Goal: Answer question/provide support: Share knowledge or assist other users

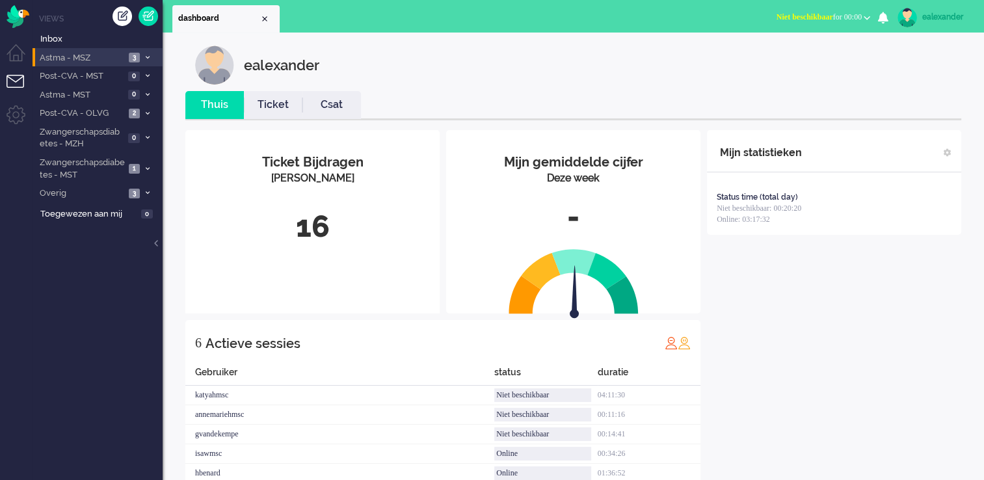
click at [138, 58] on span "3" at bounding box center [134, 58] width 11 height 10
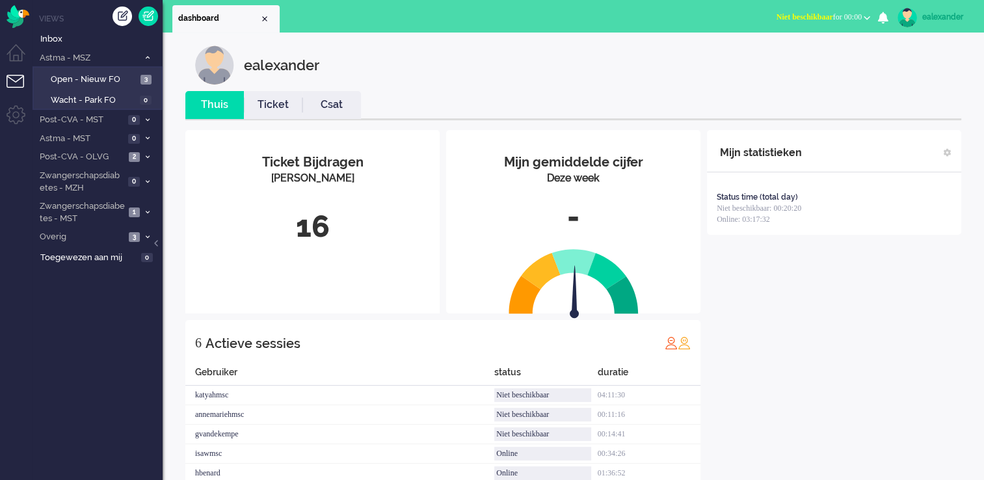
click at [858, 16] on span "Niet beschikbaar for 00:00" at bounding box center [818, 16] width 85 height 9
click at [782, 57] on label "Online" at bounding box center [816, 58] width 103 height 11
click at [142, 73] on link "Open - Nieuw FO 3" at bounding box center [100, 79] width 124 height 14
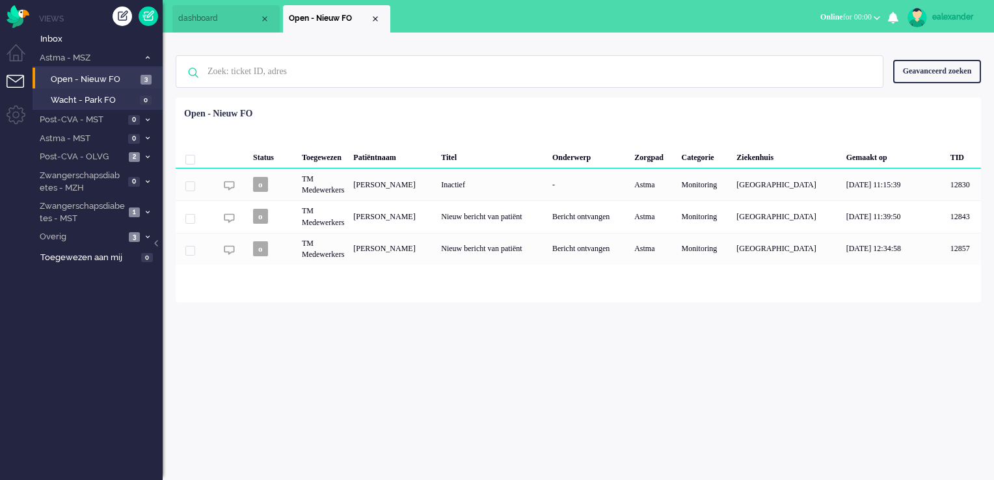
click at [957, 20] on div "ealexander" at bounding box center [956, 16] width 49 height 13
click at [913, 90] on link "Instellingen" at bounding box center [938, 87] width 97 height 13
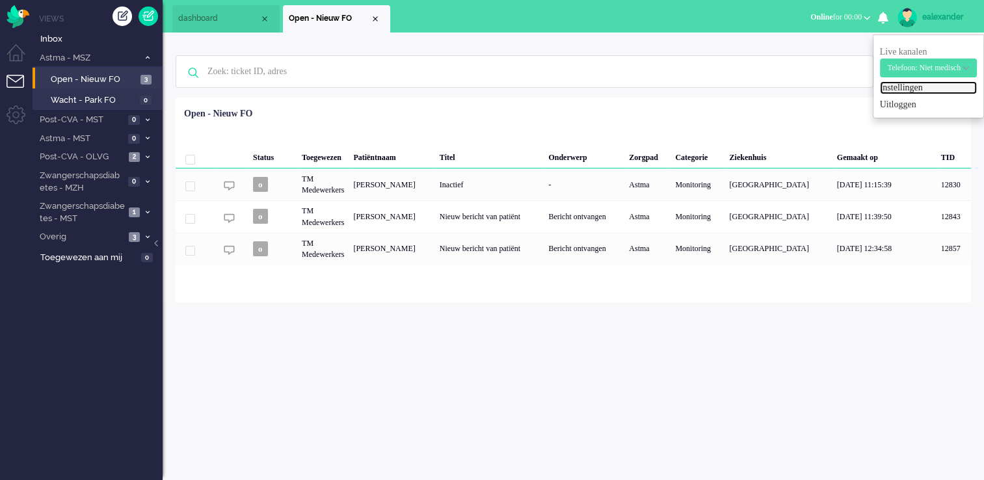
select select "nl"
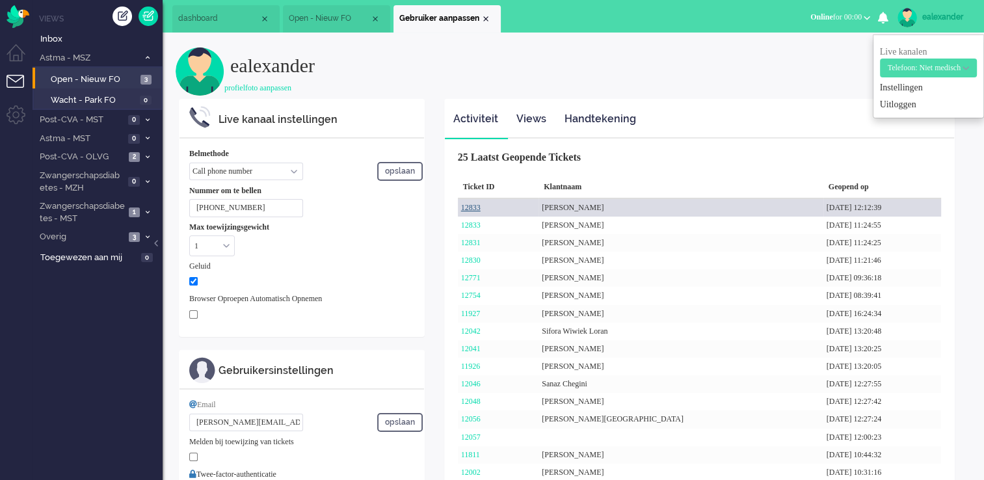
click at [474, 209] on link "12833" at bounding box center [471, 207] width 20 height 9
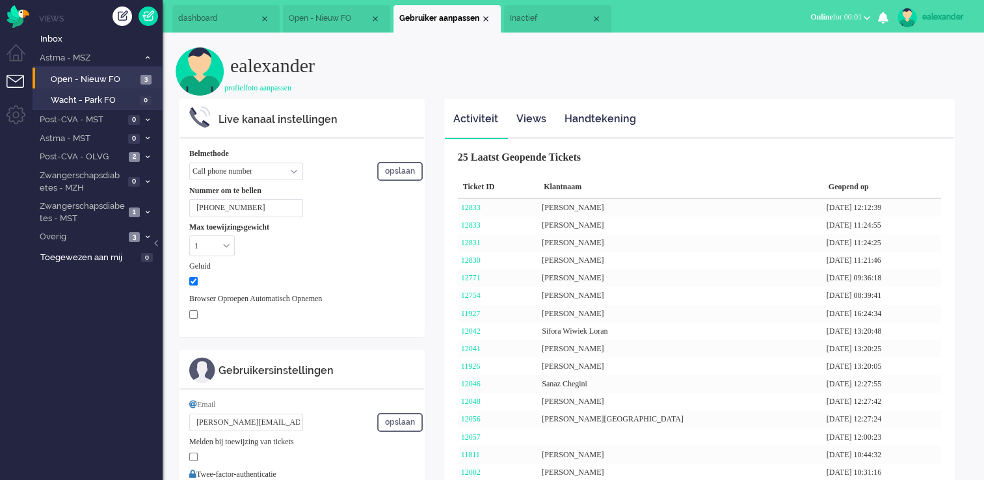
drag, startPoint x: 543, startPoint y: 18, endPoint x: 604, endPoint y: 30, distance: 61.7
click at [544, 18] on span "Inactief" at bounding box center [550, 18] width 81 height 11
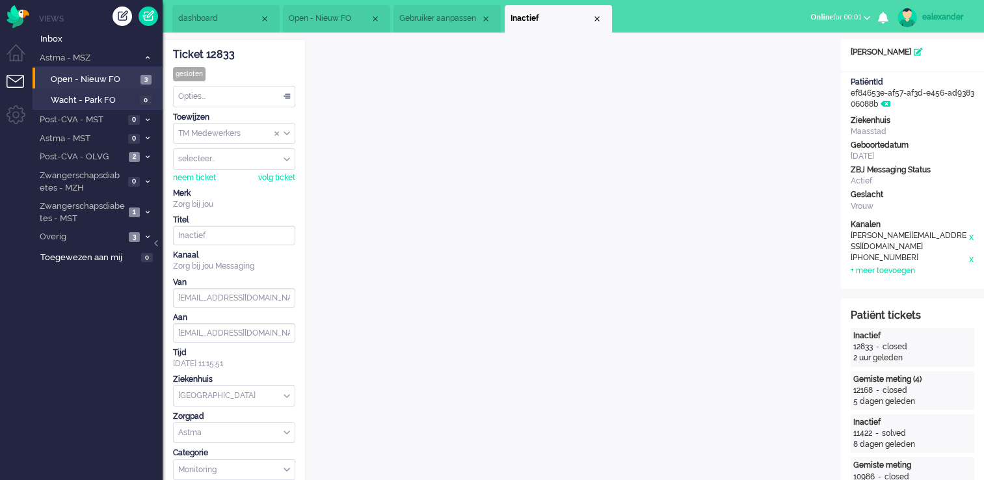
scroll to position [39, 0]
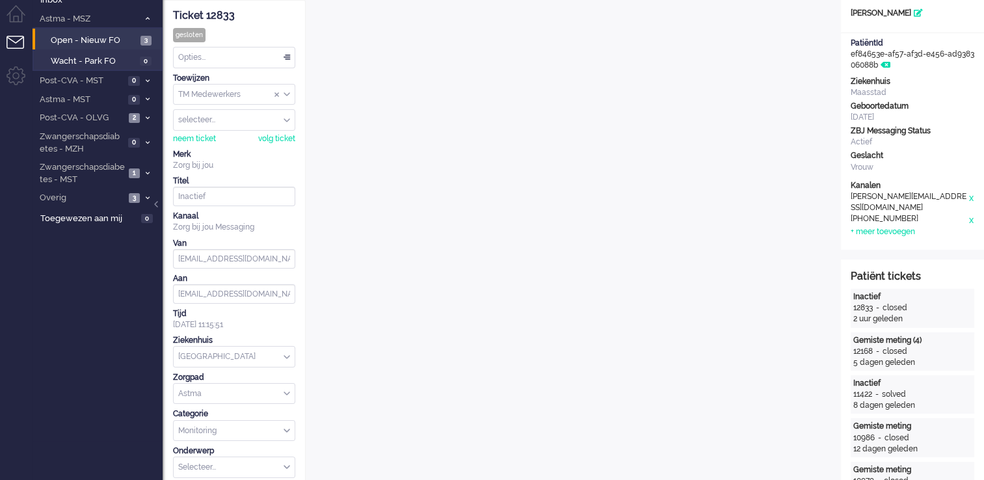
click at [160, 207] on div at bounding box center [157, 211] width 7 height 20
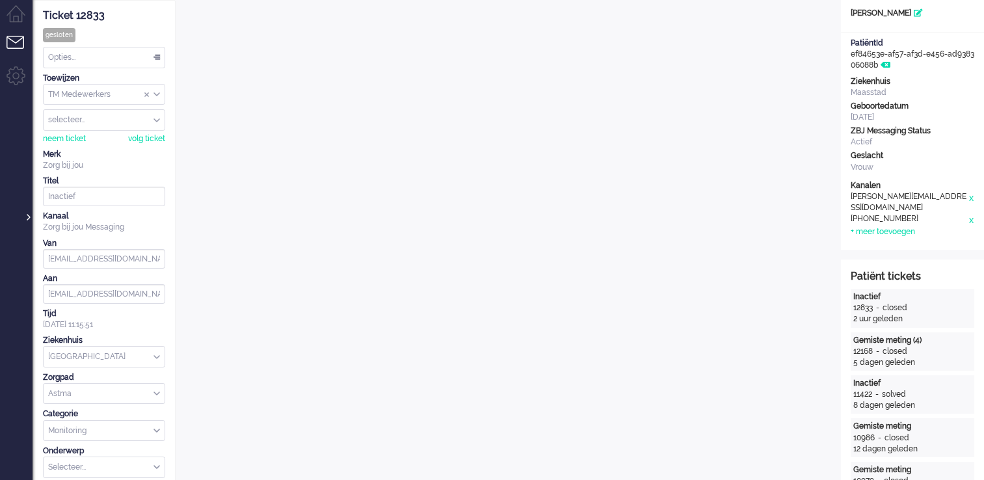
click at [25, 217] on div at bounding box center [27, 211] width 7 height 20
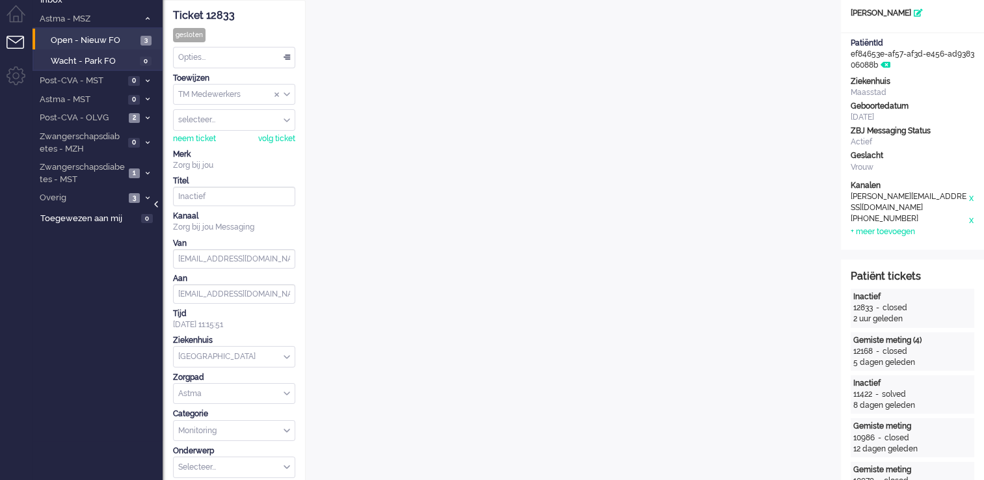
click at [157, 206] on div at bounding box center [157, 211] width 7 height 20
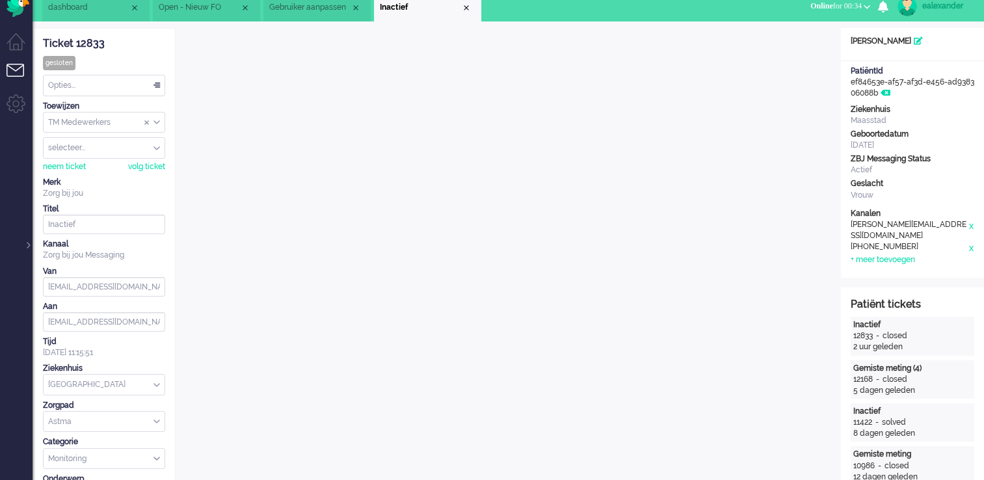
scroll to position [0, 0]
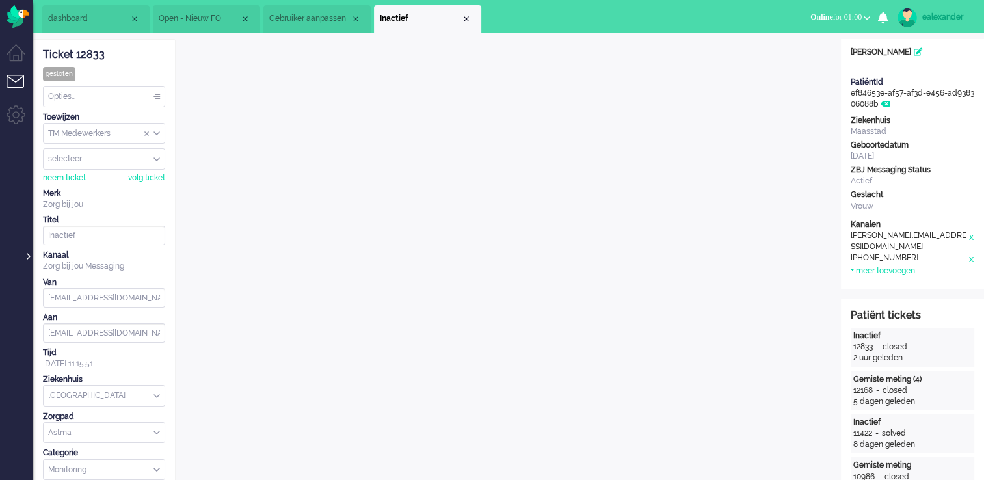
click at [25, 257] on div at bounding box center [27, 250] width 7 height 20
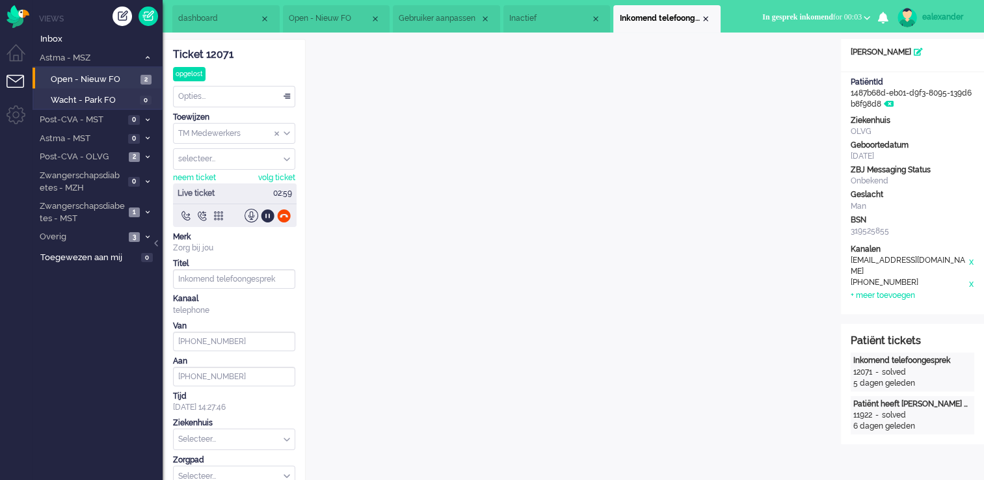
drag, startPoint x: 240, startPoint y: 57, endPoint x: 174, endPoint y: 58, distance: 66.3
click at [174, 58] on div "Ticket 12071" at bounding box center [234, 54] width 122 height 15
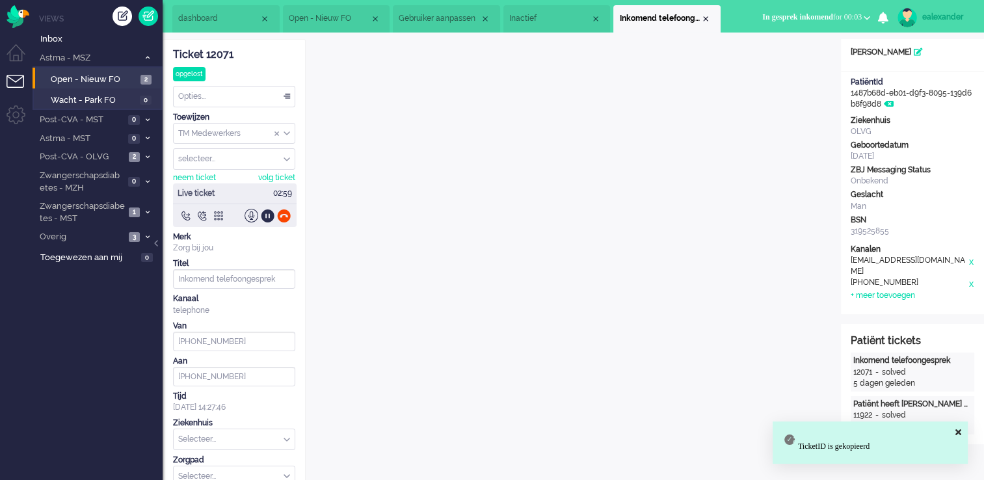
copy div "Ticket 12071"
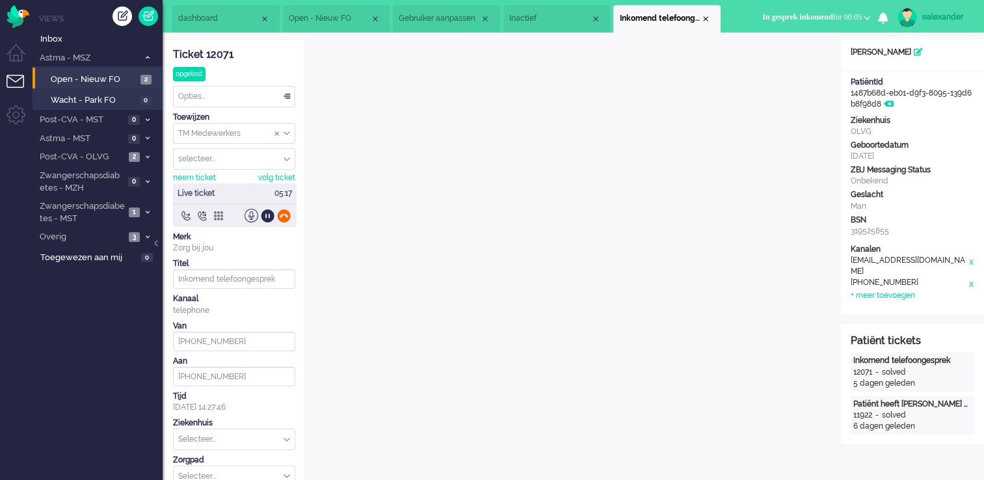
click at [283, 215] on div at bounding box center [284, 216] width 14 height 14
type input "+31621352125"
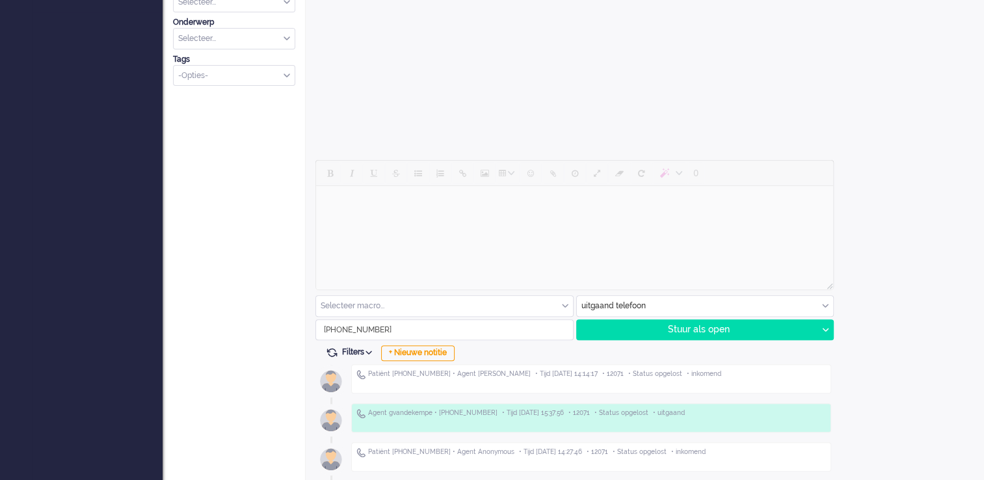
scroll to position [585, 0]
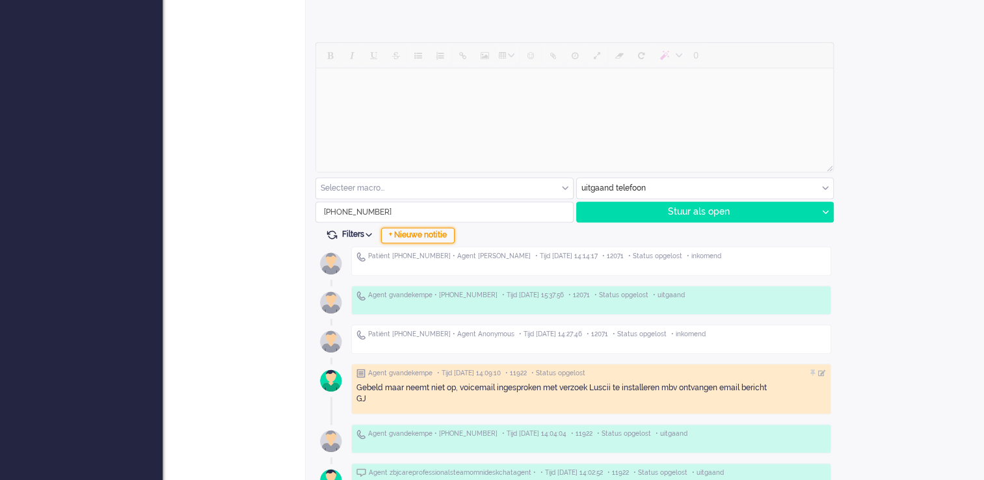
click at [426, 235] on div "+ Nieuwe notitie" at bounding box center [417, 236] width 73 height 16
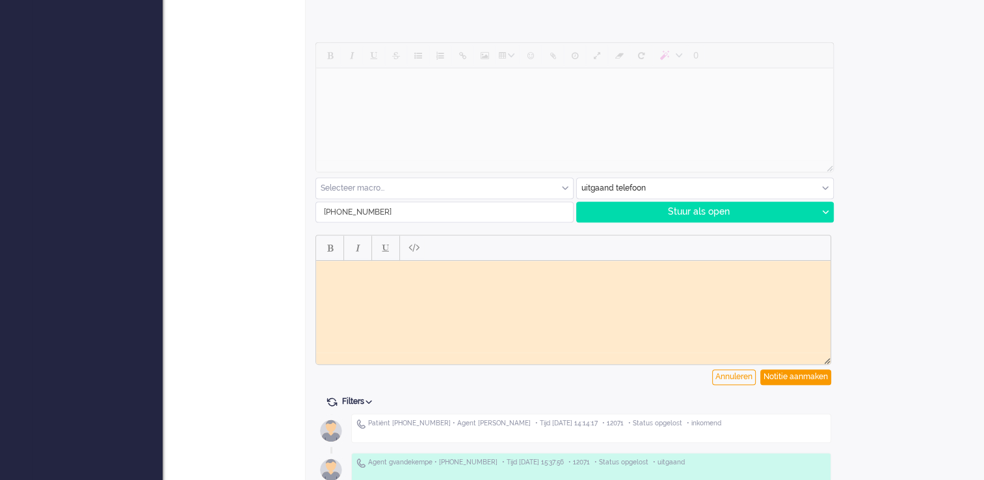
scroll to position [0, 0]
click at [524, 280] on html at bounding box center [573, 270] width 514 height 20
click at [789, 373] on div "Notitie aanmaken" at bounding box center [795, 377] width 71 height 16
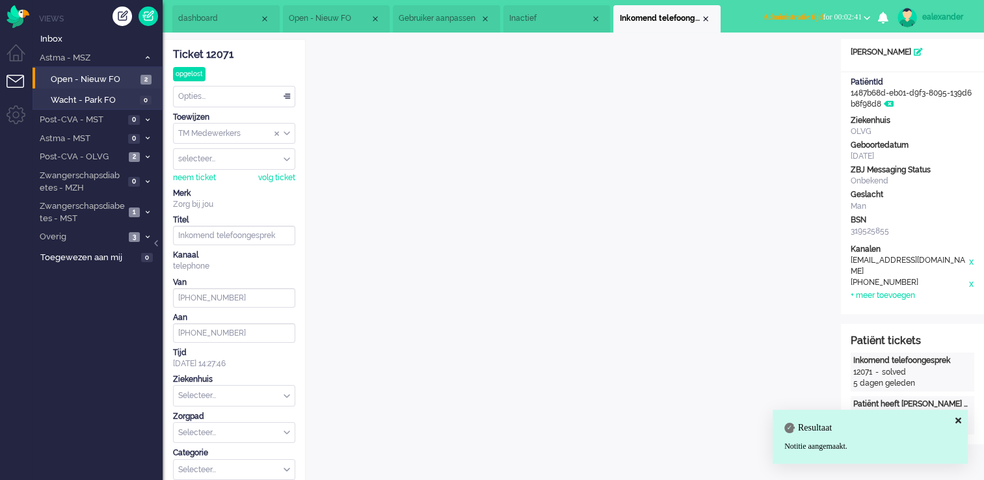
click at [833, 13] on span "Administratie tijd for 00:02:41" at bounding box center [812, 16] width 99 height 9
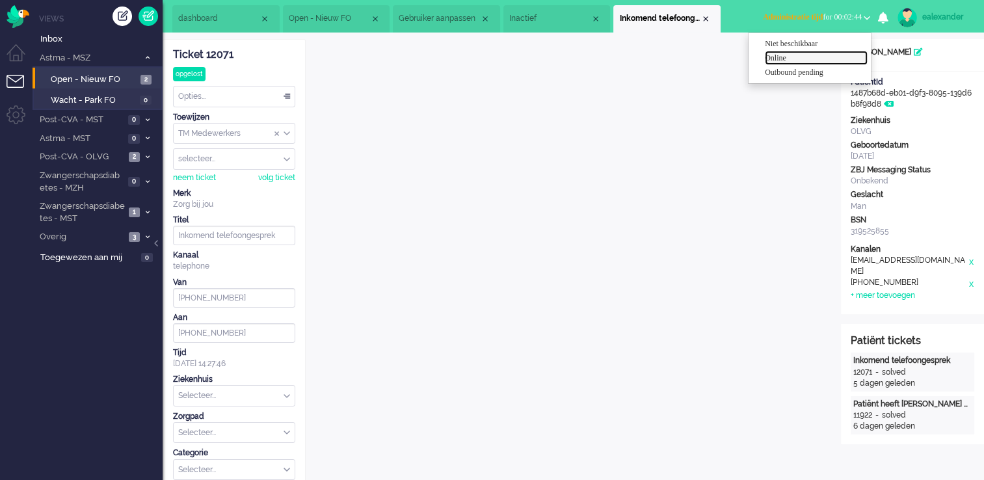
click at [798, 54] on label "Online" at bounding box center [816, 58] width 103 height 11
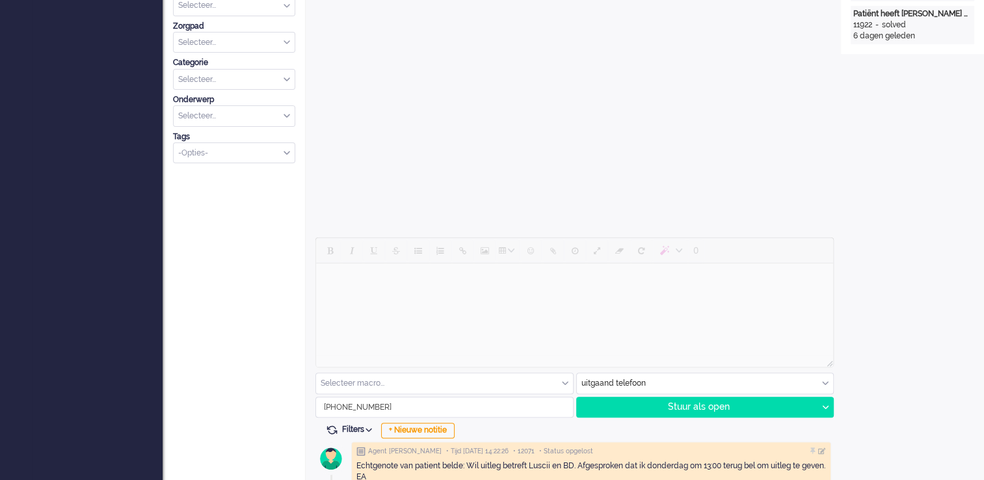
scroll to position [520, 0]
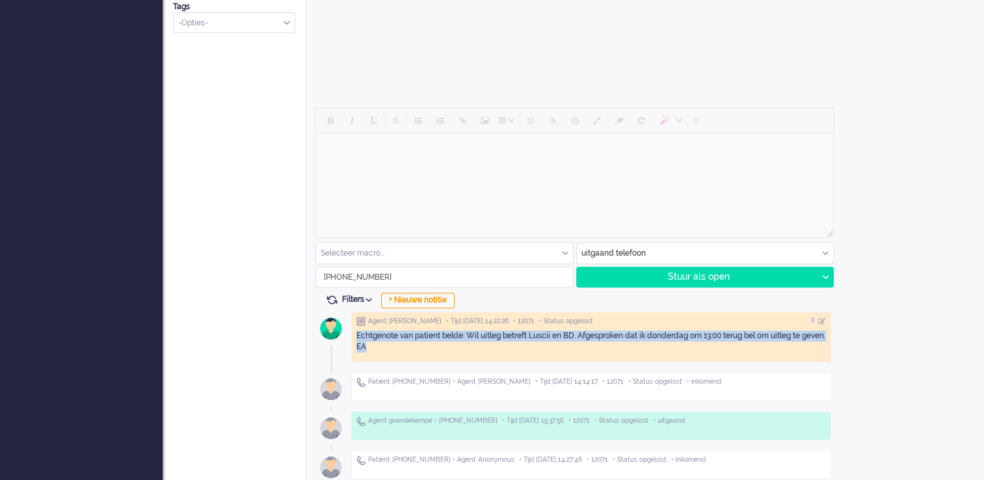
drag, startPoint x: 371, startPoint y: 360, endPoint x: 349, endPoint y: 335, distance: 33.6
copy div "Echtgenote van patient belde: Wil uitleg betreft Luscii en BD. Afgesproken dat …"
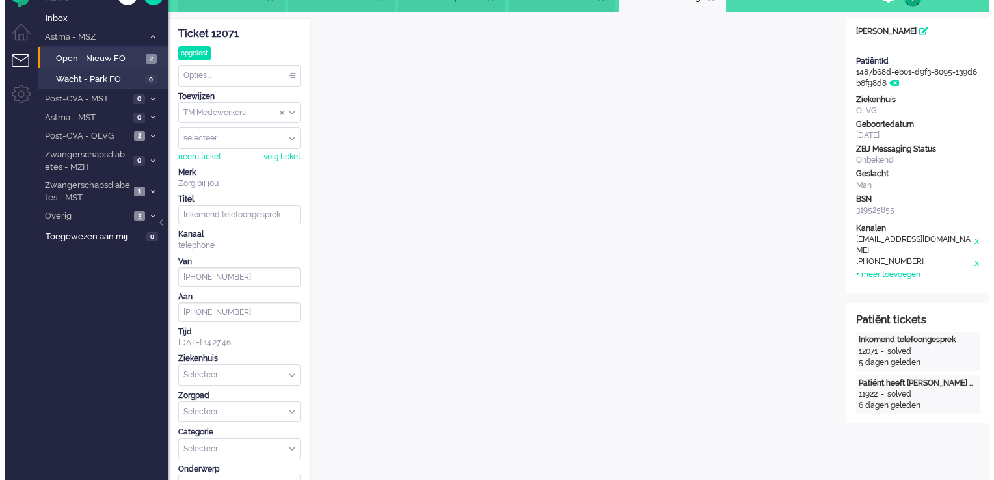
scroll to position [0, 0]
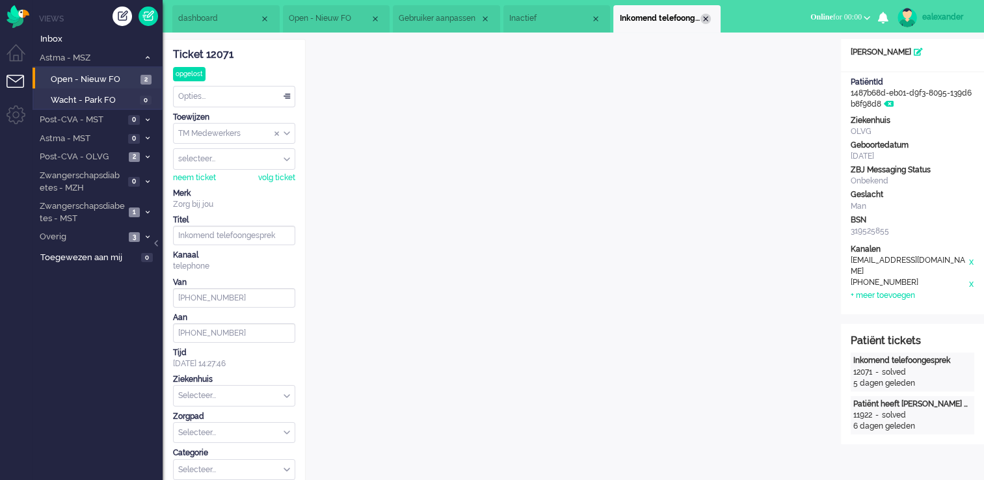
click at [708, 21] on div "Close tab" at bounding box center [705, 19] width 10 height 10
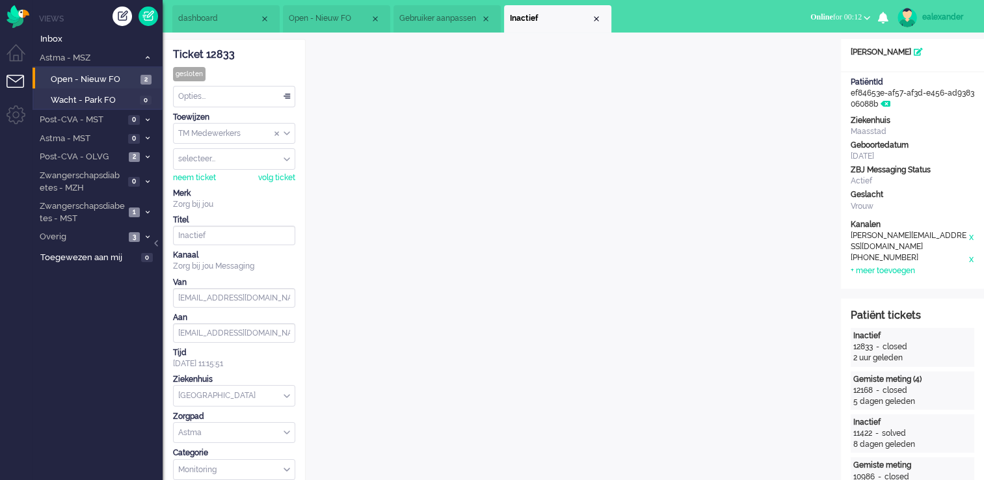
drag, startPoint x: 235, startPoint y: 56, endPoint x: 174, endPoint y: 62, distance: 62.1
click at [174, 62] on div "Ticket 12833 gesloten Kijkend Opties... Zet Status Open In afwachting Geparkeer…" at bounding box center [234, 297] width 122 height 514
copy div "Ticket 12833"
click at [450, 21] on span "Gebruiker aanpassen" at bounding box center [439, 18] width 81 height 11
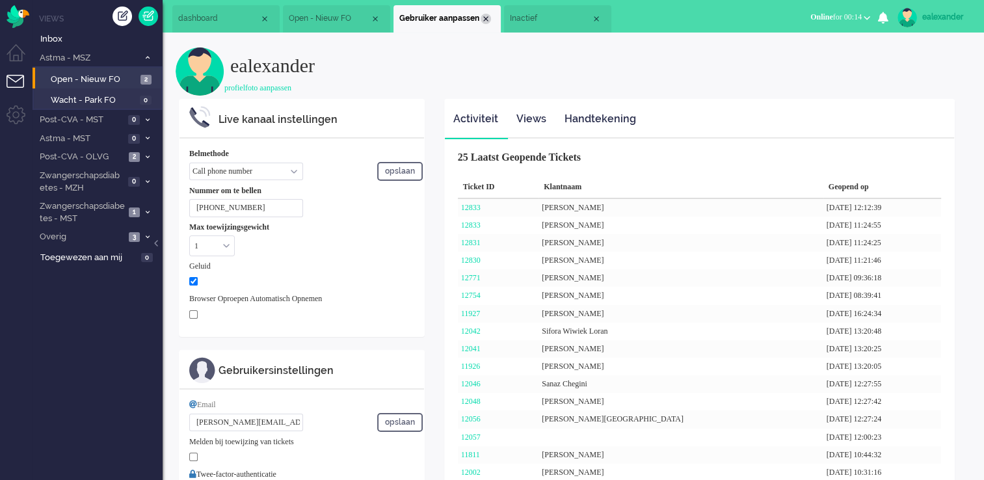
click at [486, 20] on div "Close tab" at bounding box center [486, 19] width 10 height 10
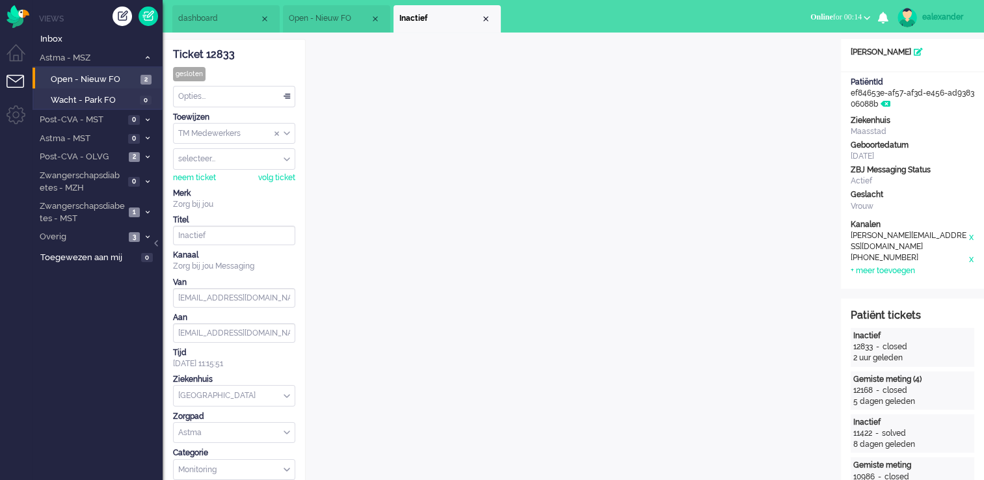
click at [331, 16] on span "Open - Nieuw FO" at bounding box center [329, 18] width 81 height 11
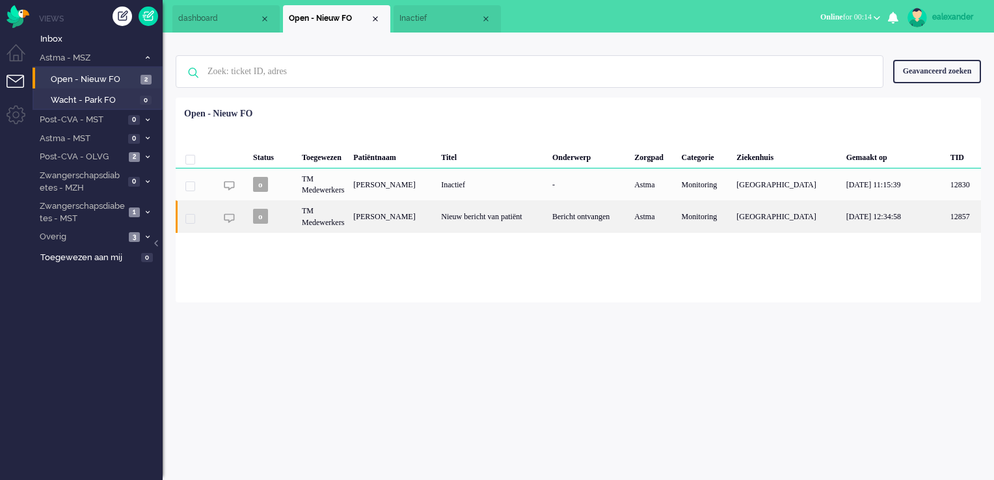
click at [533, 222] on div "Nieuw bericht van patiënt" at bounding box center [491, 216] width 111 height 32
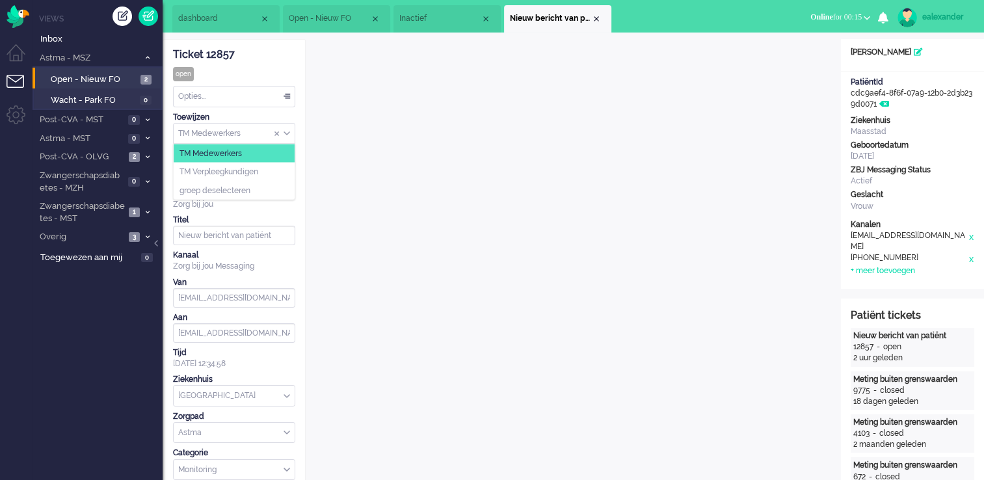
click at [286, 136] on div "TM Medewerkers" at bounding box center [234, 134] width 121 height 20
click at [282, 168] on li "TM Verpleegkundigen" at bounding box center [234, 172] width 121 height 19
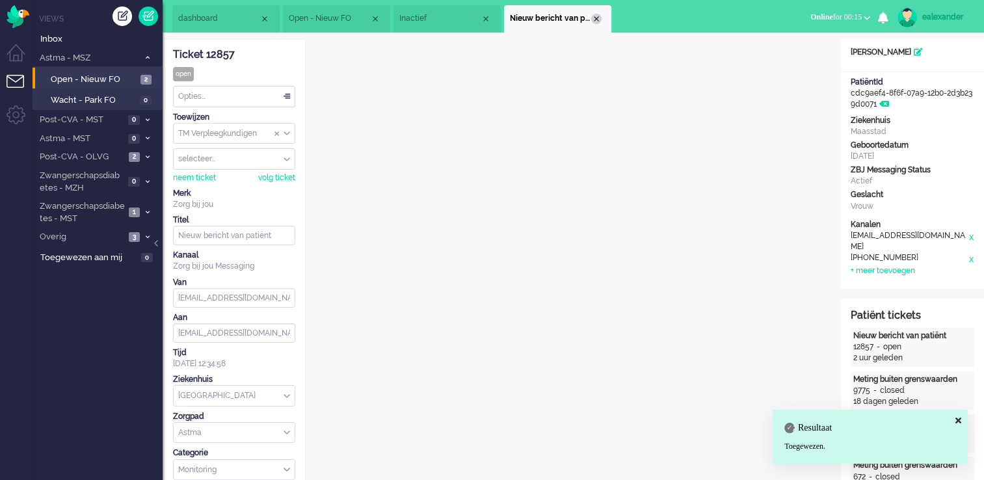
click at [596, 18] on div "Close tab" at bounding box center [596, 19] width 10 height 10
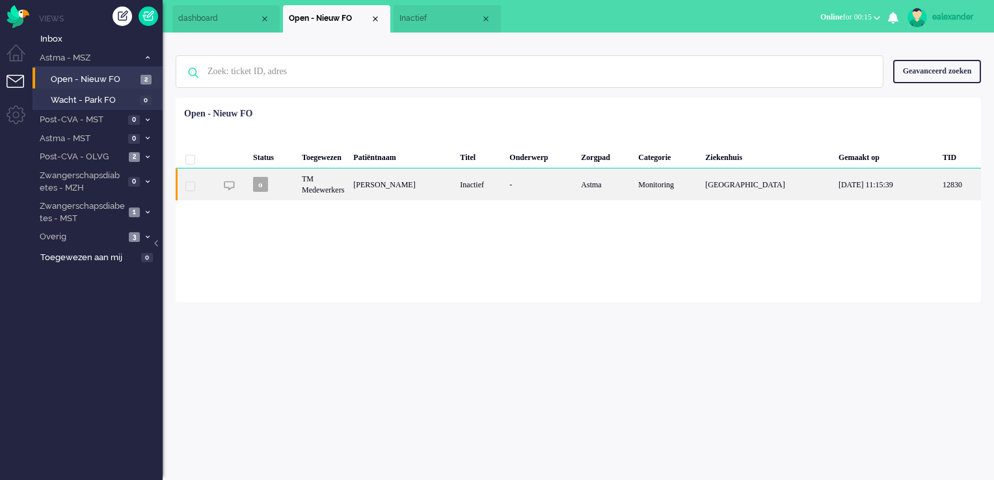
click at [520, 185] on div "-" at bounding box center [541, 184] width 72 height 32
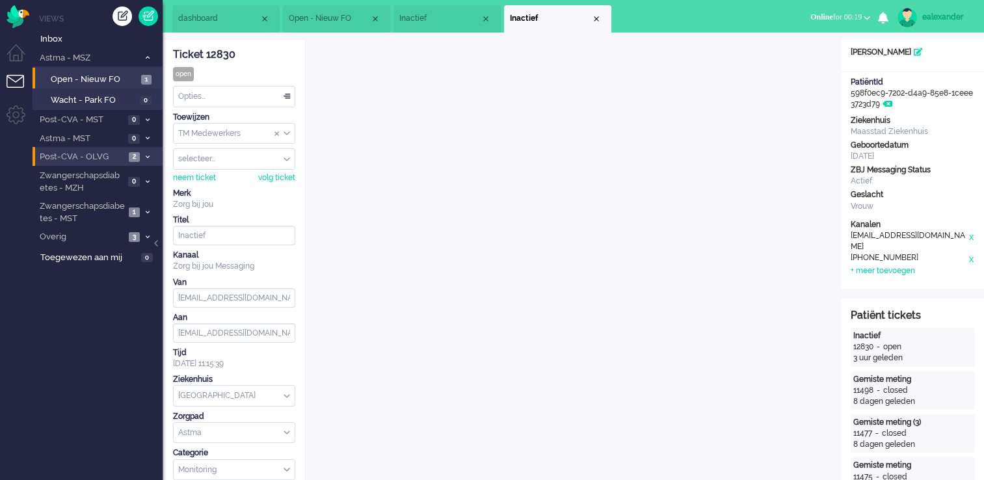
click at [135, 162] on li "Post-CVA - OLVG 2" at bounding box center [98, 156] width 130 height 19
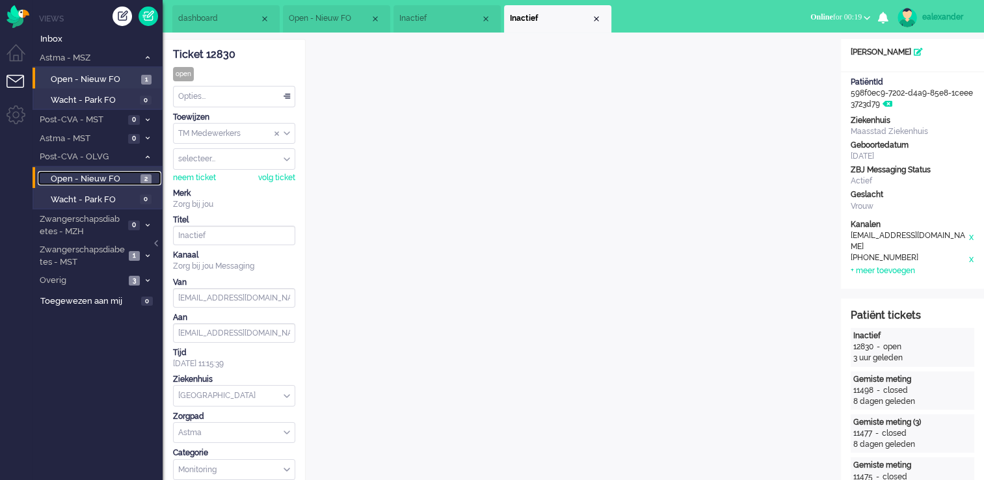
click at [134, 174] on span "Open - Nieuw FO" at bounding box center [94, 179] width 86 height 12
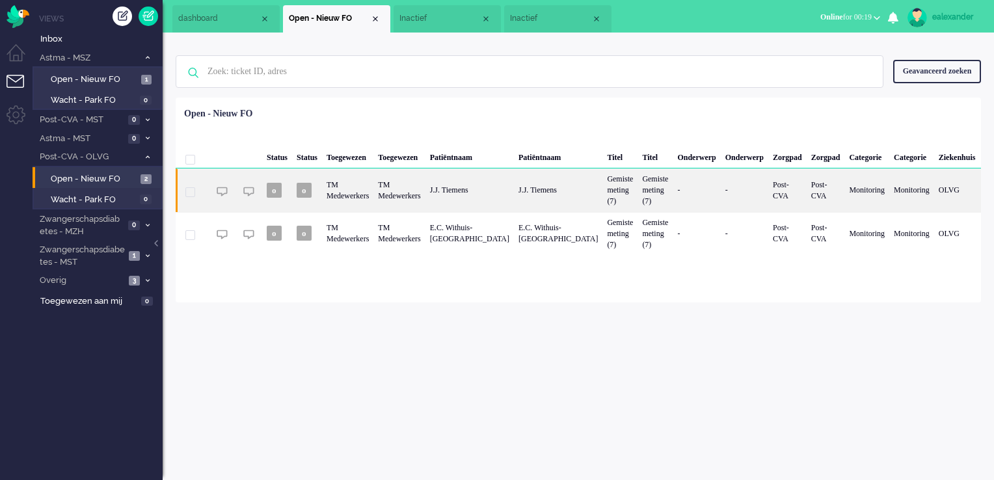
click at [603, 194] on div "Gemiste meting (7)" at bounding box center [619, 189] width 35 height 43
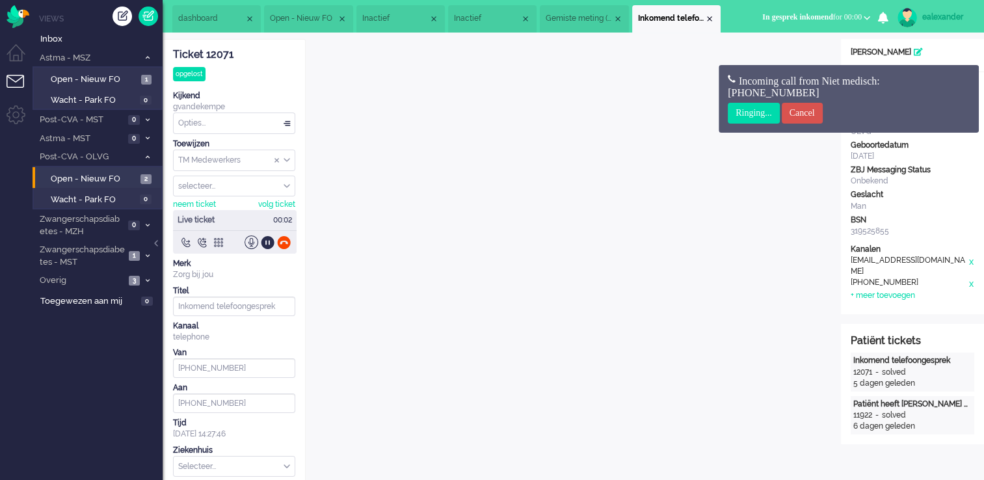
scroll to position [39, 0]
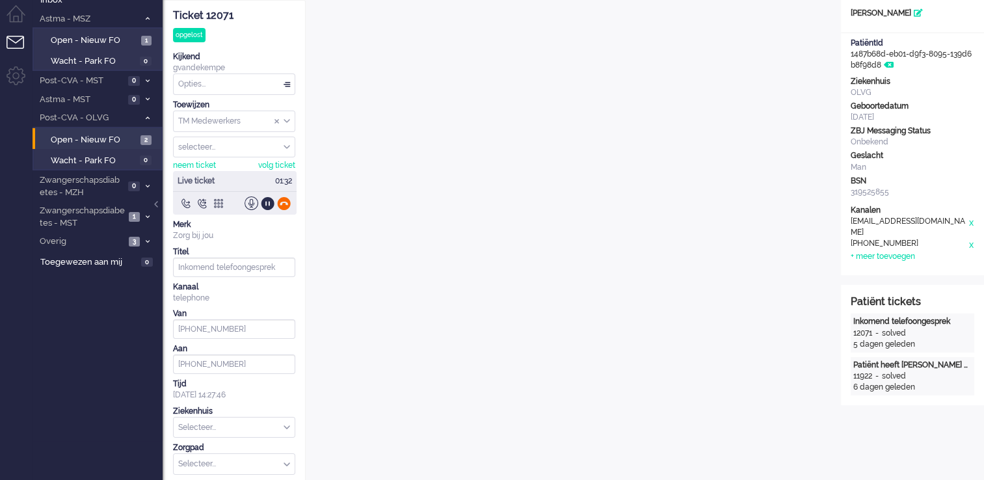
click at [286, 204] on div at bounding box center [284, 203] width 14 height 14
type input "+31621352125"
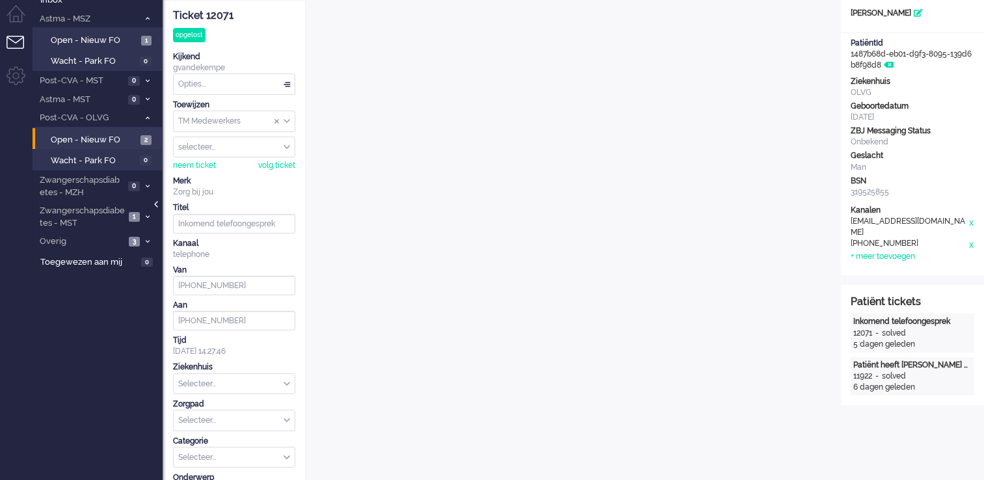
click at [154, 208] on div at bounding box center [157, 211] width 7 height 20
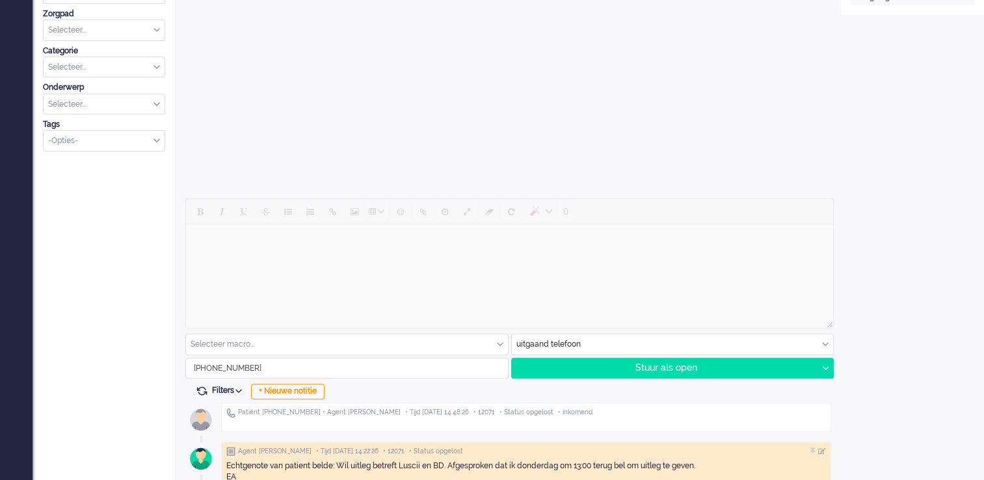
scroll to position [494, 0]
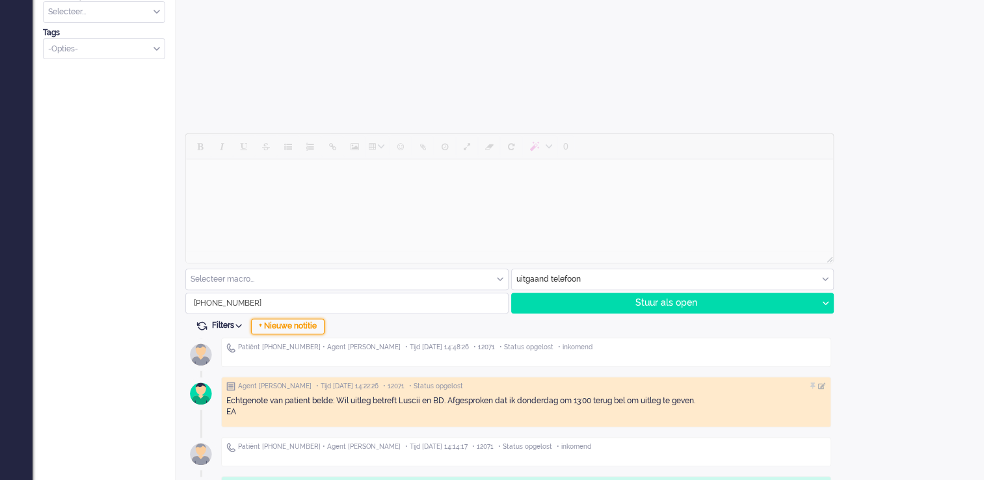
click at [297, 326] on div "+ Nieuwe notitie" at bounding box center [287, 327] width 73 height 16
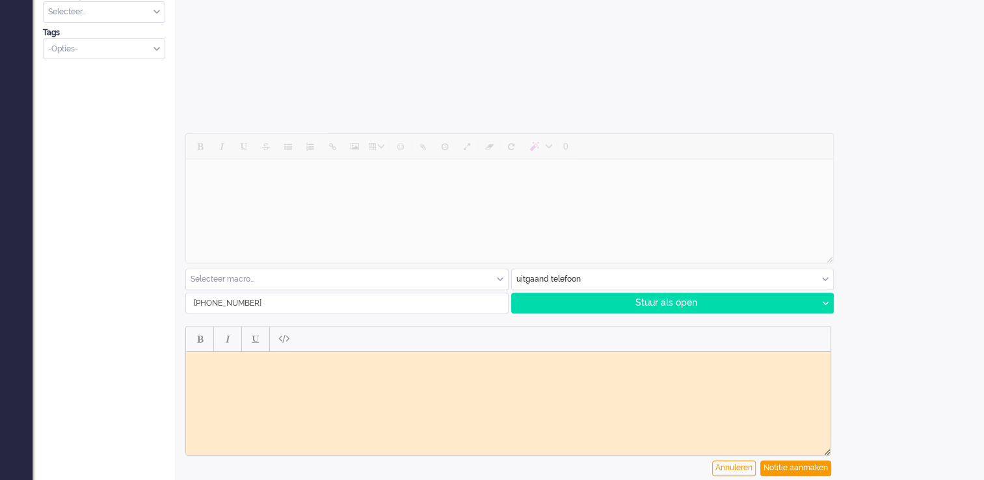
scroll to position [0, 0]
click at [419, 362] on body "Echtgenote belde terug: de bel afspraak van komende donderdag te verplaatsen na…" at bounding box center [508, 366] width 634 height 20
click at [806, 470] on div "Notitie aanmaken" at bounding box center [795, 468] width 71 height 16
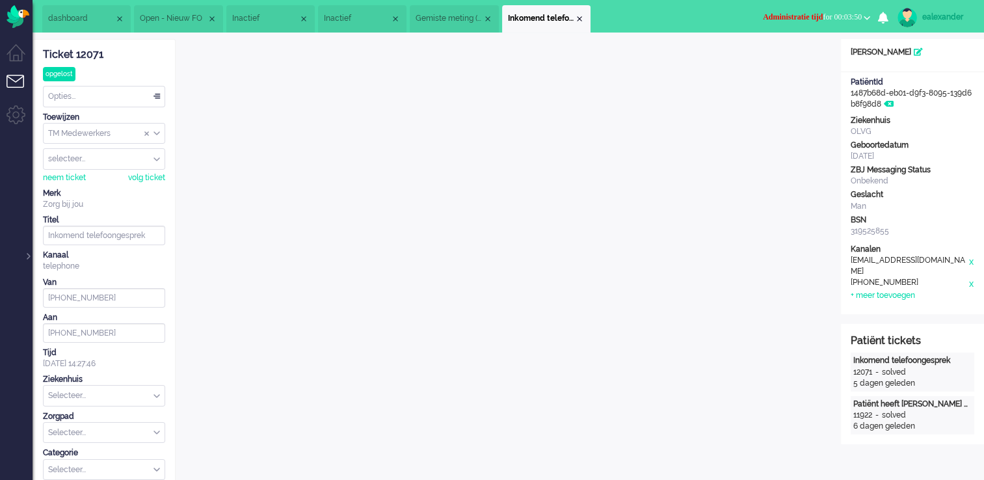
click at [828, 13] on span "Administratie tijd for 00:03:50" at bounding box center [812, 16] width 99 height 9
click at [808, 61] on label "Online" at bounding box center [816, 58] width 103 height 11
click at [585, 17] on div "Close tab" at bounding box center [579, 19] width 10 height 10
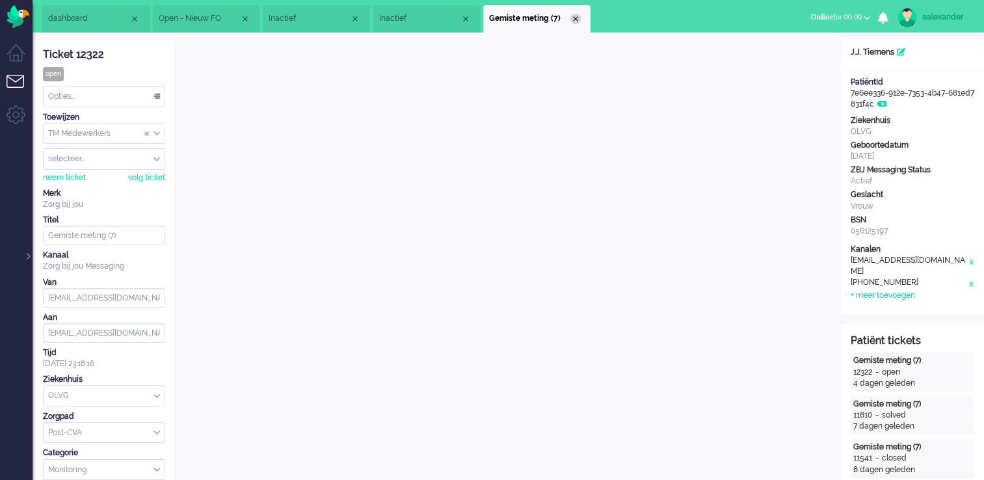
click at [573, 21] on div "Close tab" at bounding box center [575, 19] width 10 height 10
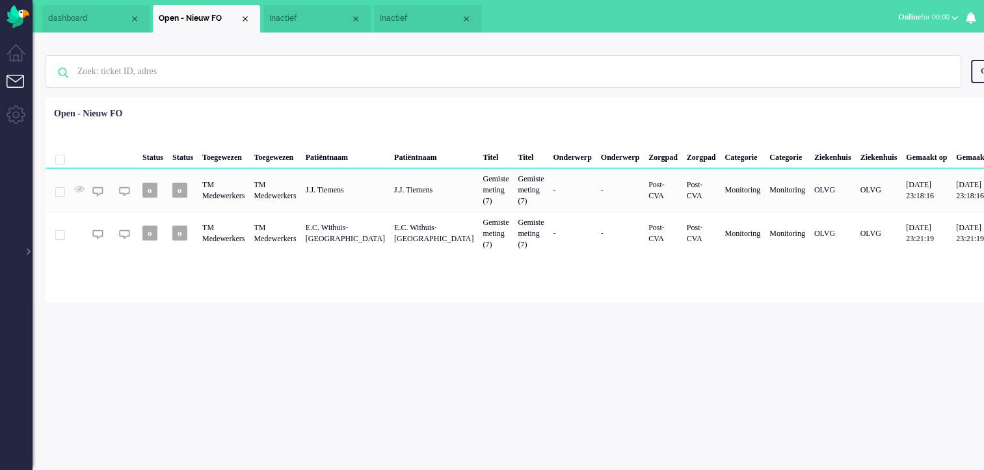
click at [395, 20] on span "Inactief" at bounding box center [420, 18] width 81 height 11
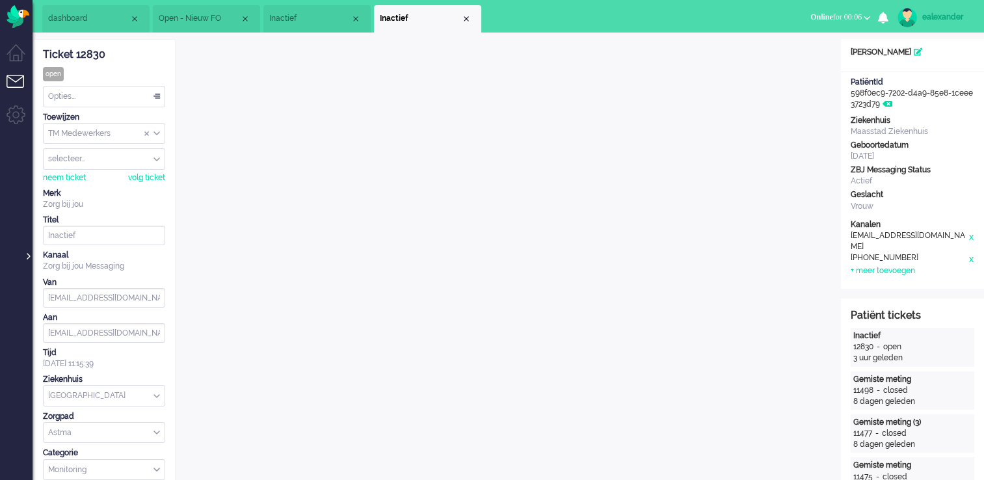
click at [28, 256] on div at bounding box center [27, 250] width 7 height 20
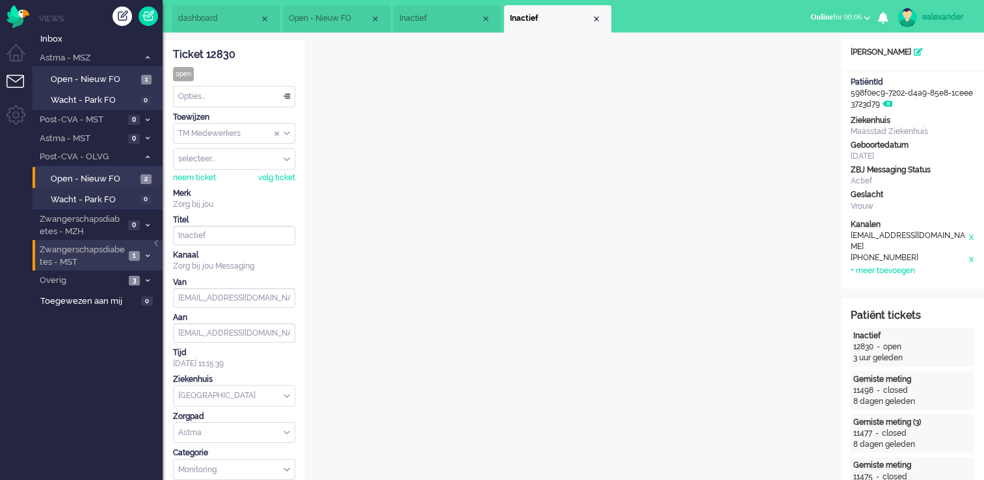
click at [129, 256] on span "1" at bounding box center [134, 256] width 11 height 10
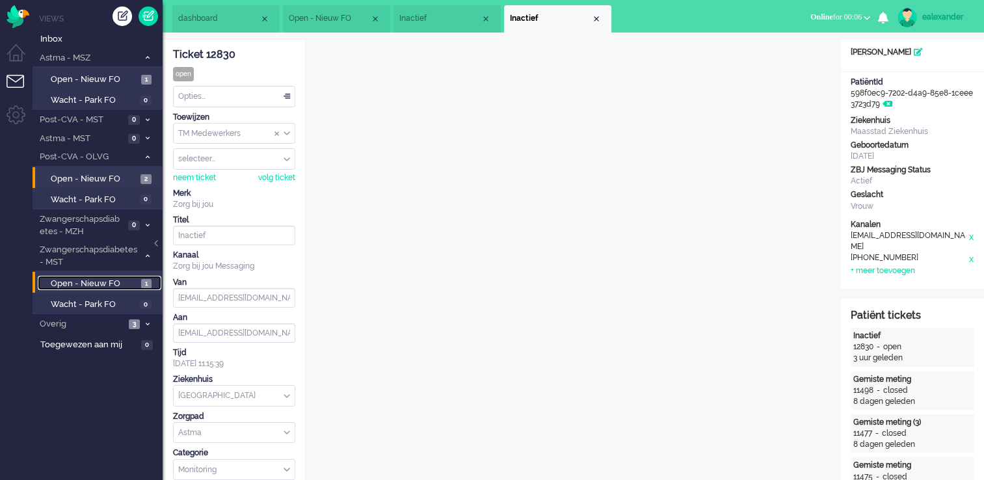
click at [130, 282] on span "Open - Nieuw FO" at bounding box center [94, 284] width 87 height 12
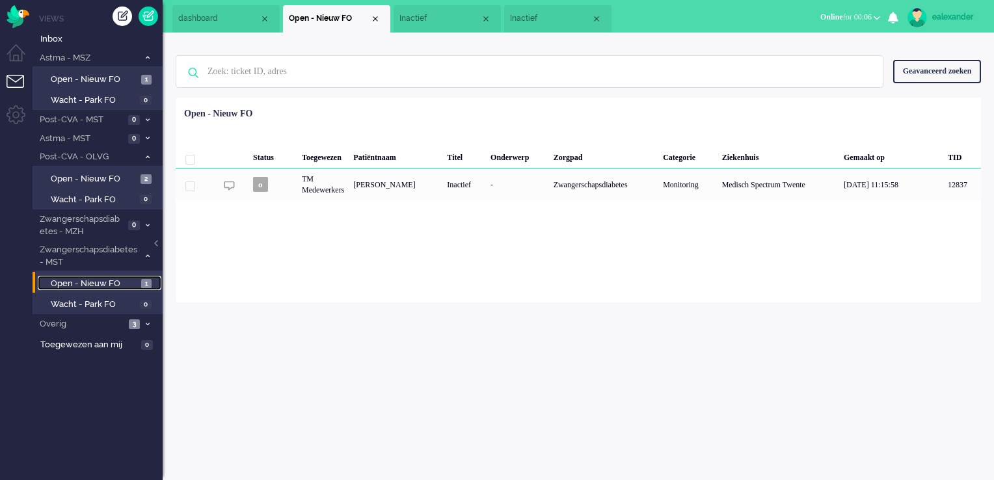
click at [458, 18] on span "Inactief" at bounding box center [439, 18] width 81 height 11
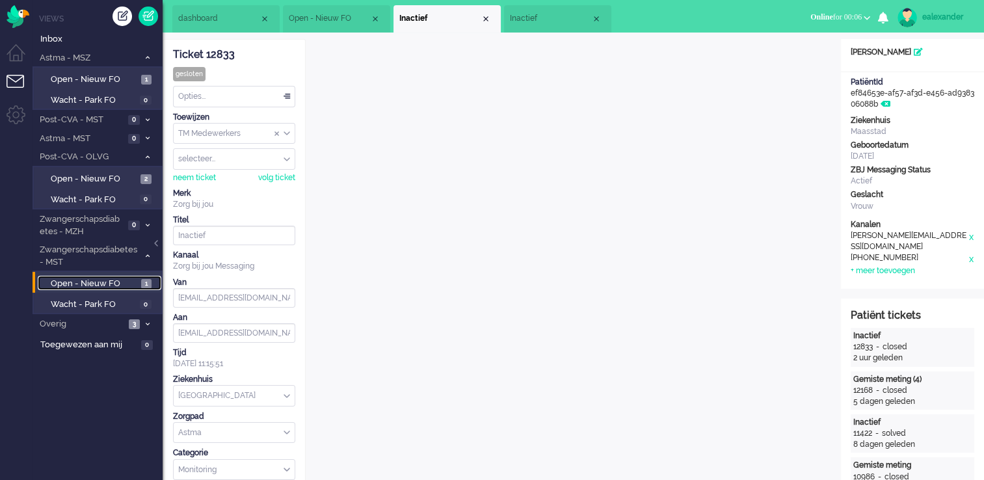
click at [526, 21] on span "Inactief" at bounding box center [550, 18] width 81 height 11
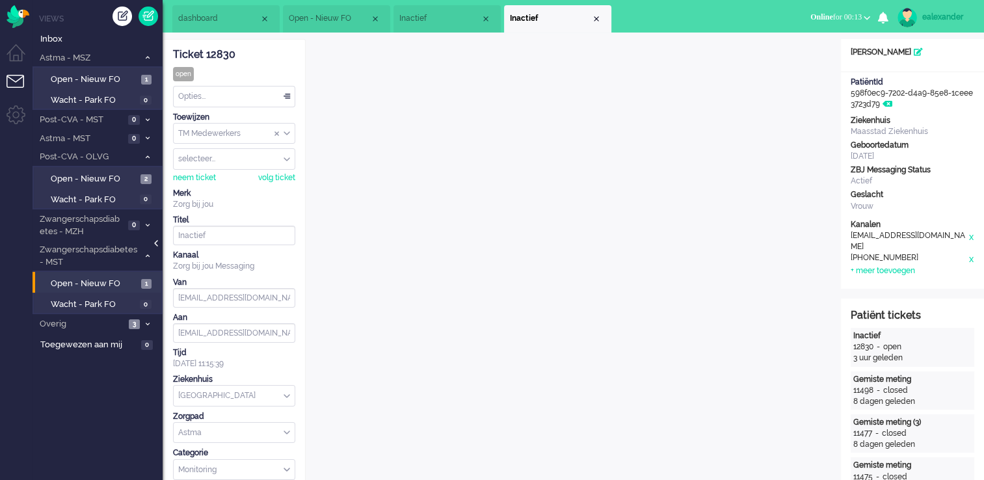
click at [155, 246] on div at bounding box center [157, 250] width 7 height 20
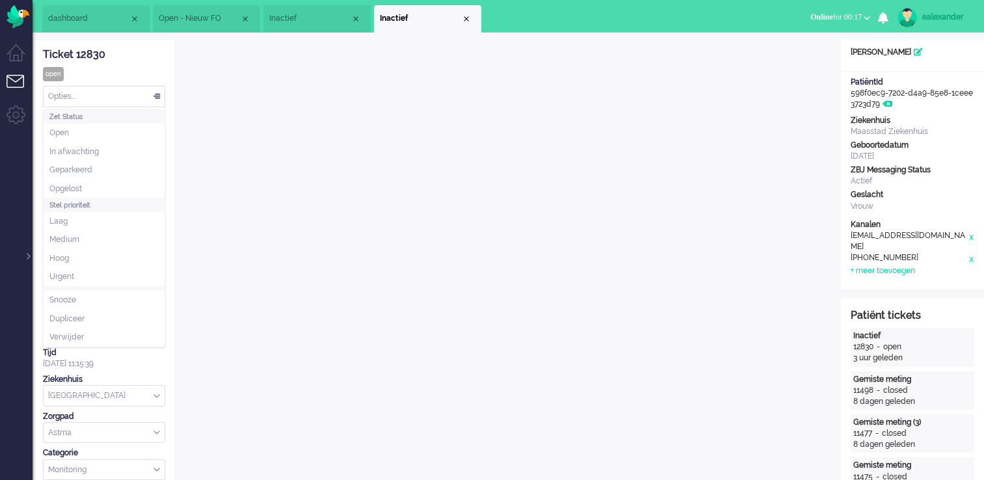
click at [145, 90] on div "Opties..." at bounding box center [104, 96] width 121 height 20
click at [117, 183] on li "Opgelost" at bounding box center [104, 188] width 121 height 19
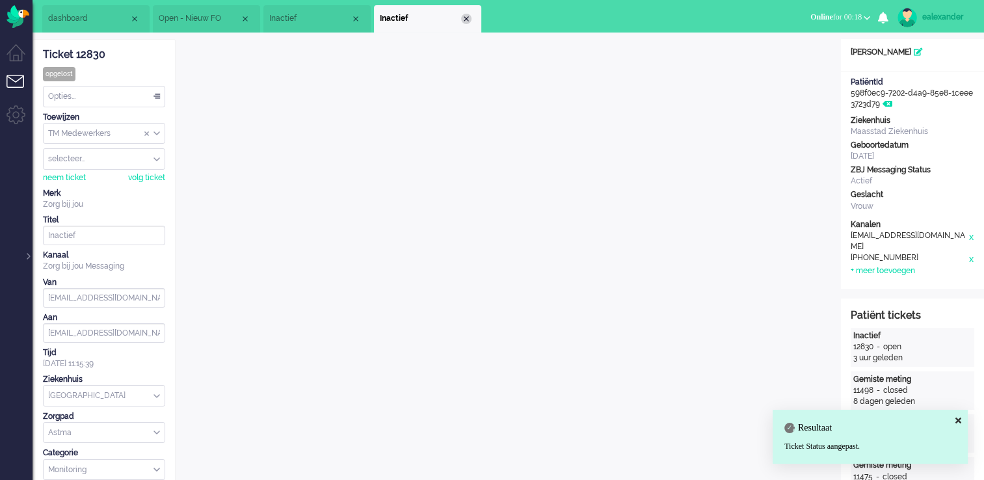
click at [470, 20] on div "Close tab" at bounding box center [466, 19] width 10 height 10
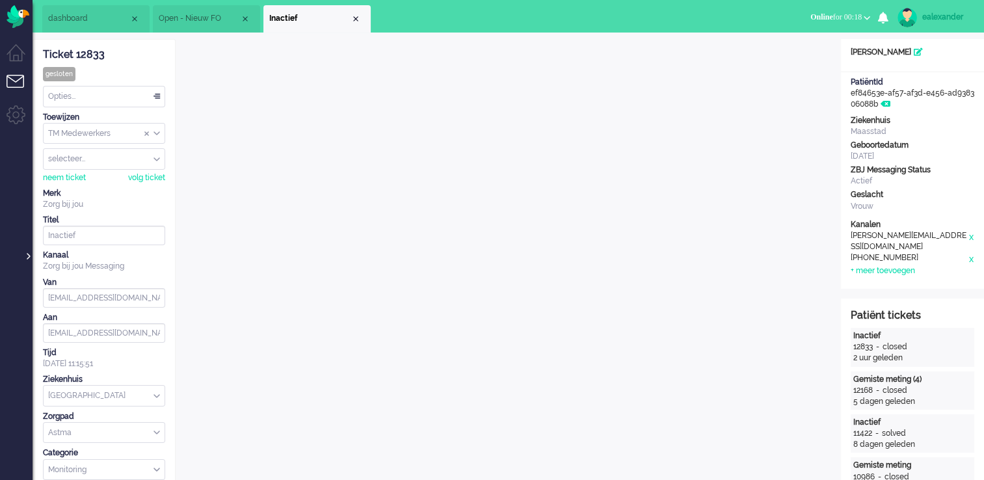
click at [25, 253] on div at bounding box center [27, 250] width 7 height 20
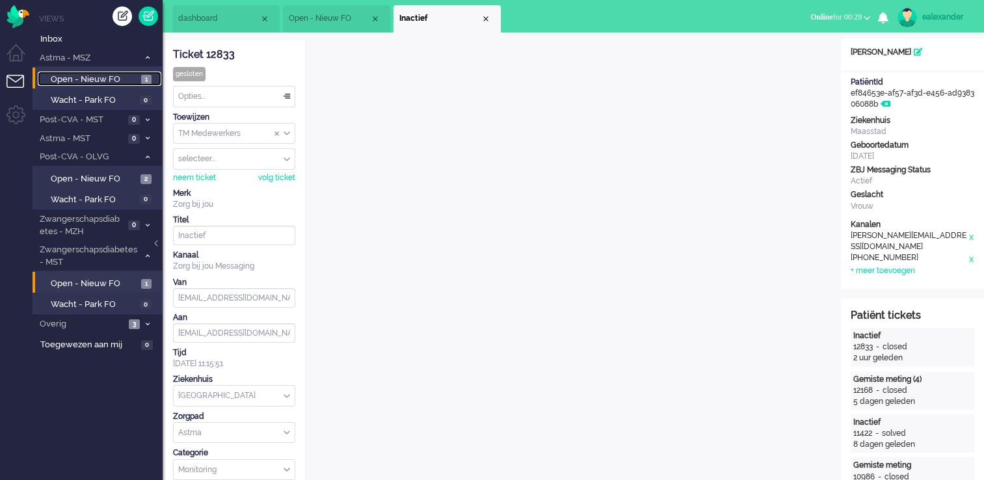
click at [133, 82] on span "Open - Nieuw FO" at bounding box center [94, 79] width 87 height 12
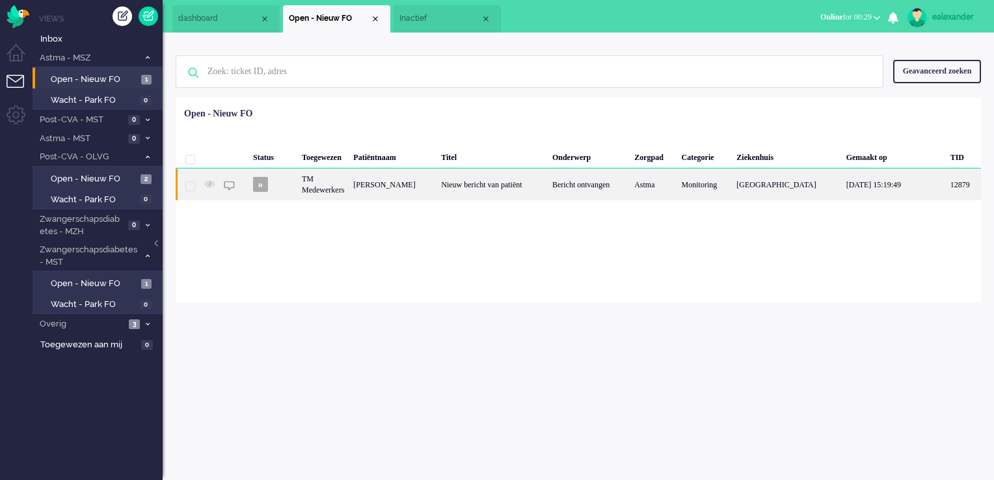
click at [570, 196] on div "Bericht ontvangen" at bounding box center [589, 184] width 82 height 32
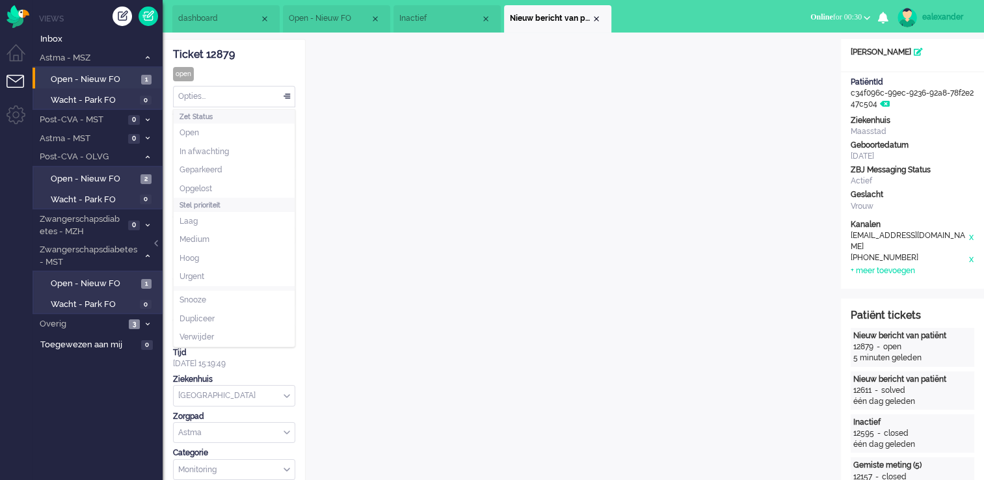
click at [286, 100] on div "Opties..." at bounding box center [234, 96] width 121 height 20
click at [241, 183] on li "Opgelost" at bounding box center [234, 188] width 121 height 19
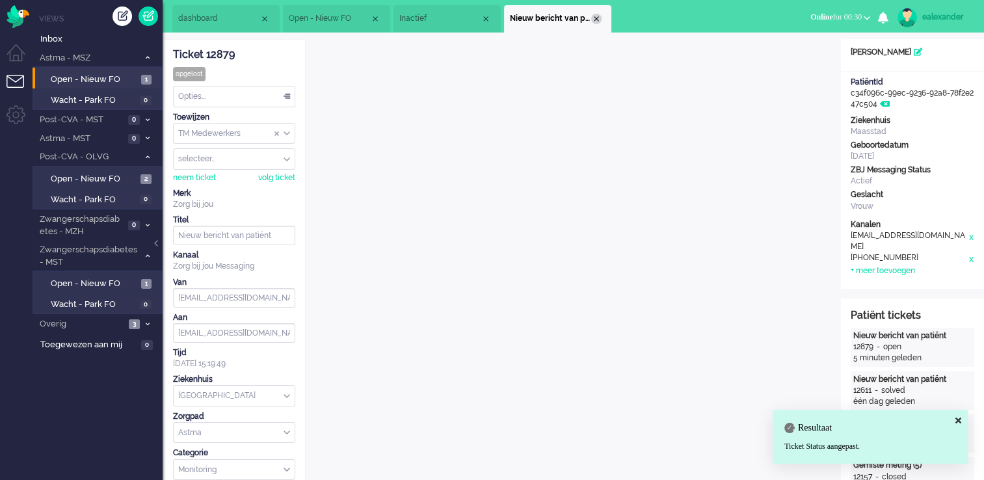
click at [594, 18] on div "Close tab" at bounding box center [596, 19] width 10 height 10
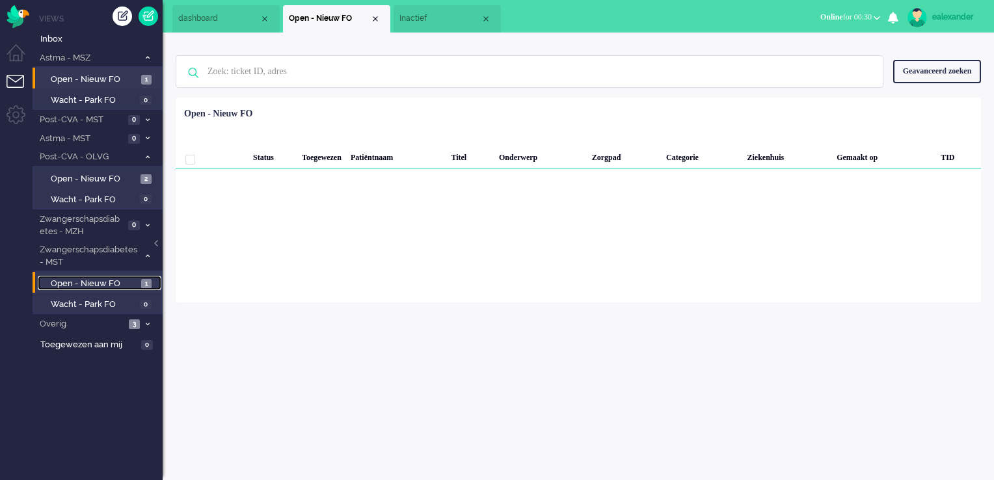
click at [128, 286] on span "Open - Nieuw FO" at bounding box center [94, 284] width 87 height 12
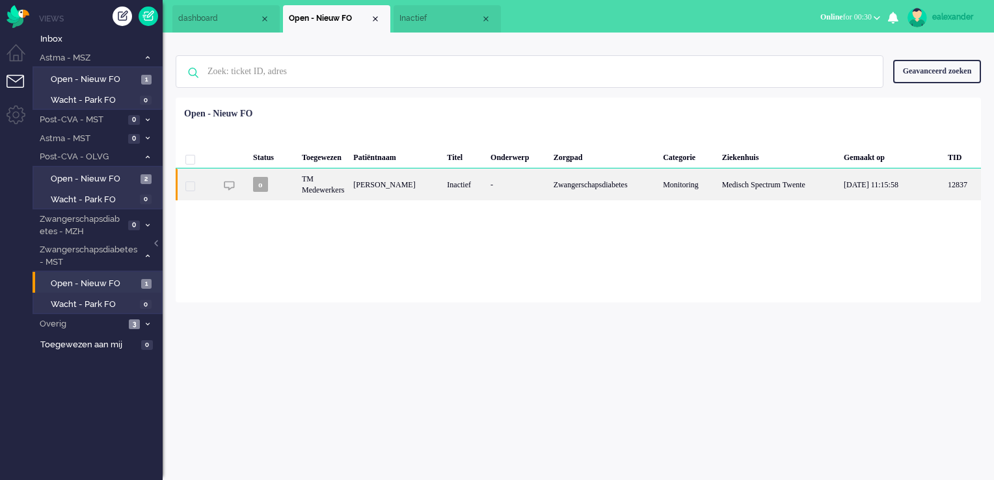
click at [555, 191] on div "Zwangerschapsdiabetes" at bounding box center [604, 184] width 110 height 32
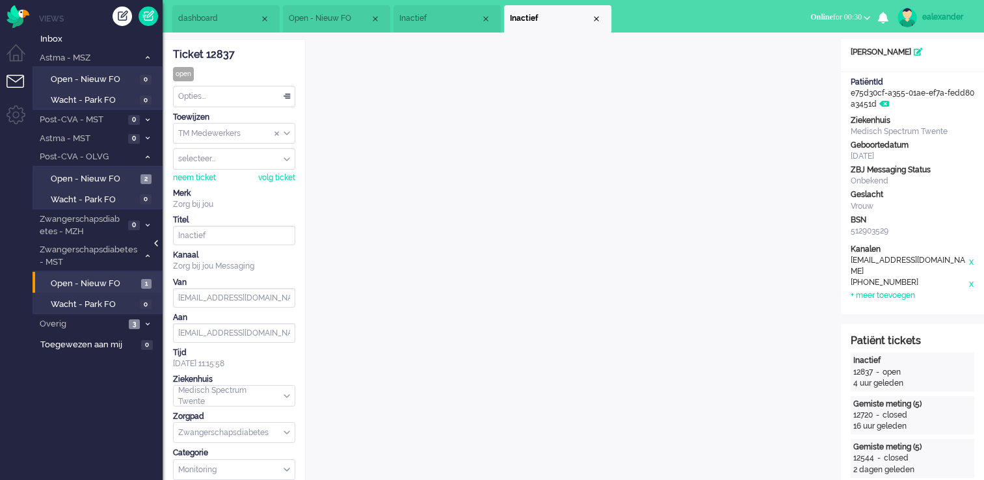
click at [155, 246] on div at bounding box center [157, 250] width 7 height 20
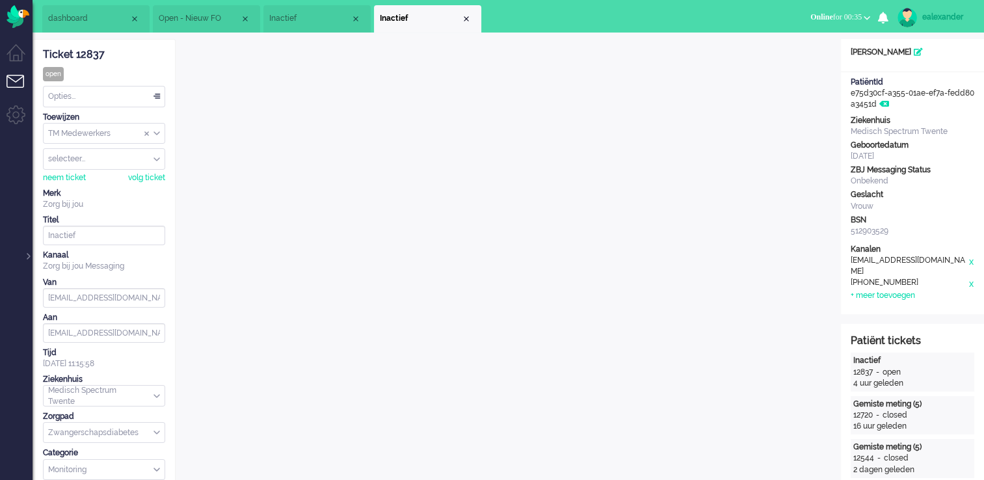
click at [159, 160] on div "selecteer..." at bounding box center [104, 159] width 121 height 20
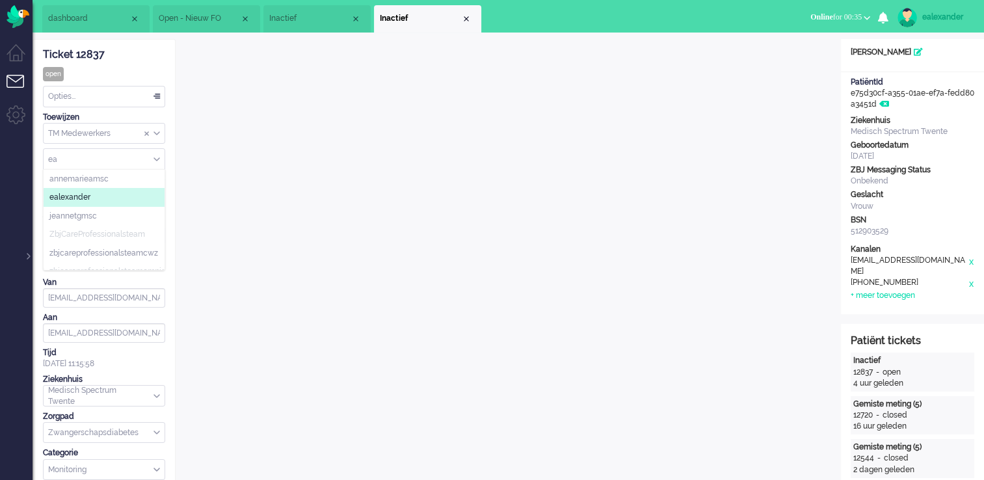
type input "ea"
click at [129, 198] on li "ealexander" at bounding box center [104, 197] width 121 height 19
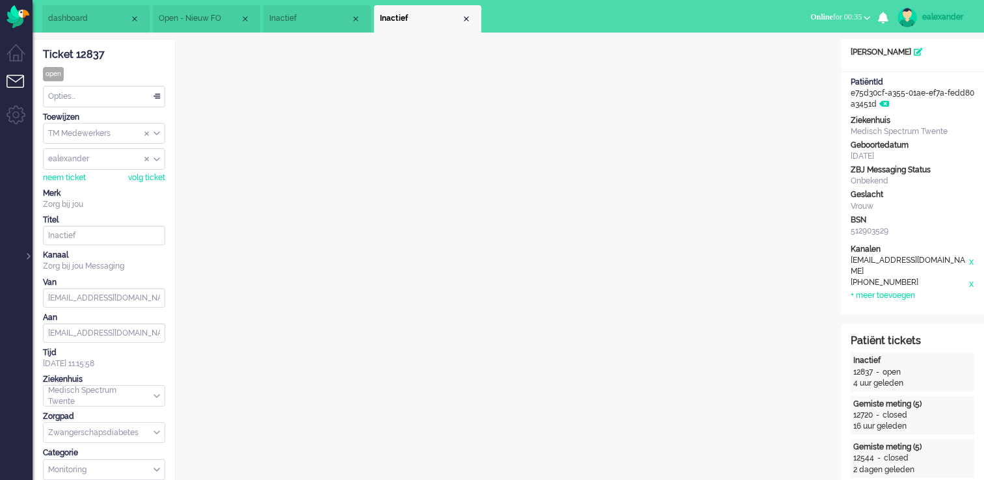
click at [159, 96] on div "Opties..." at bounding box center [104, 96] width 121 height 20
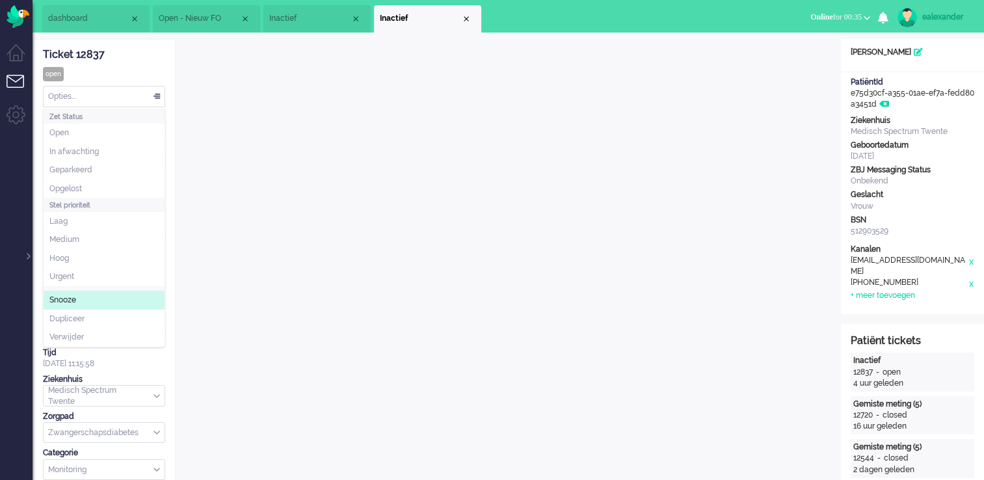
click at [116, 295] on li "Snooze" at bounding box center [104, 300] width 121 height 19
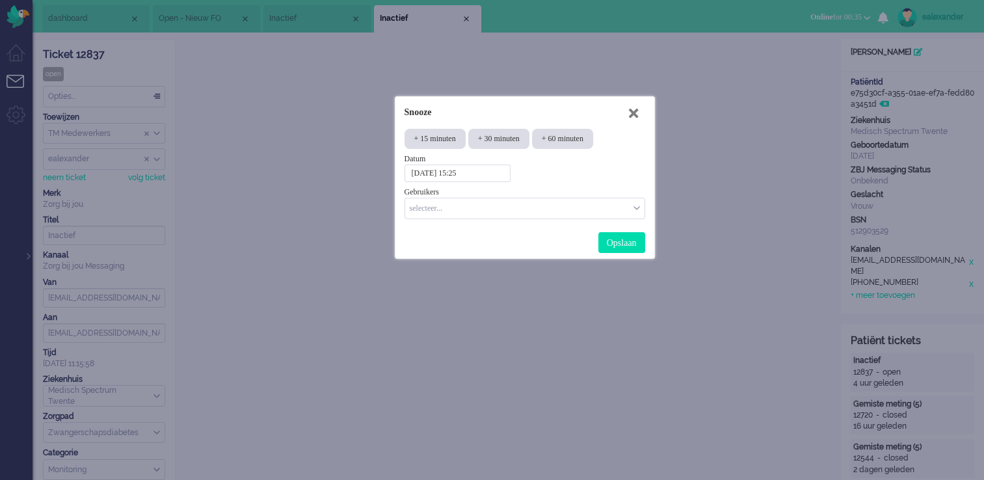
click at [635, 113] on icon at bounding box center [633, 114] width 9 height 14
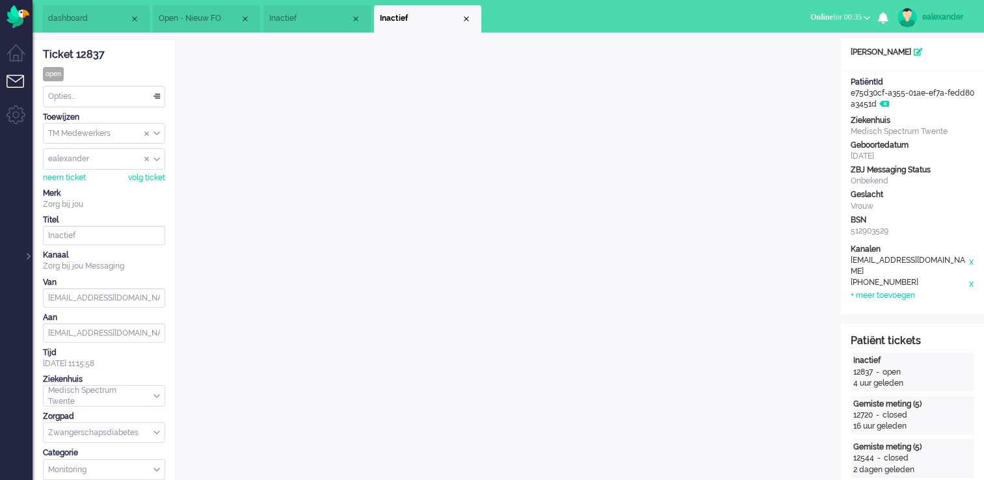
click at [159, 95] on div "Opties..." at bounding box center [104, 96] width 121 height 20
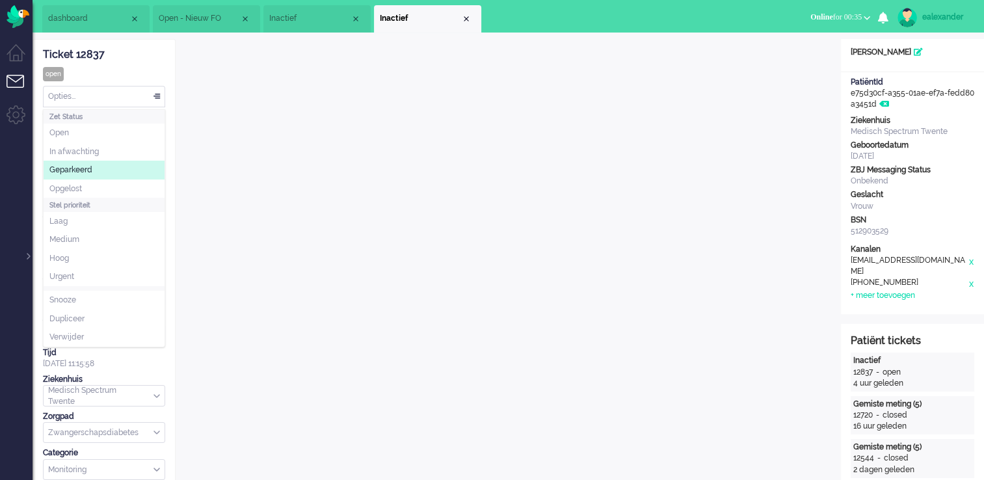
click at [140, 170] on li "Geparkeerd" at bounding box center [104, 170] width 121 height 19
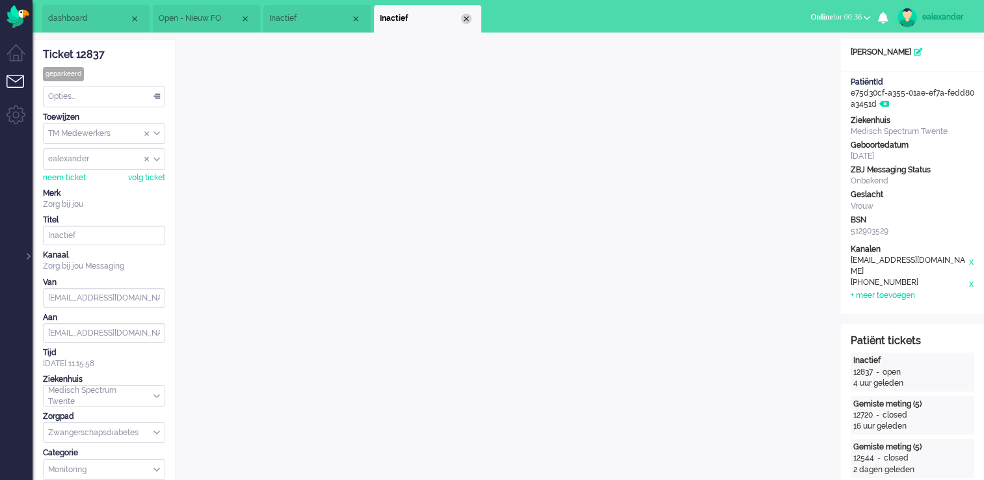
click at [466, 19] on div "Close tab" at bounding box center [466, 19] width 10 height 10
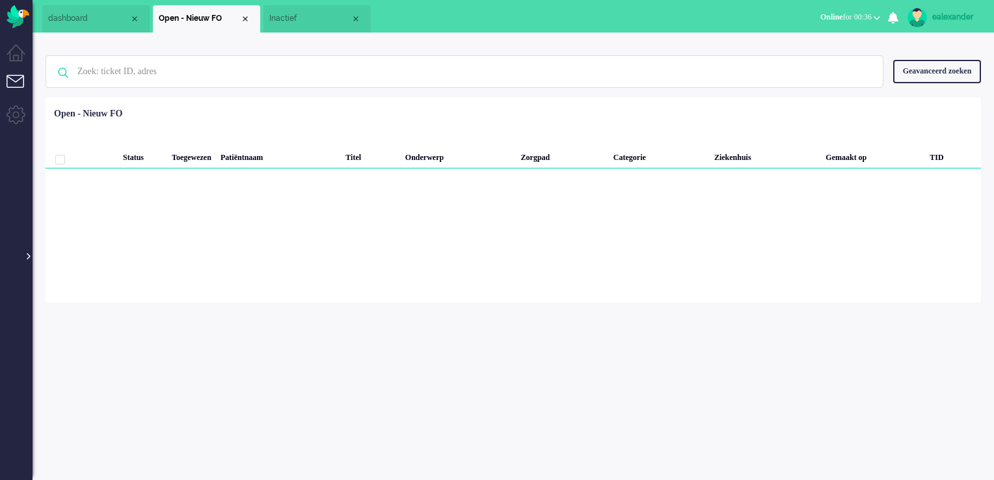
click at [26, 256] on div at bounding box center [27, 250] width 7 height 20
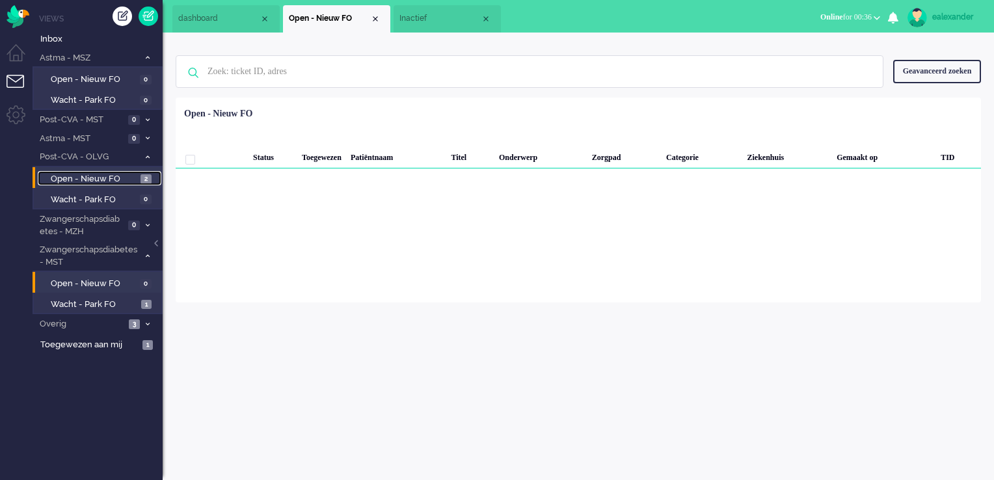
click at [111, 180] on span "Open - Nieuw FO" at bounding box center [94, 179] width 86 height 12
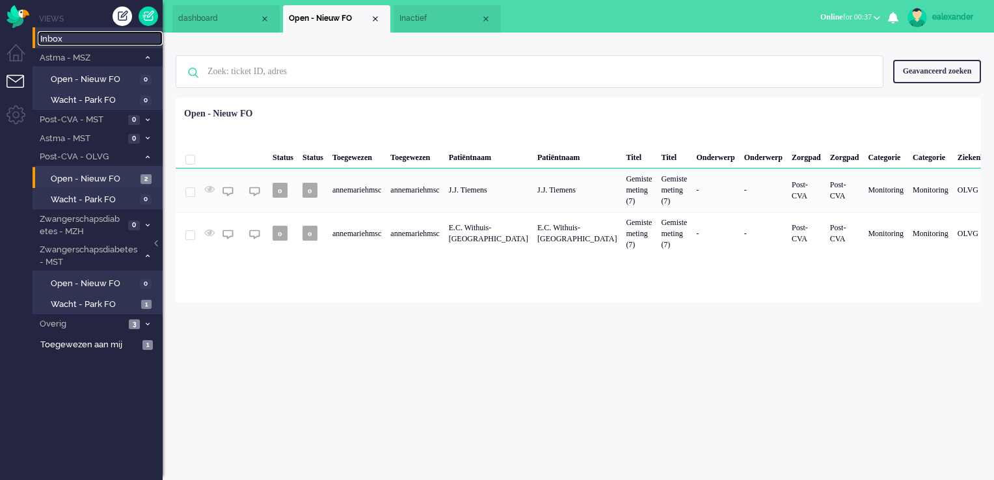
click at [68, 35] on span "Inbox" at bounding box center [101, 39] width 122 height 12
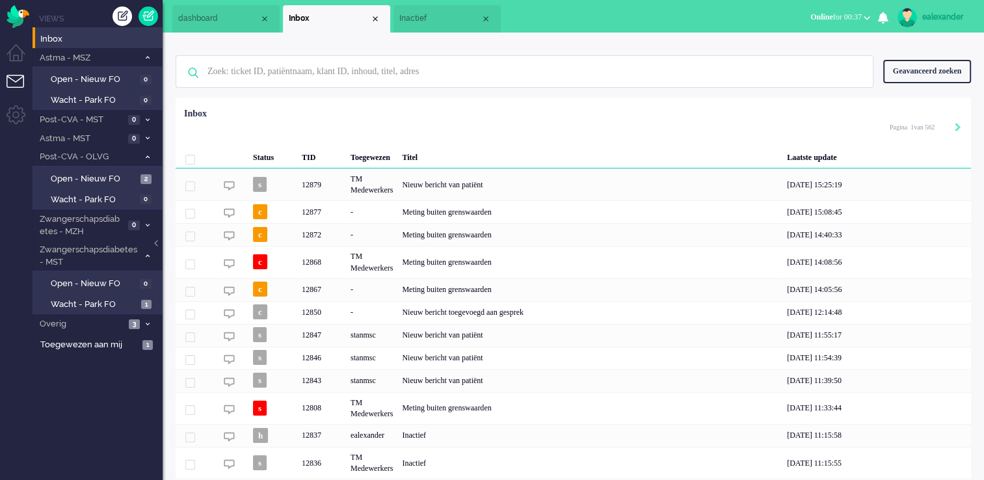
click at [931, 68] on div "Geavanceerd zoeken" at bounding box center [927, 71] width 88 height 23
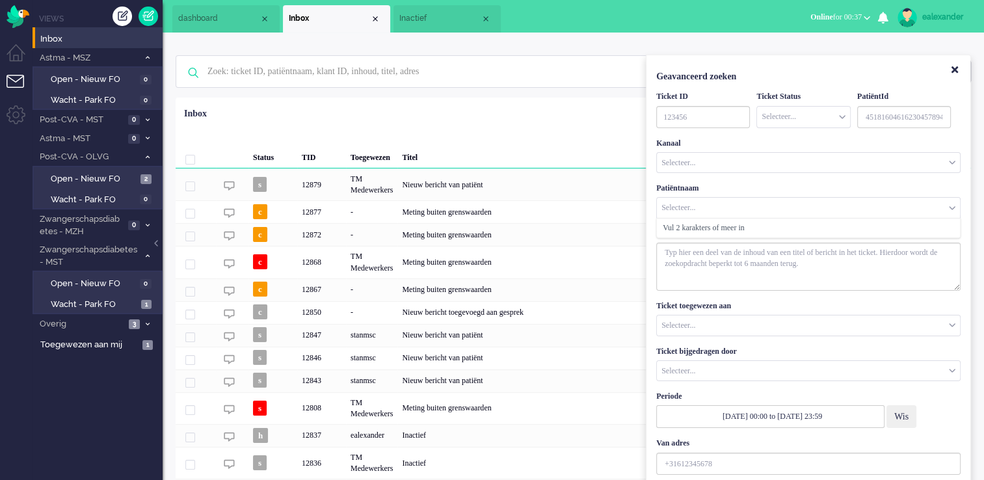
click at [717, 200] on input "Customer Name" at bounding box center [808, 208] width 303 height 20
type input "duijn"
click at [691, 207] on input "Customer Name" at bounding box center [808, 208] width 303 height 20
type input "D"
click at [771, 213] on input "Customer Name" at bounding box center [808, 208] width 303 height 20
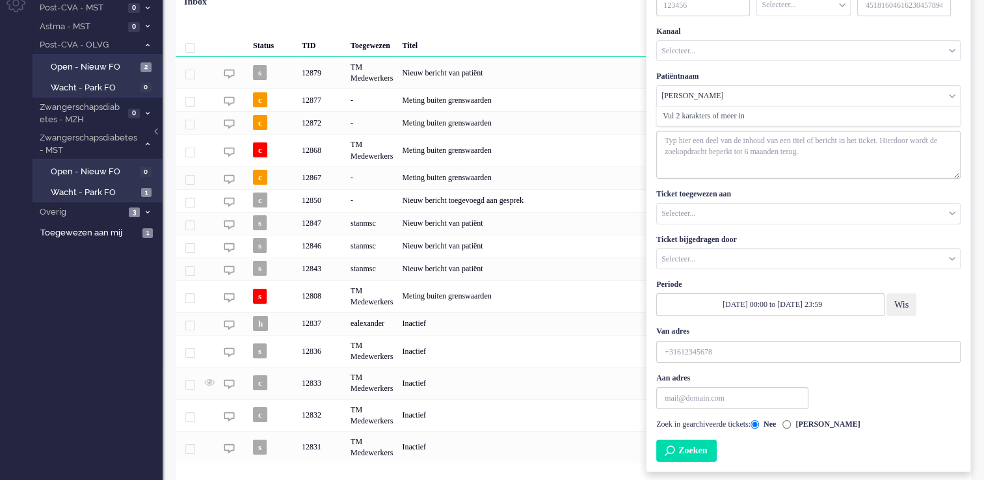
scroll to position [130, 0]
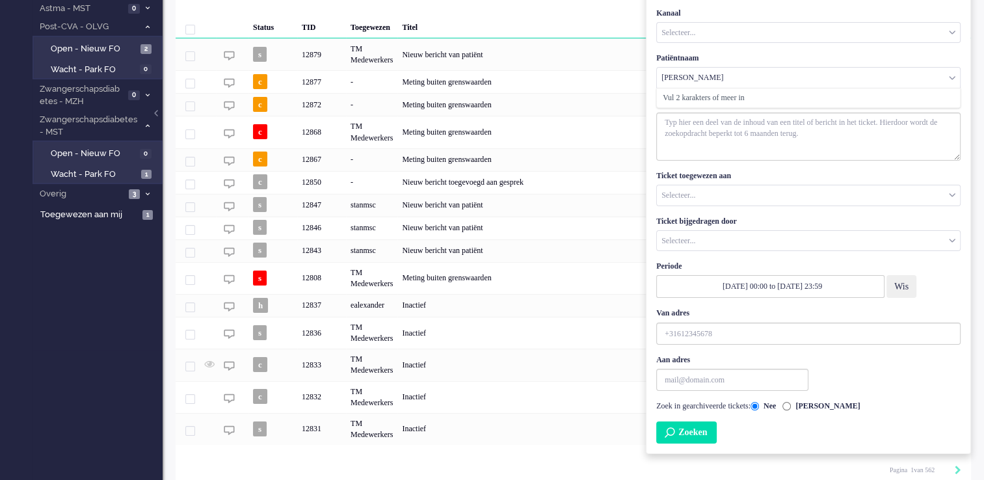
type input "Hermannus Jacobus Josefus Duijn"
click at [689, 427] on button "Zoeken" at bounding box center [686, 432] width 60 height 22
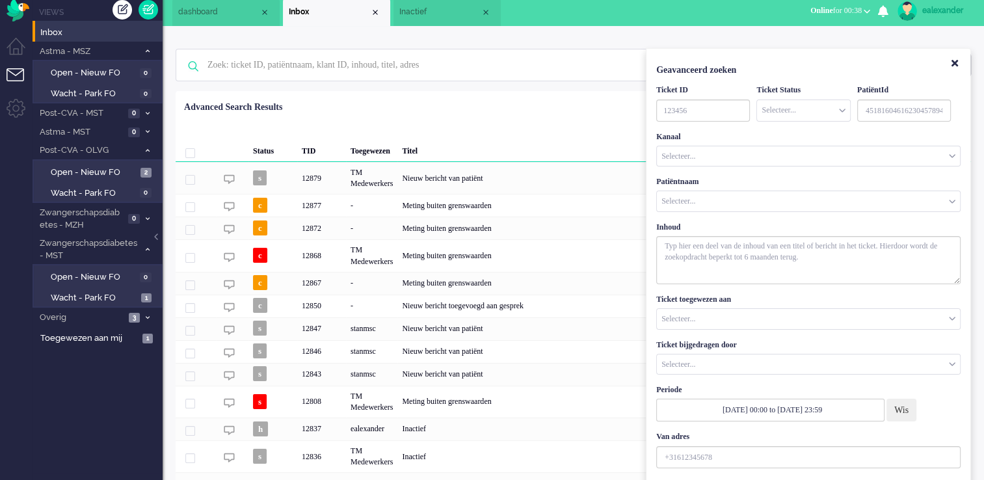
scroll to position [0, 0]
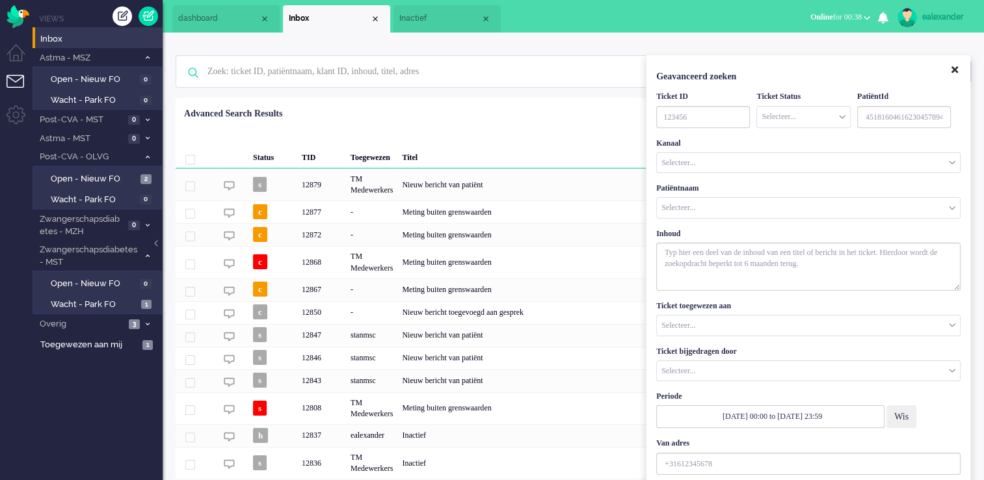
click at [954, 68] on icon "Close" at bounding box center [954, 70] width 7 height 10
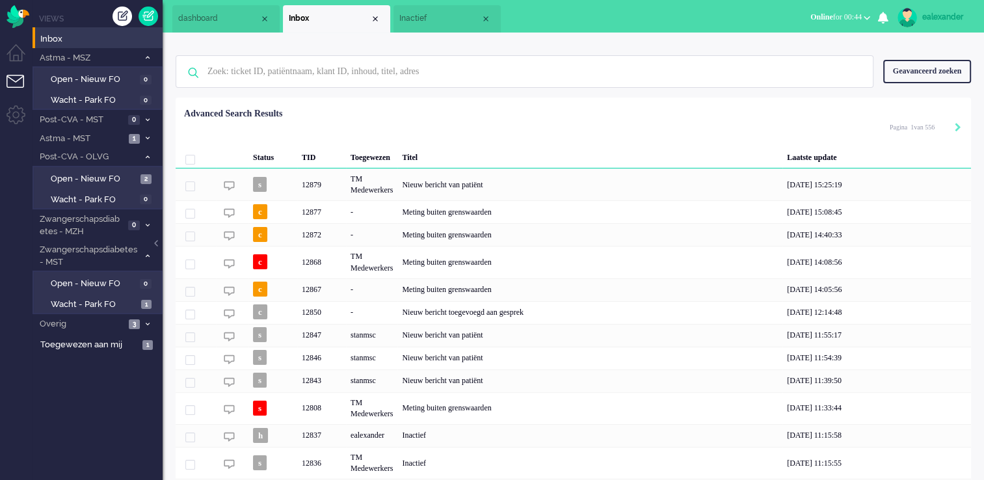
click at [424, 12] on li "Inactief" at bounding box center [446, 18] width 107 height 27
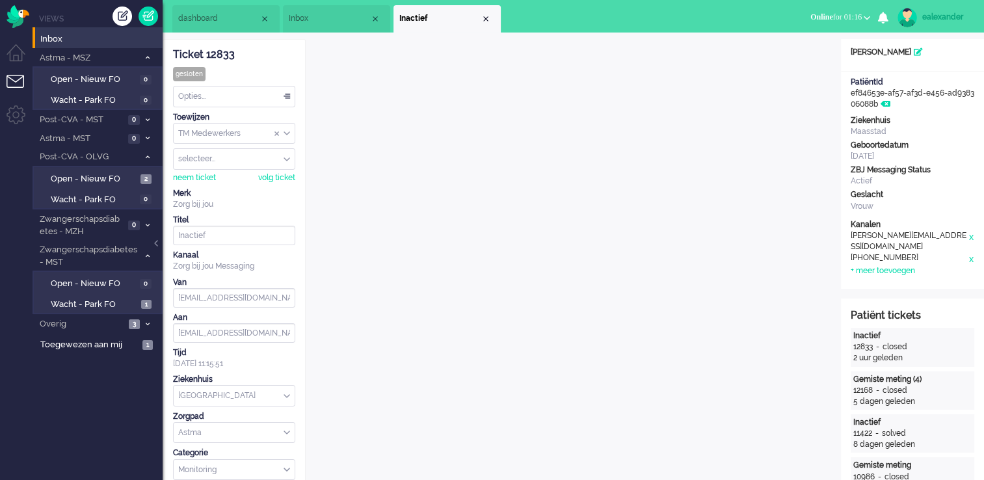
click at [300, 14] on span "Inbox" at bounding box center [329, 18] width 81 height 11
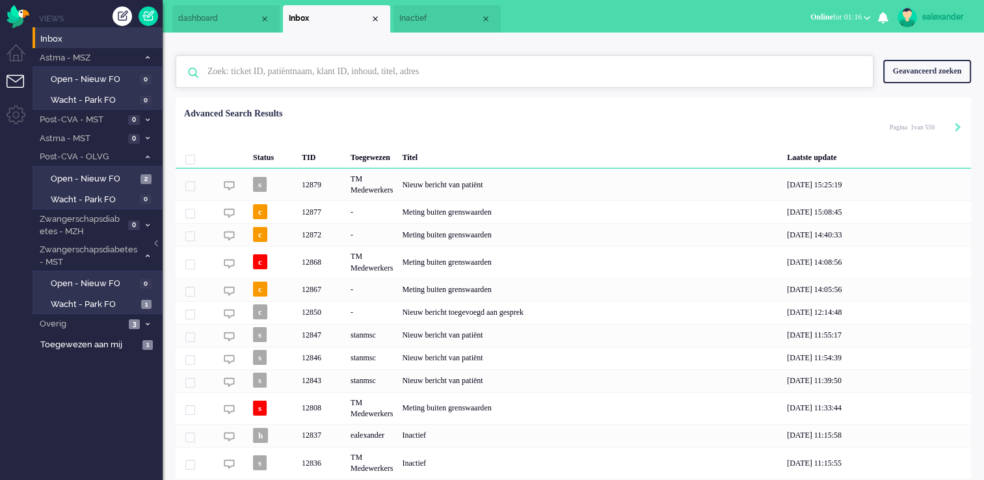
click at [516, 76] on input "text" at bounding box center [526, 71] width 657 height 31
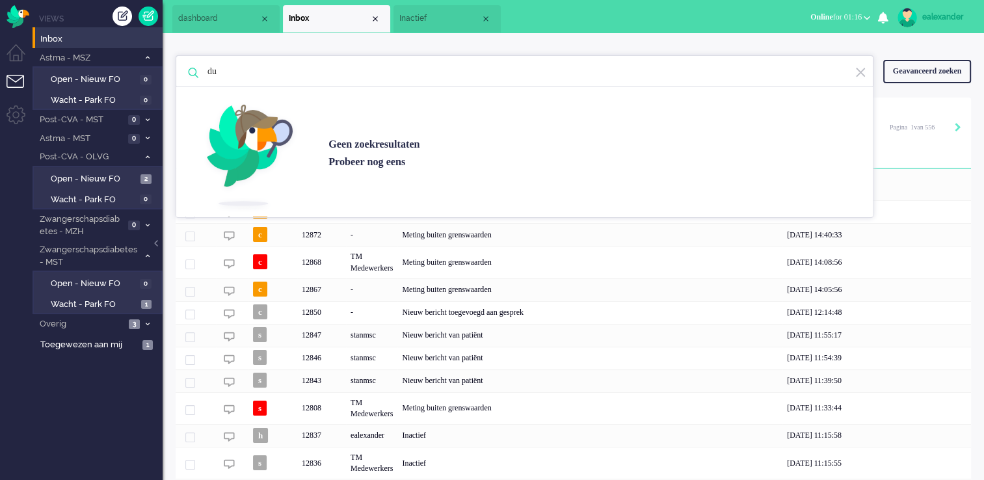
type input "d"
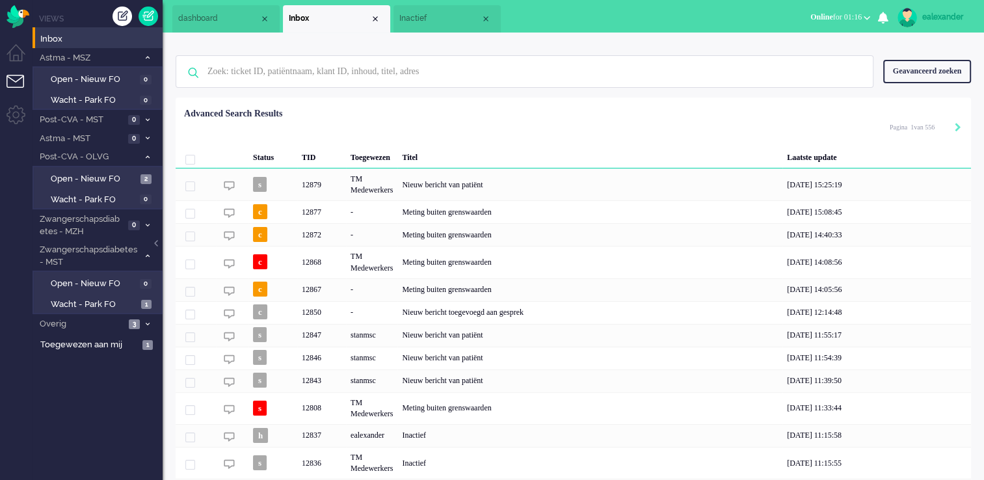
click at [926, 71] on div "Geavanceerd zoeken" at bounding box center [927, 71] width 88 height 23
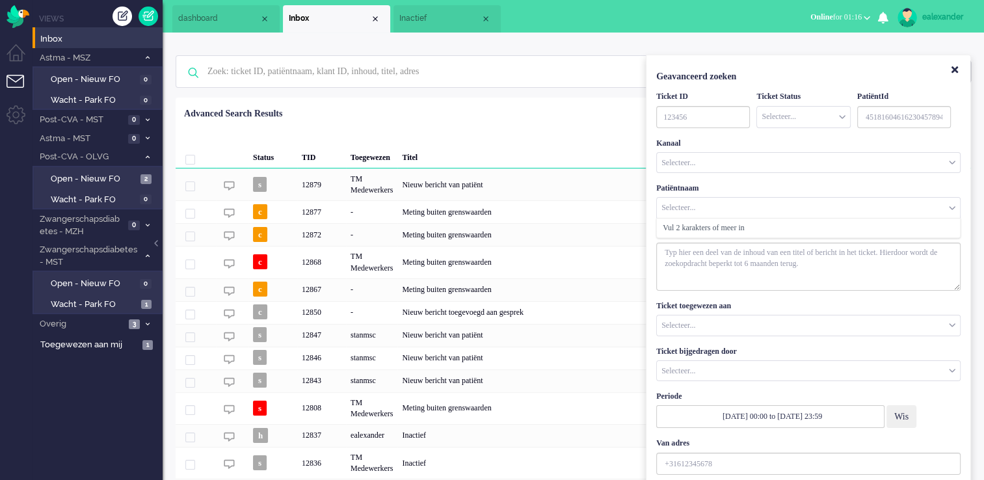
click at [750, 204] on input "Customer Name" at bounding box center [808, 208] width 303 height 20
type input "d"
click at [720, 205] on input "Customer Name" at bounding box center [808, 208] width 303 height 20
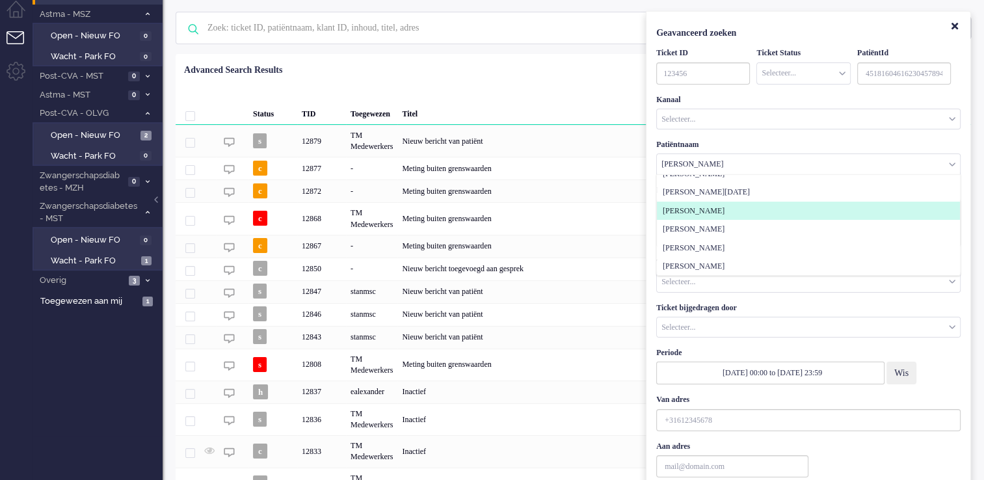
scroll to position [65, 0]
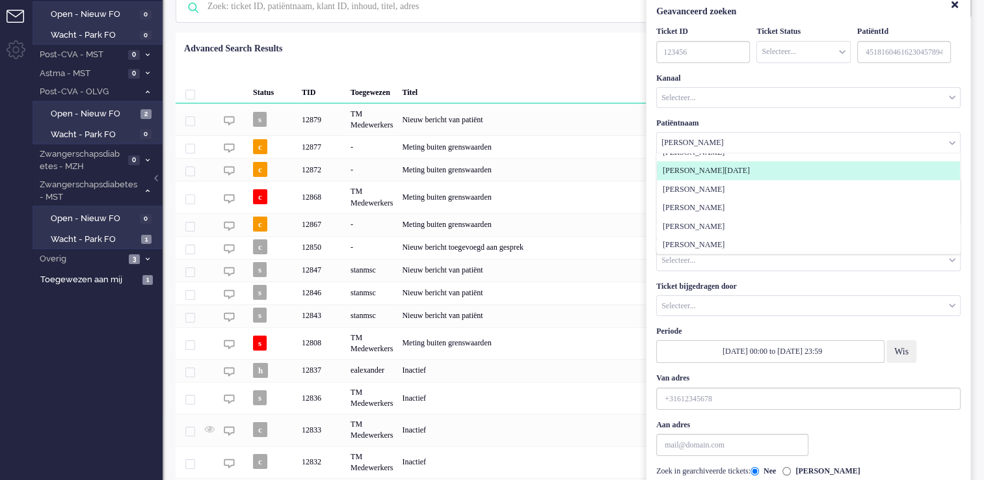
type input "herman"
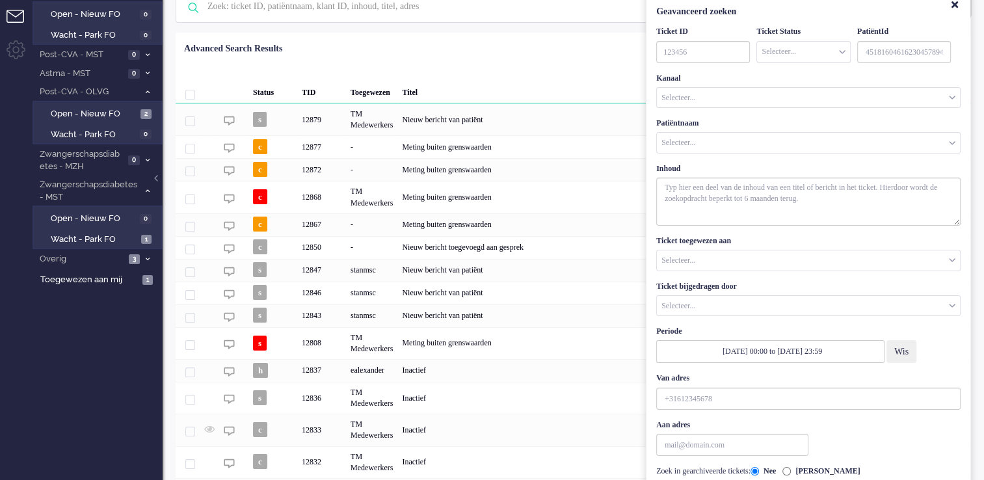
scroll to position [0, 0]
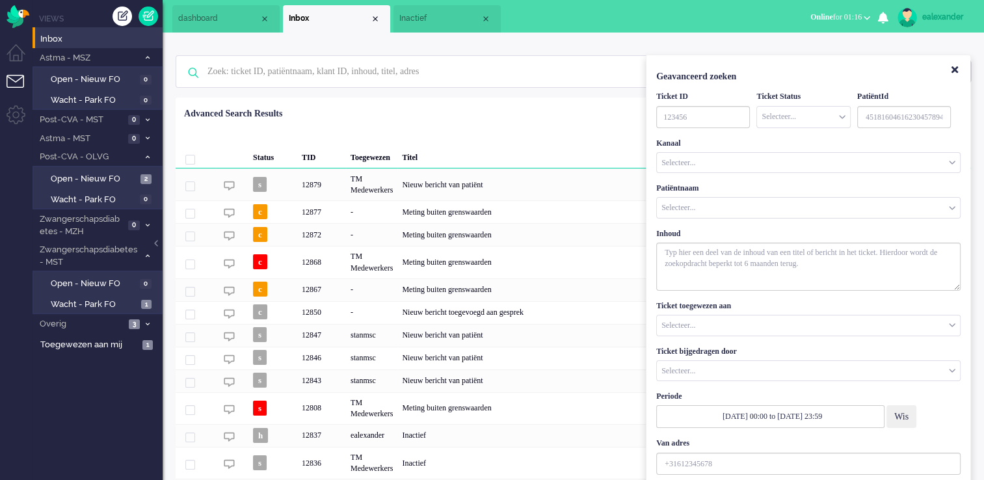
click at [751, 207] on input "Customer Name" at bounding box center [808, 208] width 303 height 20
type input "h"
click at [953, 71] on icon "Close" at bounding box center [954, 70] width 7 height 10
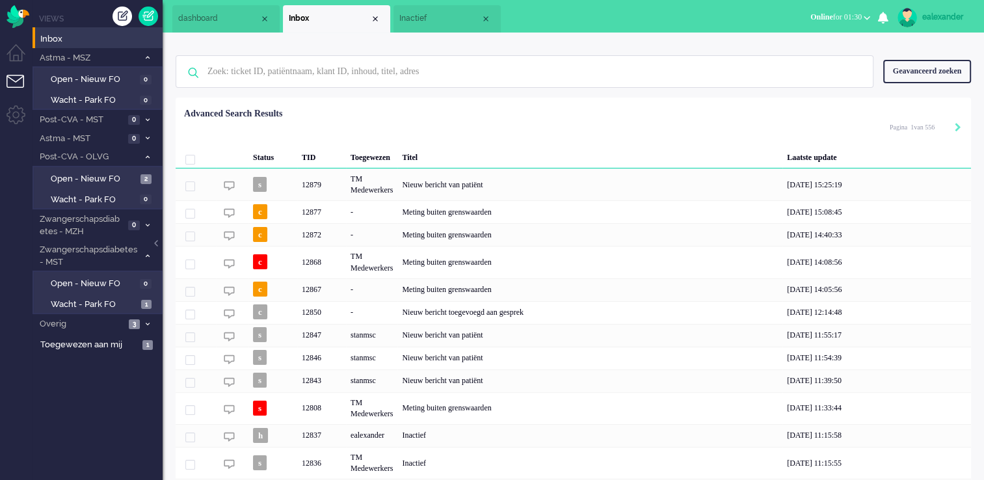
click at [431, 23] on span "Inactief" at bounding box center [439, 18] width 81 height 11
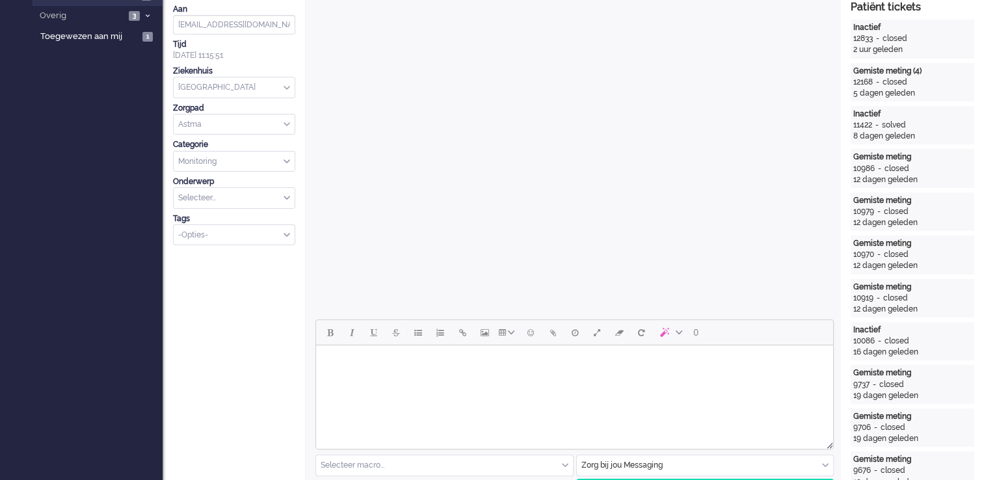
scroll to position [325, 0]
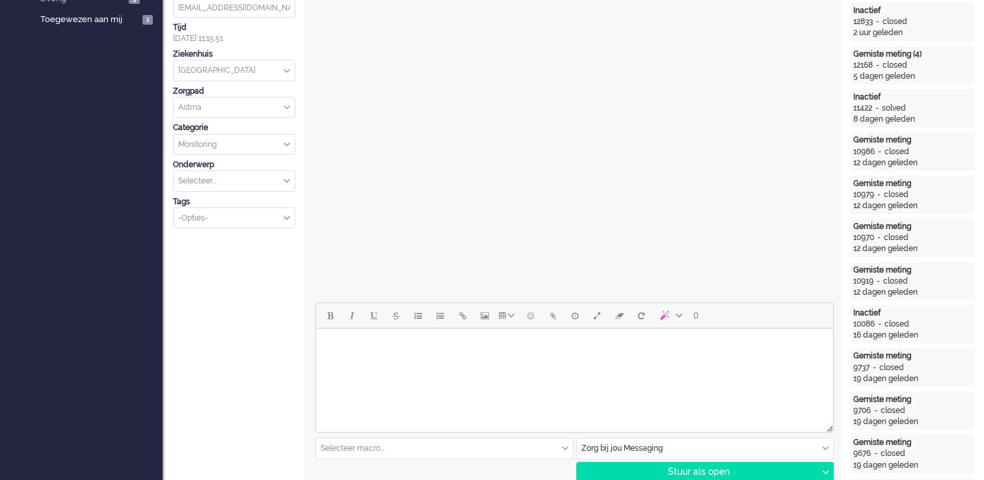
click at [615, 362] on html at bounding box center [574, 344] width 517 height 33
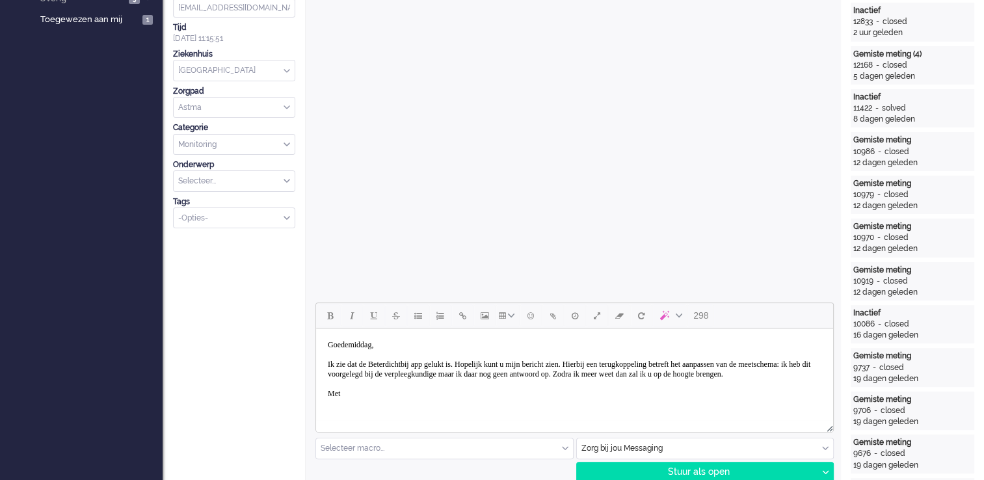
click at [484, 365] on body "Goedemiddag, Ik zie dat de Beterdichtbij app gelukt is. Hopelijk kunt u mijn be…" at bounding box center [574, 370] width 507 height 72
click at [349, 403] on body "Goedemiddag, Ik zie dat de Beterdichtbij app gelukt is. Wat fijn! Hopelijk kunt…" at bounding box center [574, 370] width 507 height 72
click at [344, 413] on body "Goedemiddag, Ik zie dat de Beterdichtbij app gelukt is. Wat fijn! Hopelijk kunt…" at bounding box center [574, 374] width 507 height 81
click at [406, 409] on body "Goedemiddag, Ik zie dat de Beterdichtbij app gelukt is. Wat fijn! Hopelijk kunt…" at bounding box center [574, 374] width 507 height 81
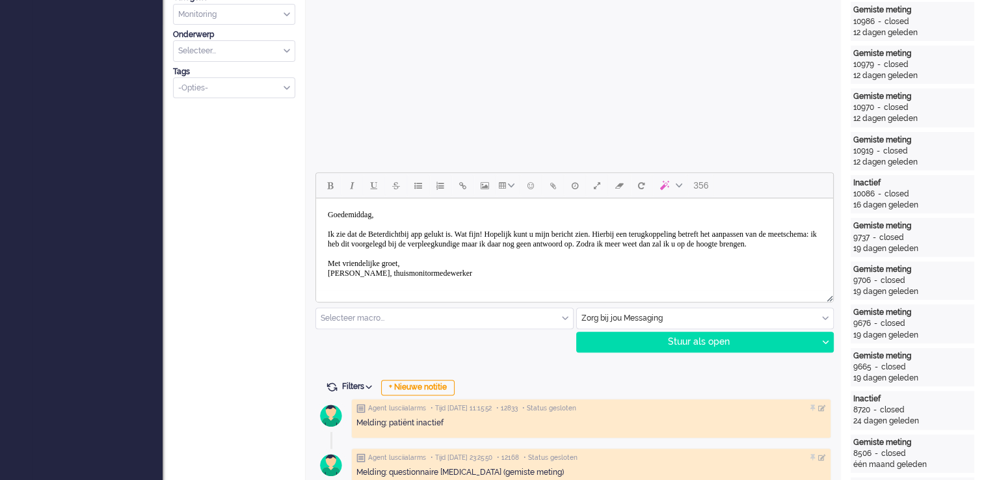
scroll to position [520, 0]
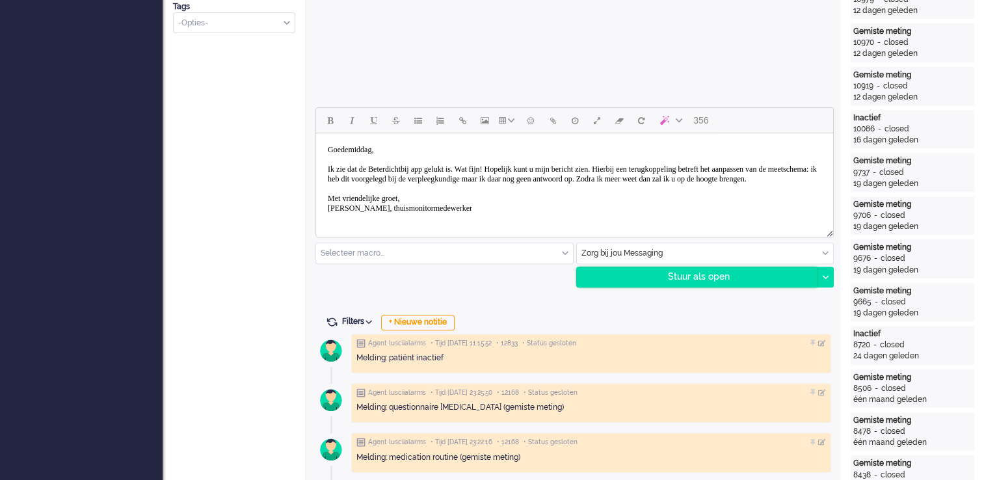
click at [710, 279] on div "Stuur als open" at bounding box center [697, 277] width 241 height 20
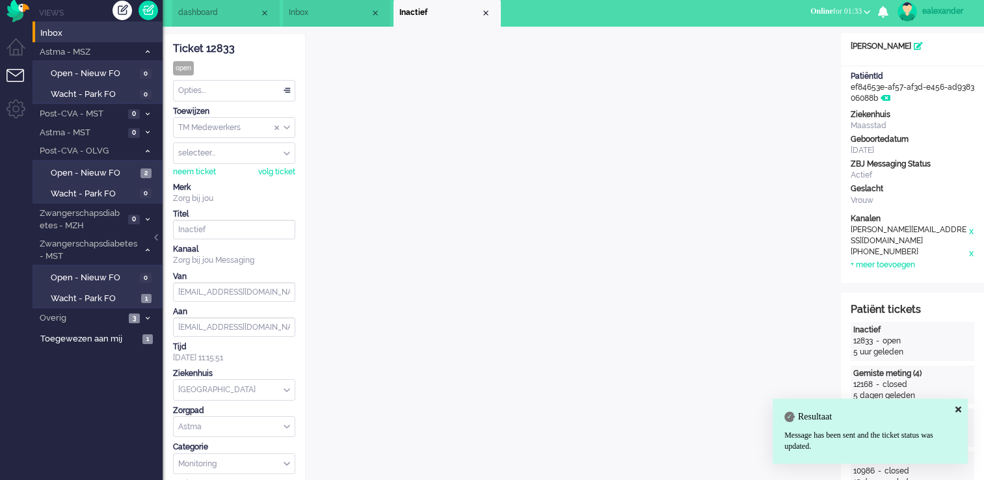
scroll to position [0, 0]
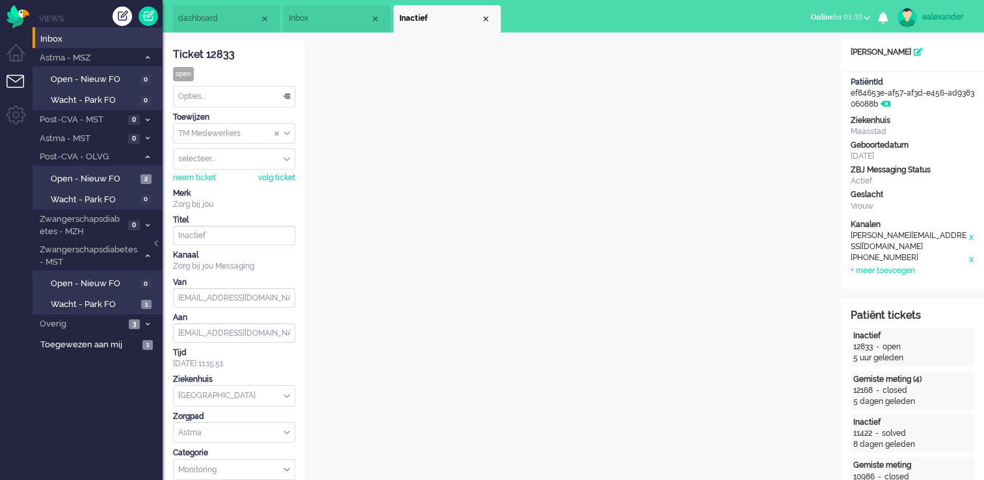
click at [289, 98] on div "Opties..." at bounding box center [234, 96] width 121 height 20
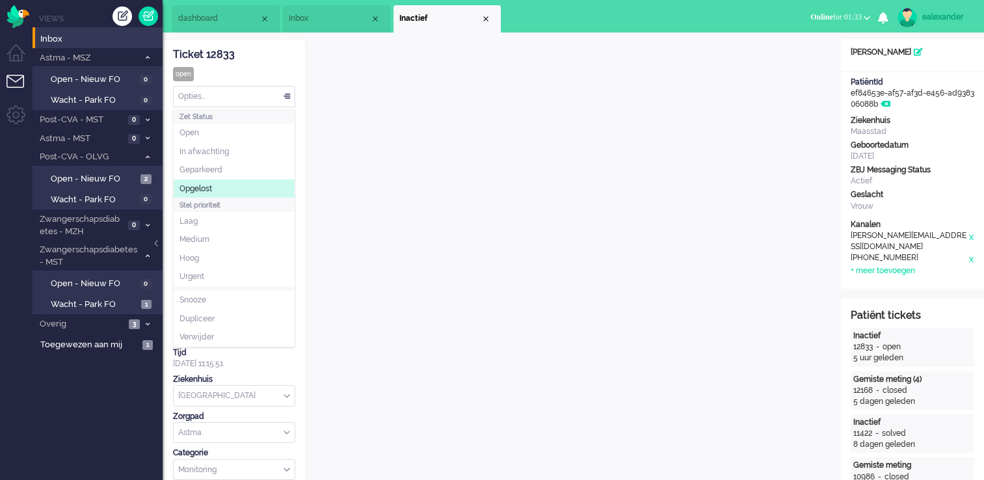
click at [268, 184] on li "Opgelost" at bounding box center [234, 188] width 121 height 19
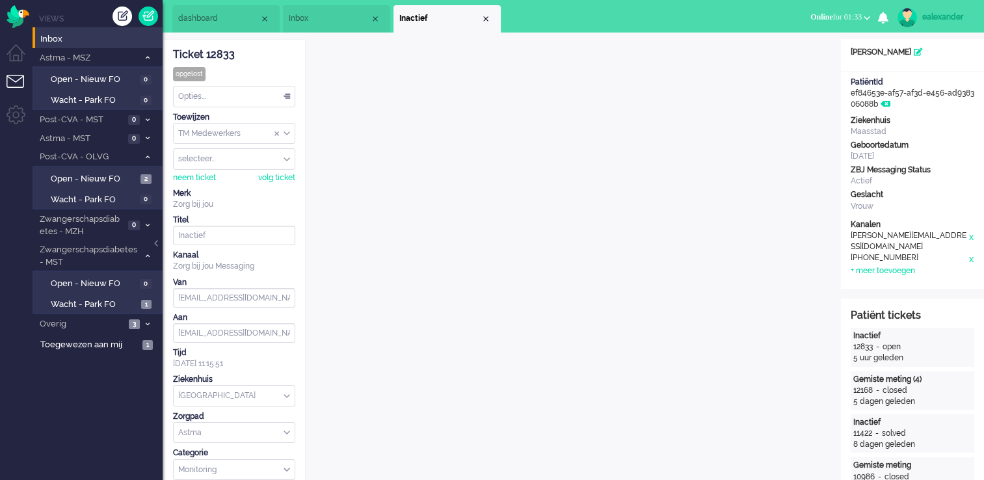
drag, startPoint x: 242, startPoint y: 55, endPoint x: 173, endPoint y: 59, distance: 69.0
click at [173, 59] on div "Ticket 12833" at bounding box center [234, 54] width 122 height 15
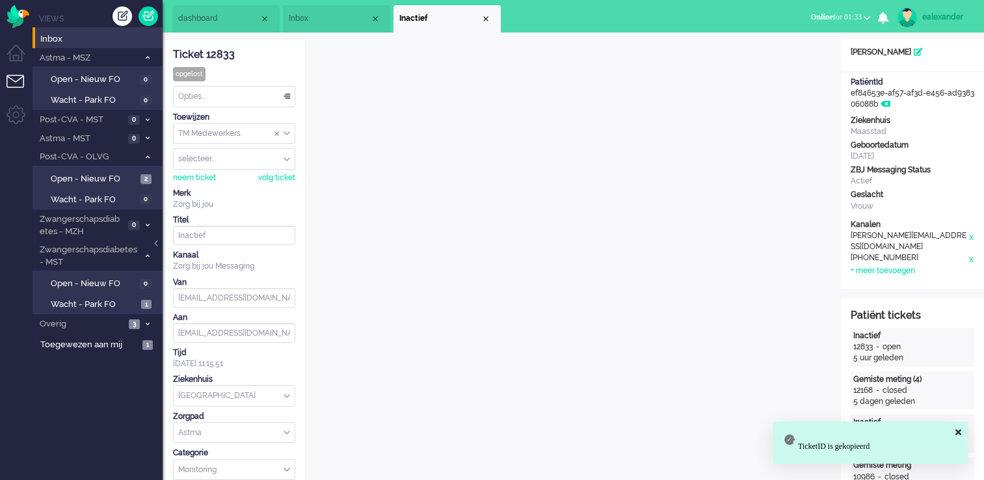
copy div "Ticket 12833"
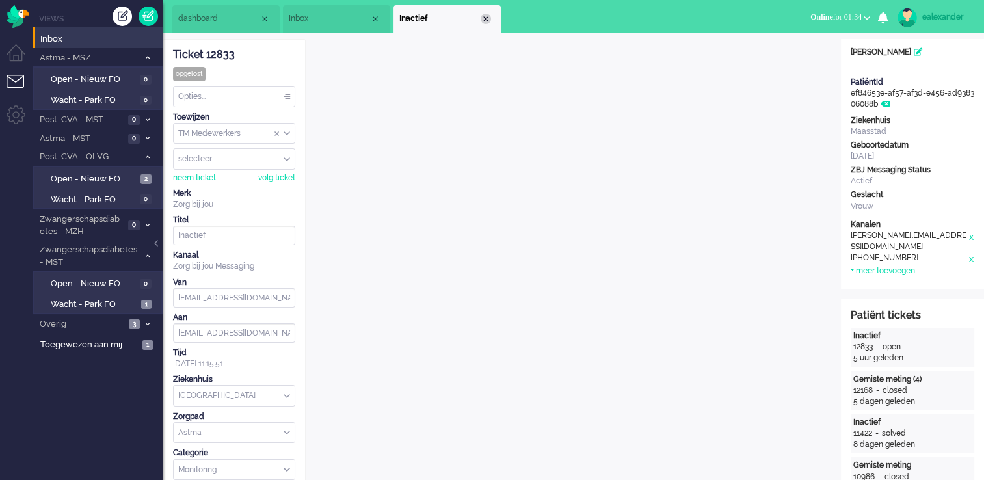
click at [484, 18] on div "Close tab" at bounding box center [486, 19] width 10 height 10
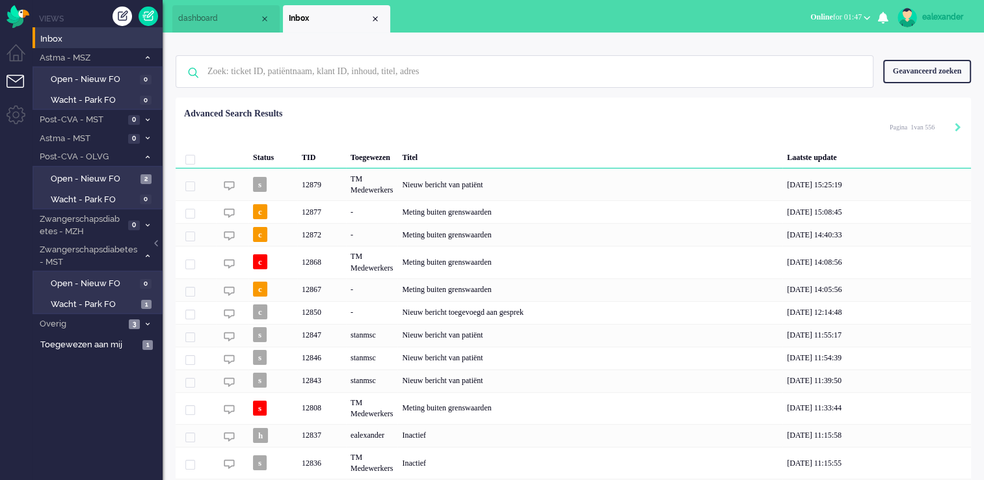
click at [953, 9] on link "ealexander" at bounding box center [933, 18] width 76 height 20
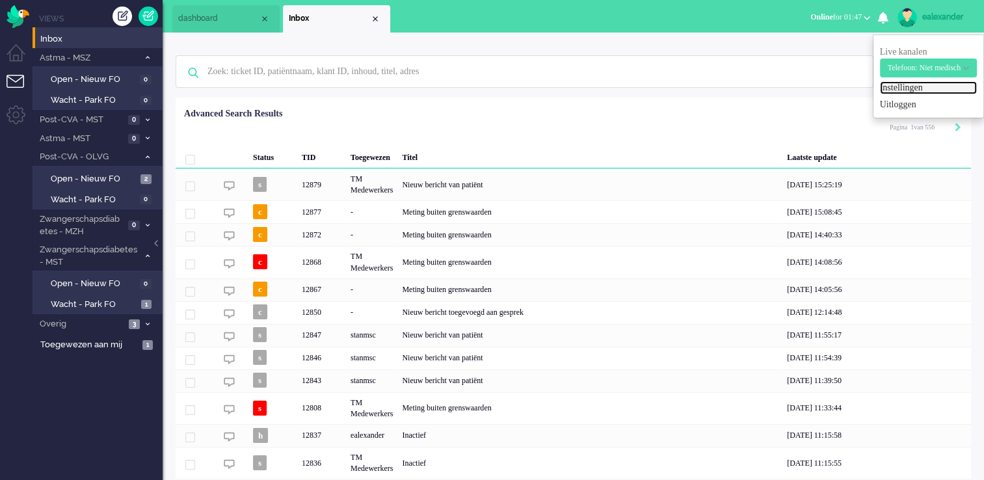
click at [890, 90] on link "Instellingen" at bounding box center [928, 87] width 97 height 13
select select
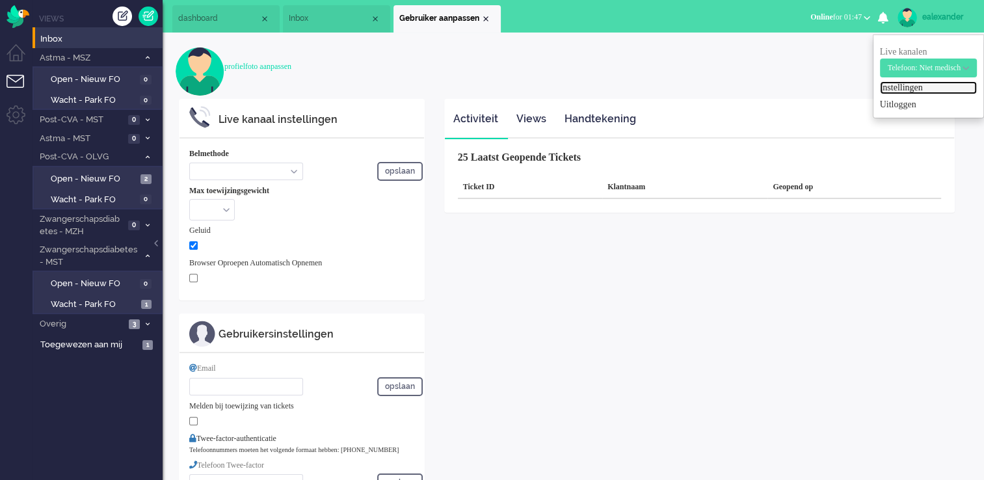
select select "inbound-new"
type input "+31644422829"
checkbox input "true"
type input "e.alexander@zorgbijjou.nl"
type input "+31612345678"
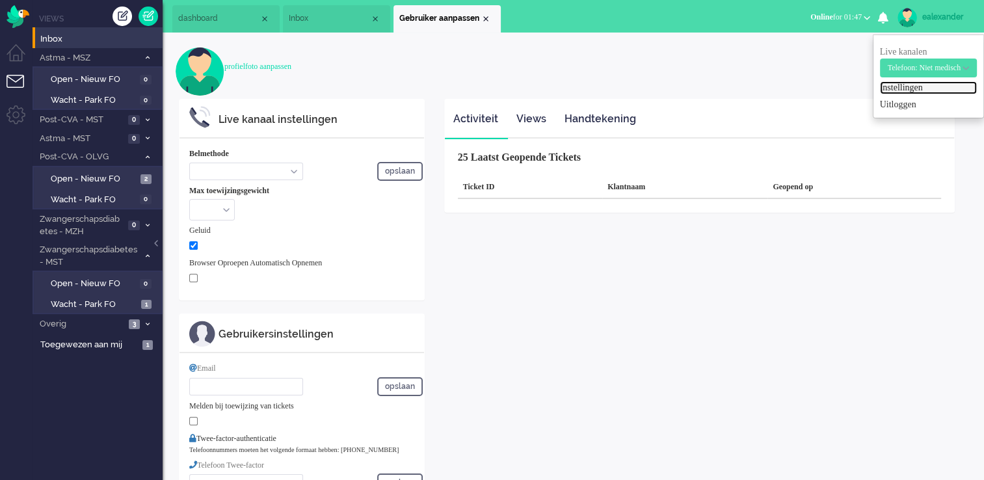
select select "nl"
select select "en_GB"
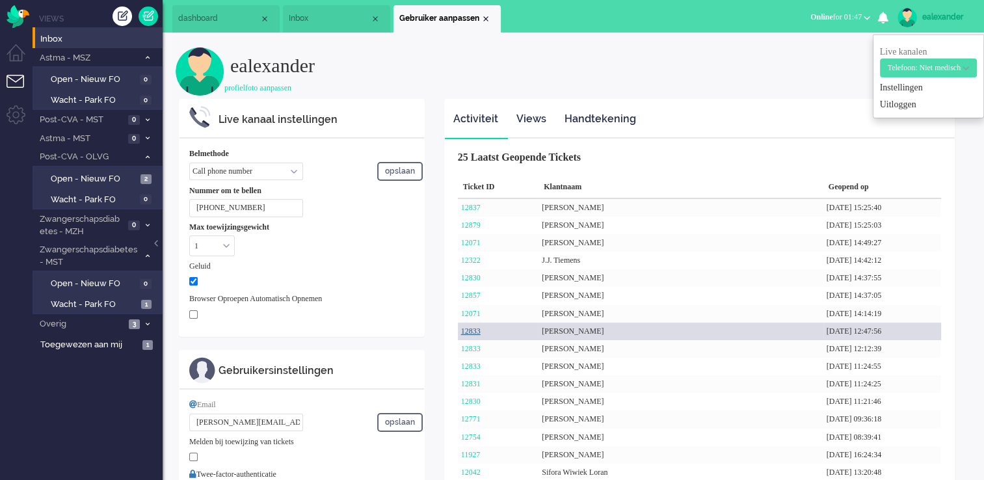
click at [470, 330] on link "12833" at bounding box center [471, 330] width 20 height 9
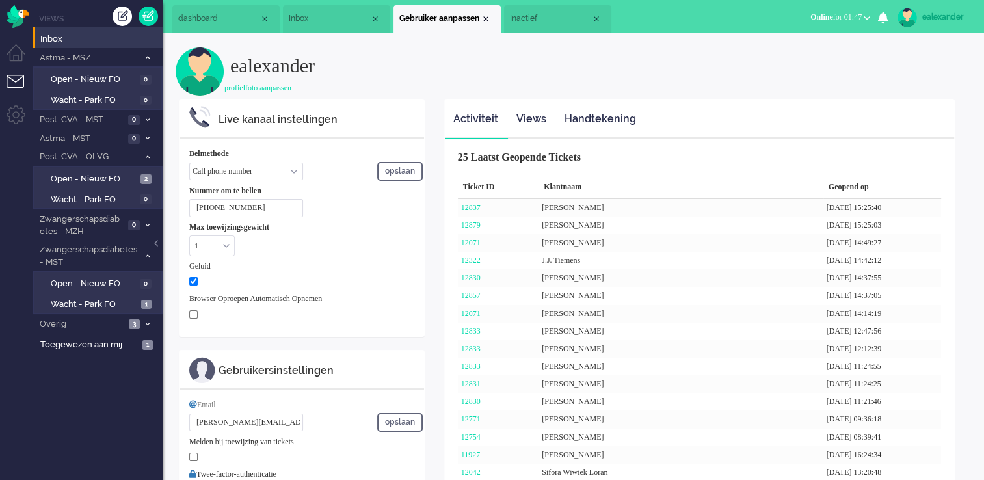
click at [531, 13] on span "Inactief" at bounding box center [550, 18] width 81 height 11
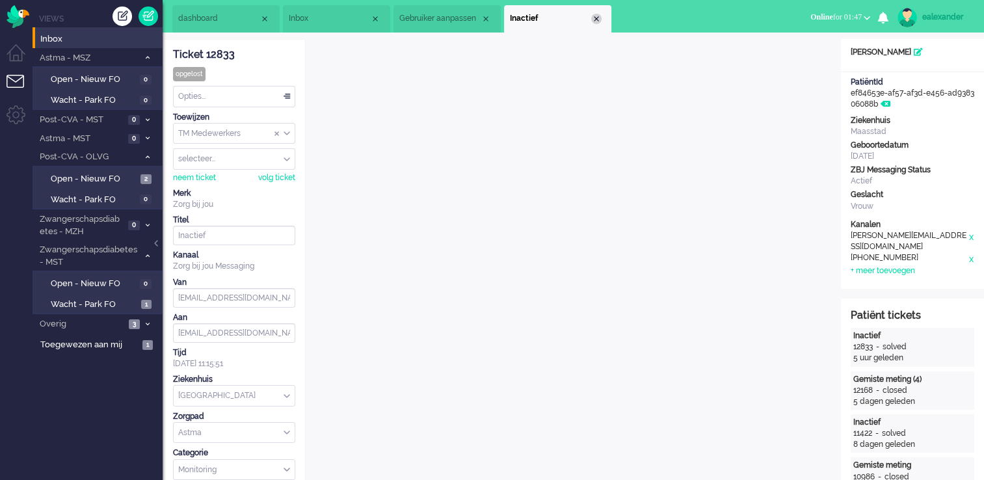
click at [592, 20] on div "Close tab" at bounding box center [596, 19] width 10 height 10
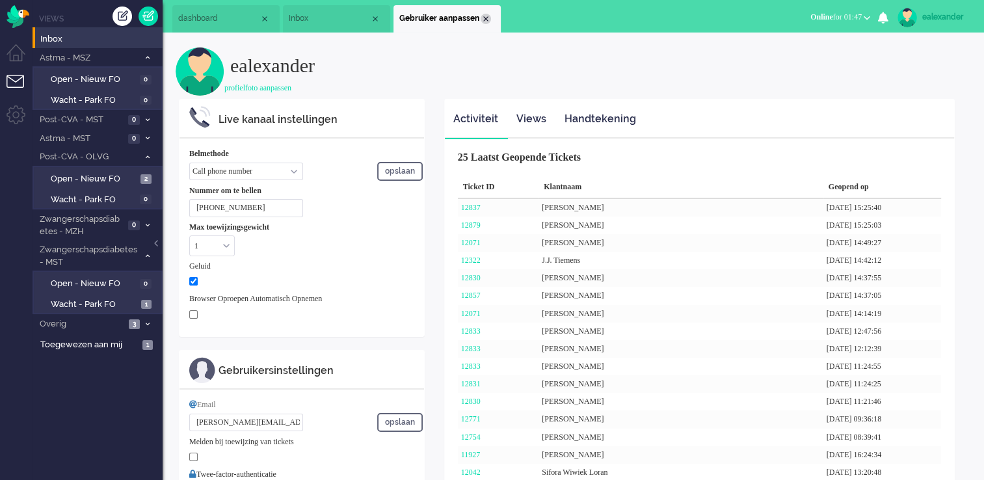
click at [487, 20] on div "Close tab" at bounding box center [486, 19] width 10 height 10
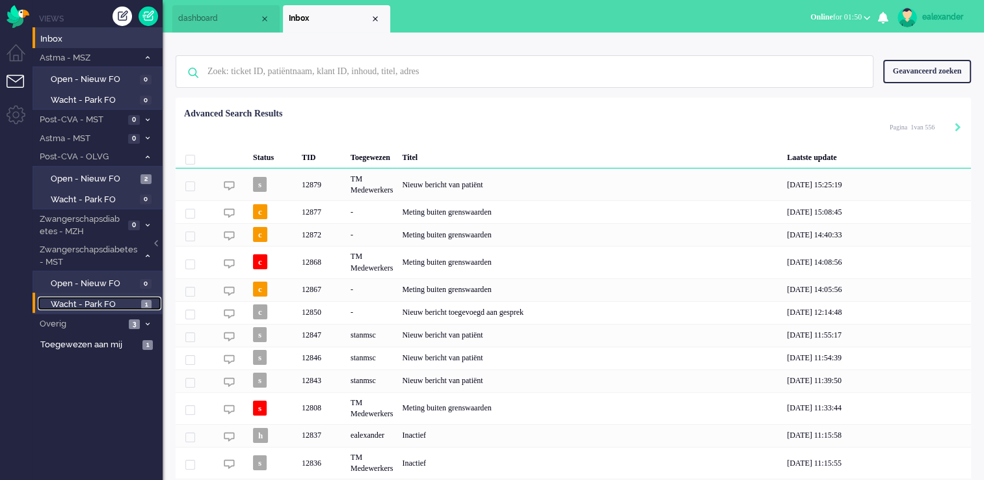
click at [114, 299] on span "Wacht - Park FO" at bounding box center [94, 305] width 87 height 12
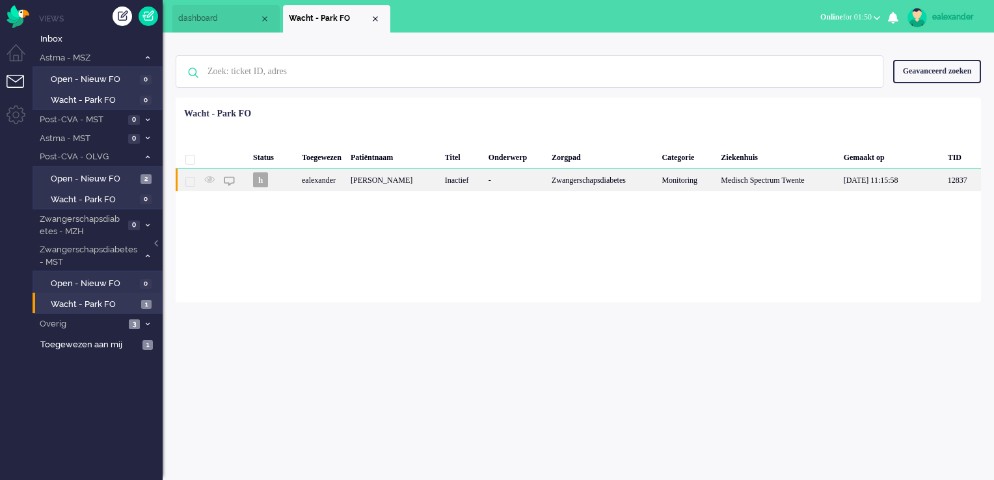
click at [540, 181] on div "-" at bounding box center [515, 179] width 63 height 23
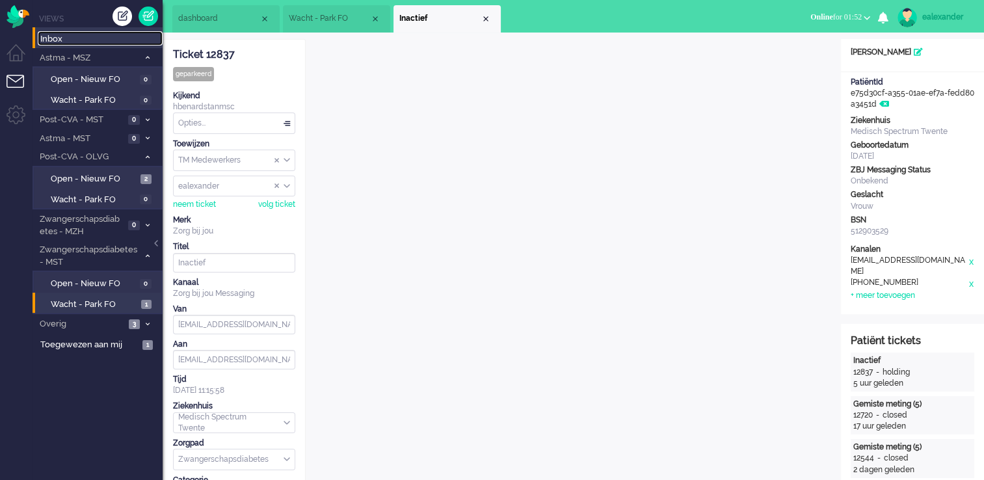
click at [81, 42] on span "Inbox" at bounding box center [101, 39] width 122 height 12
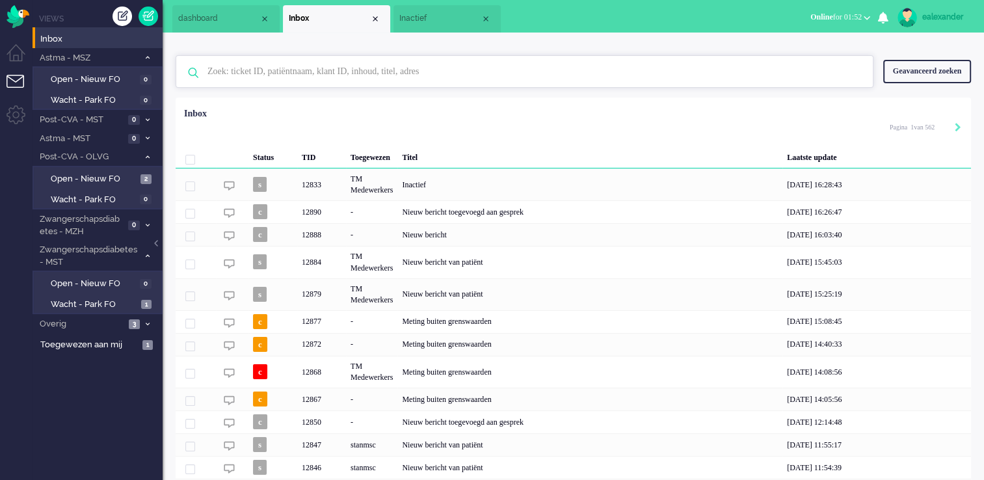
click at [689, 73] on input "text" at bounding box center [526, 71] width 657 height 31
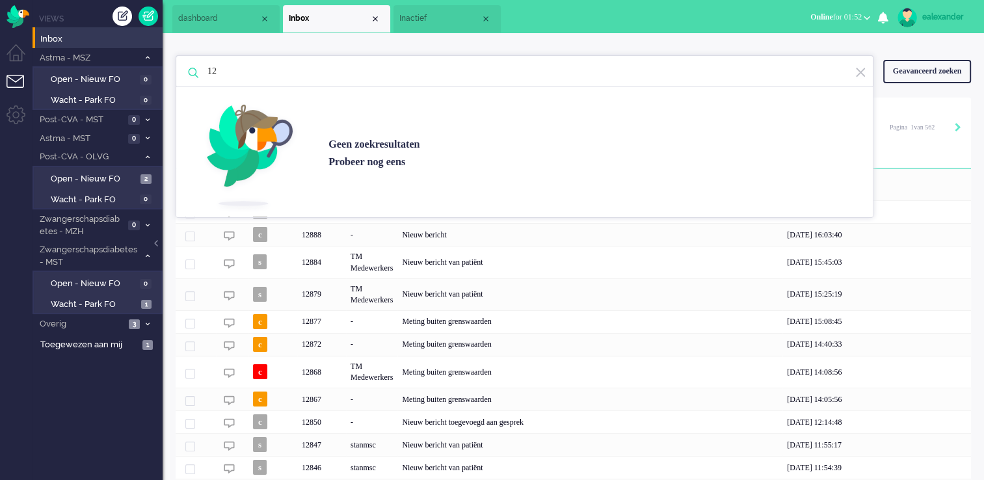
type input "1"
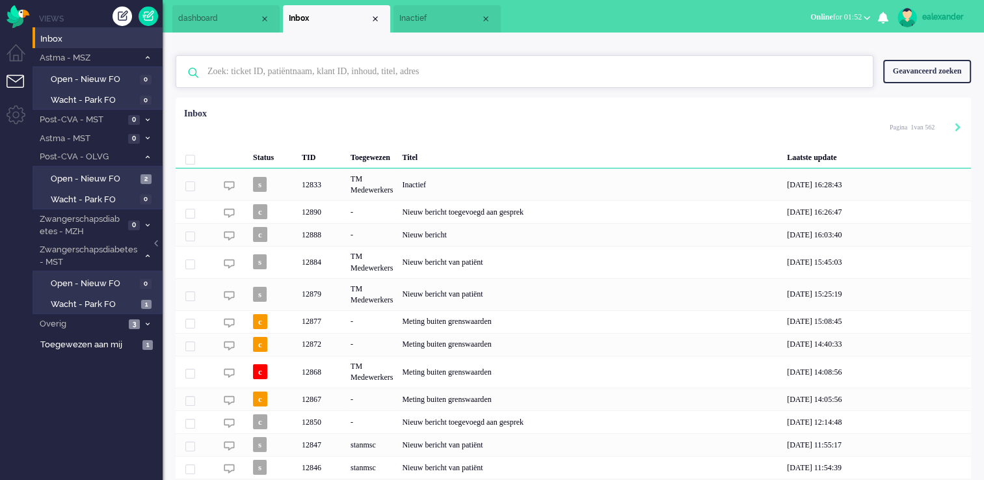
click at [549, 74] on input "text" at bounding box center [526, 71] width 657 height 31
paste input "12834"
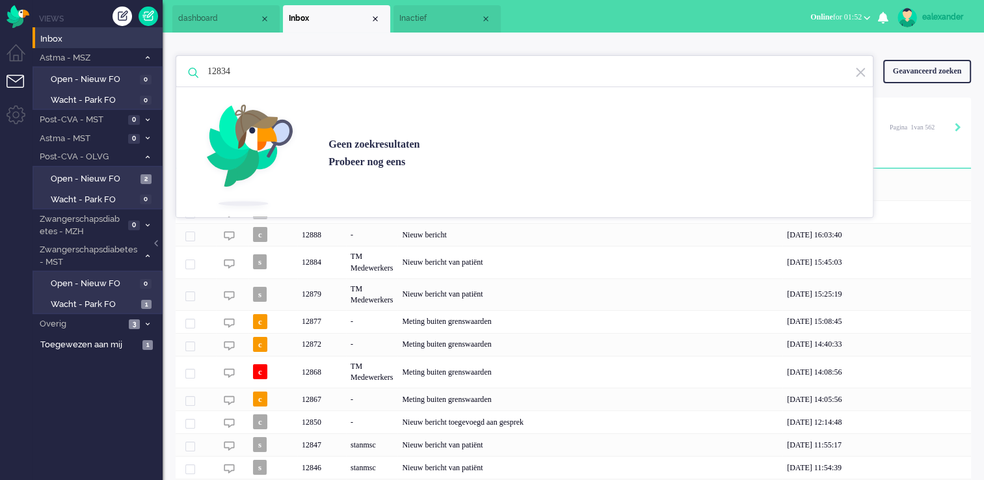
type input "12834"
click at [916, 83] on div "Geavanceerd zoeken" at bounding box center [927, 71] width 88 height 23
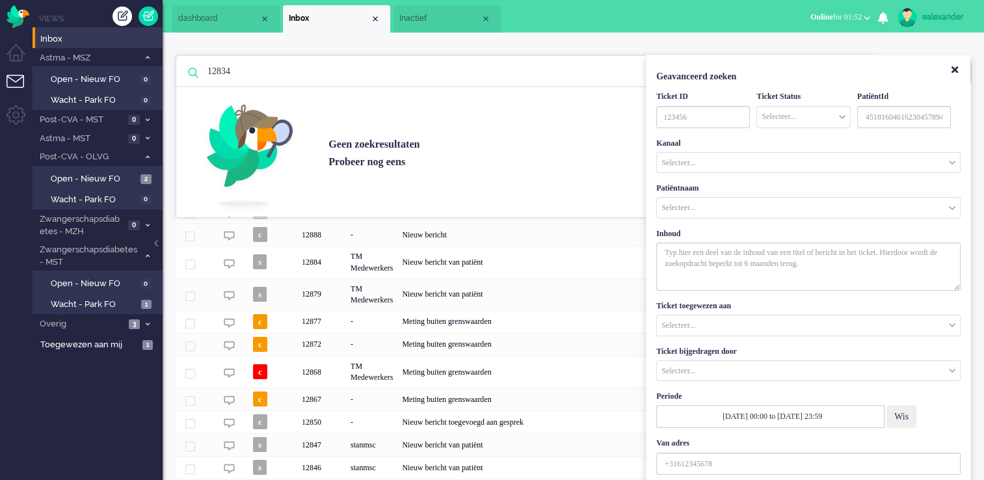
click at [706, 209] on input "Customer Name" at bounding box center [808, 208] width 303 height 20
click at [728, 118] on input "TicketID" at bounding box center [703, 117] width 94 height 22
paste input "12834"
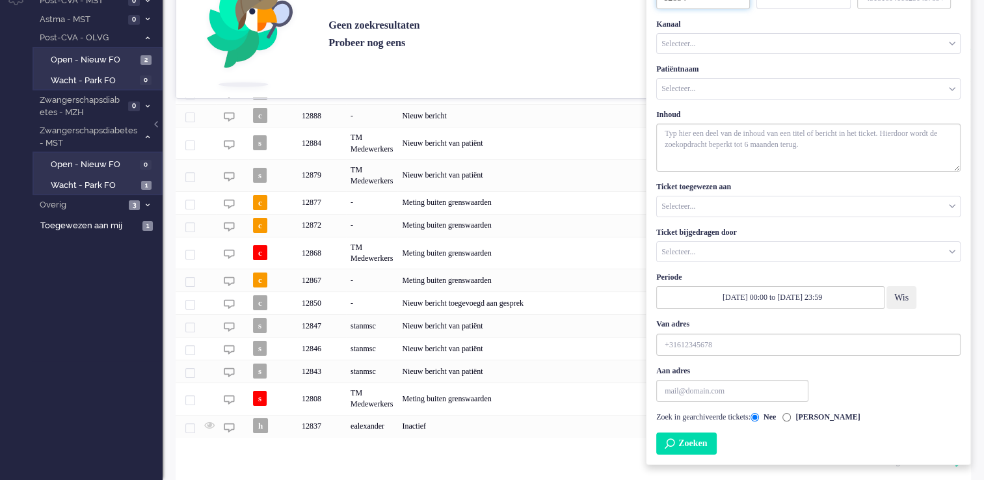
type input "12834"
click at [691, 442] on button "Zoeken" at bounding box center [686, 443] width 60 height 22
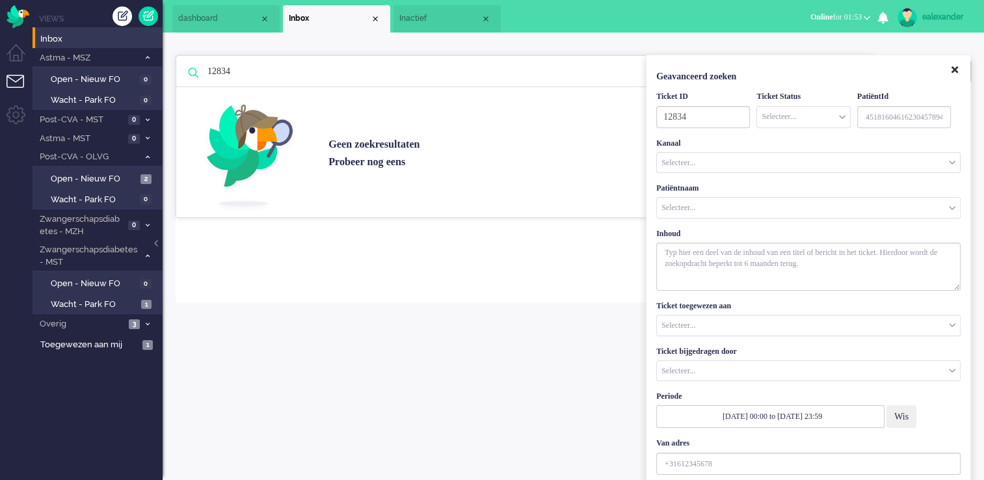
click at [954, 66] on icon "Close" at bounding box center [954, 70] width 7 height 10
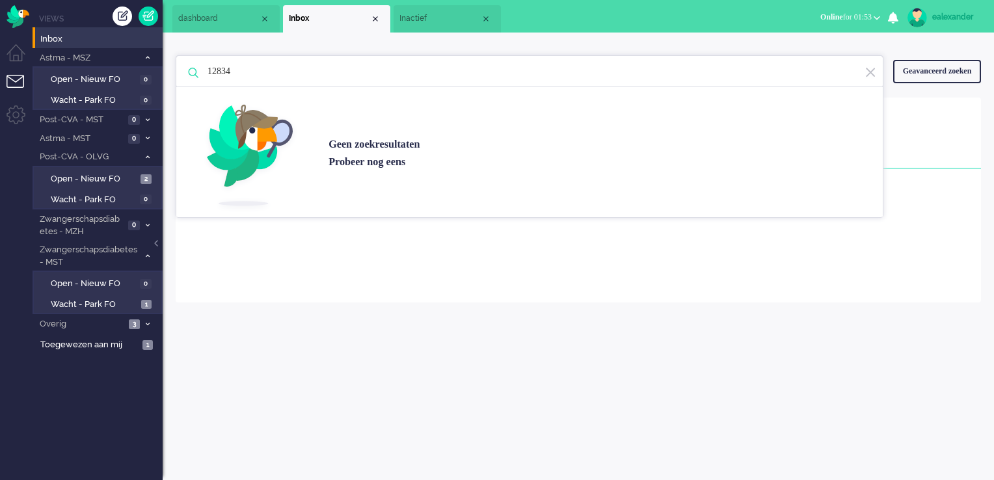
click at [867, 72] on img at bounding box center [870, 72] width 12 height 12
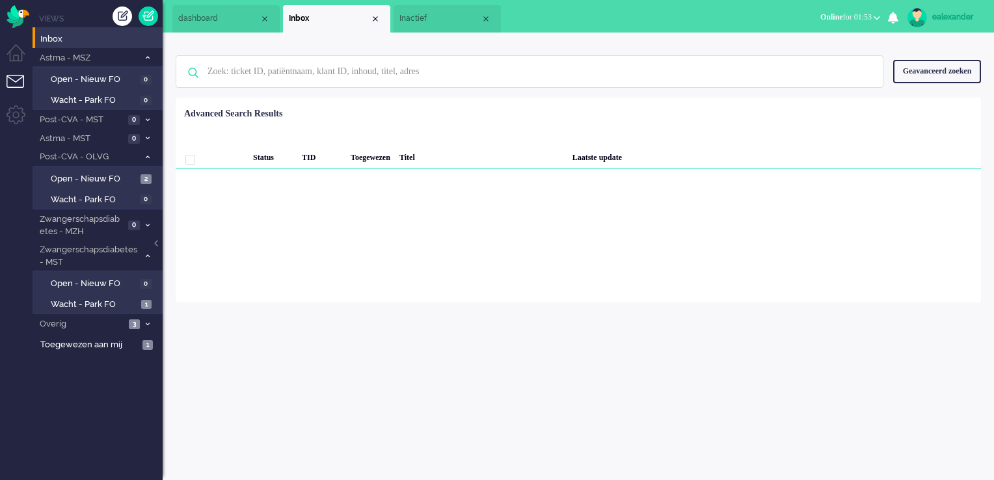
click at [939, 77] on div "Geavanceerd zoeken" at bounding box center [937, 71] width 88 height 23
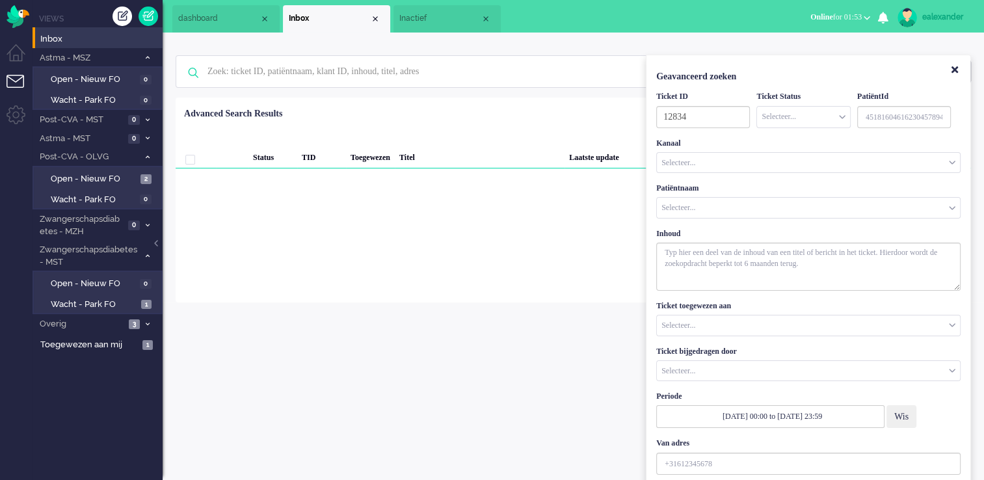
click at [716, 213] on input "Customer Name" at bounding box center [808, 208] width 303 height 20
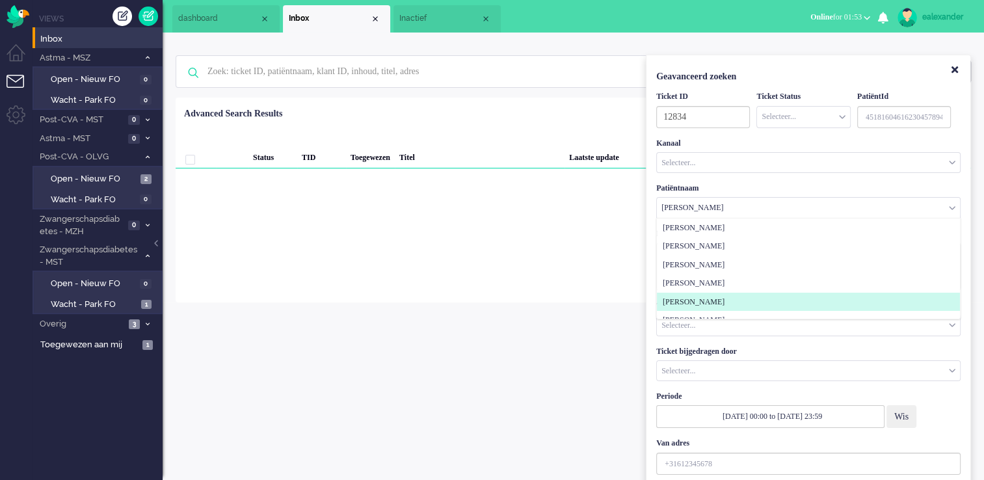
type input "mulder"
click at [724, 302] on span "André Adolf Marie Mulder" at bounding box center [694, 302] width 62 height 11
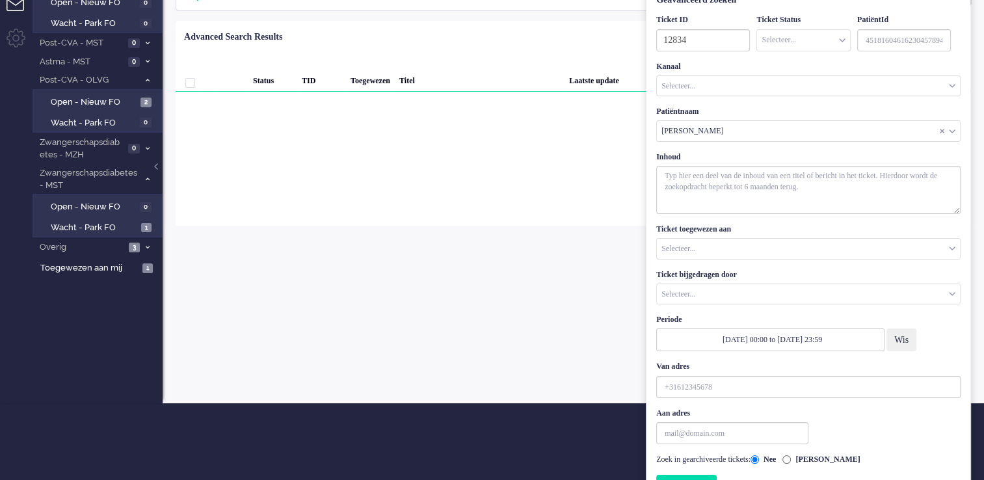
scroll to position [102, 0]
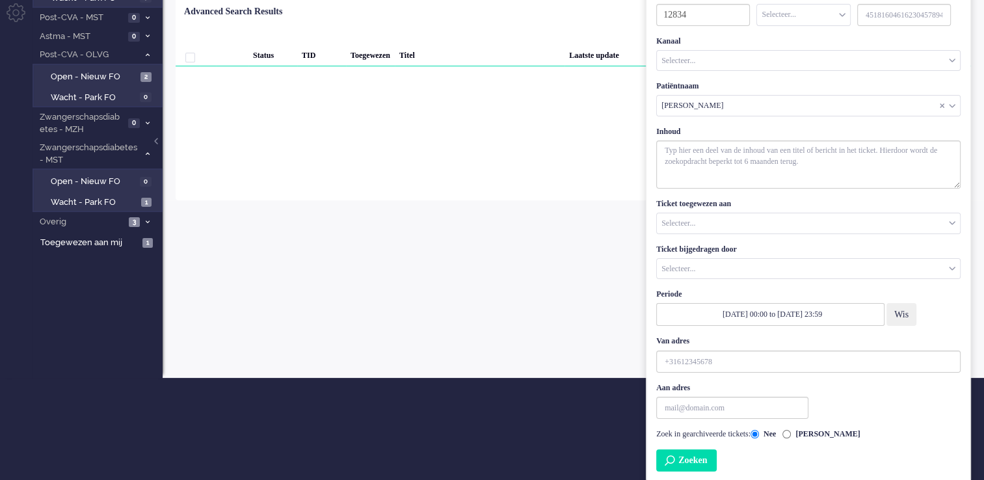
click at [705, 459] on button "Zoeken" at bounding box center [686, 460] width 60 height 22
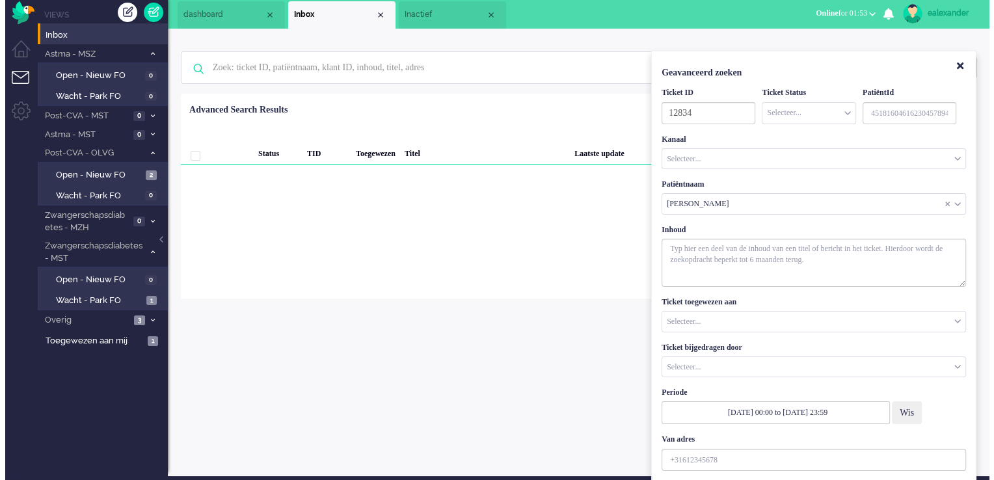
scroll to position [0, 0]
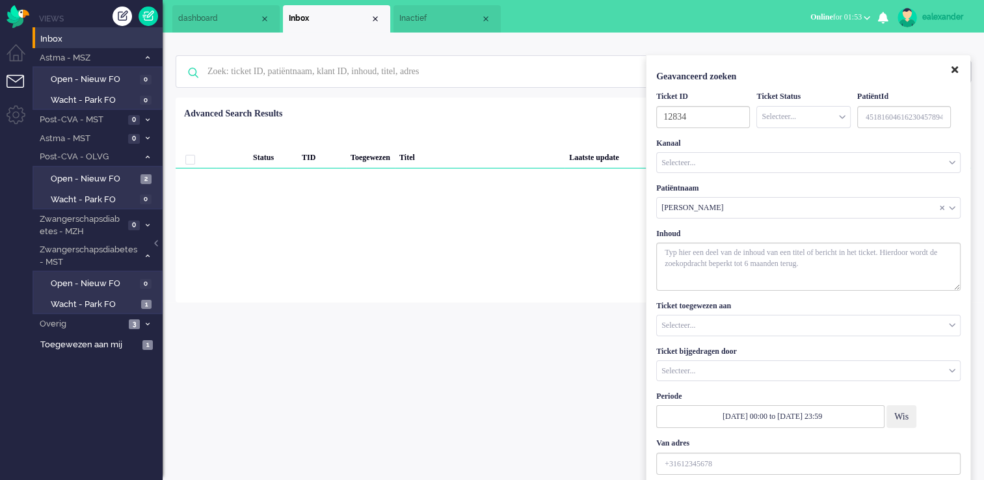
click at [953, 72] on icon "Close" at bounding box center [954, 70] width 7 height 10
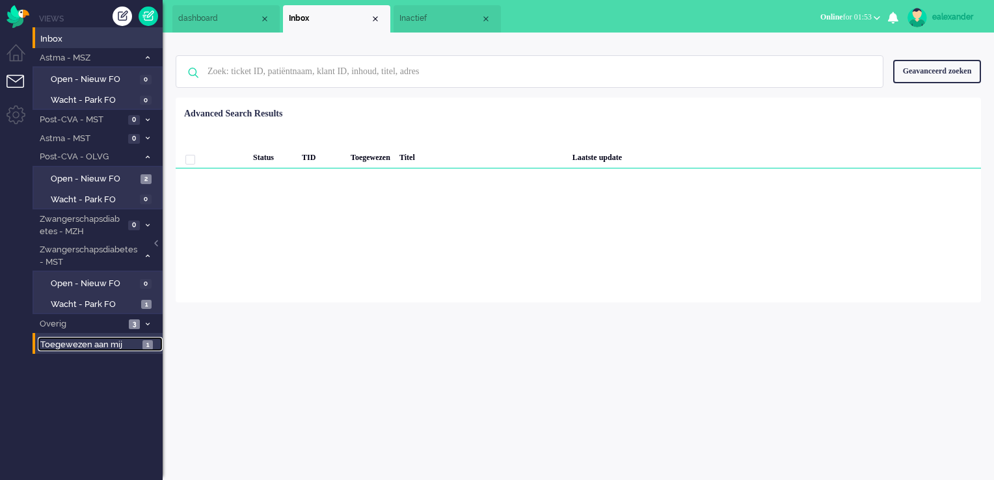
click at [145, 345] on span "1" at bounding box center [147, 345] width 10 height 10
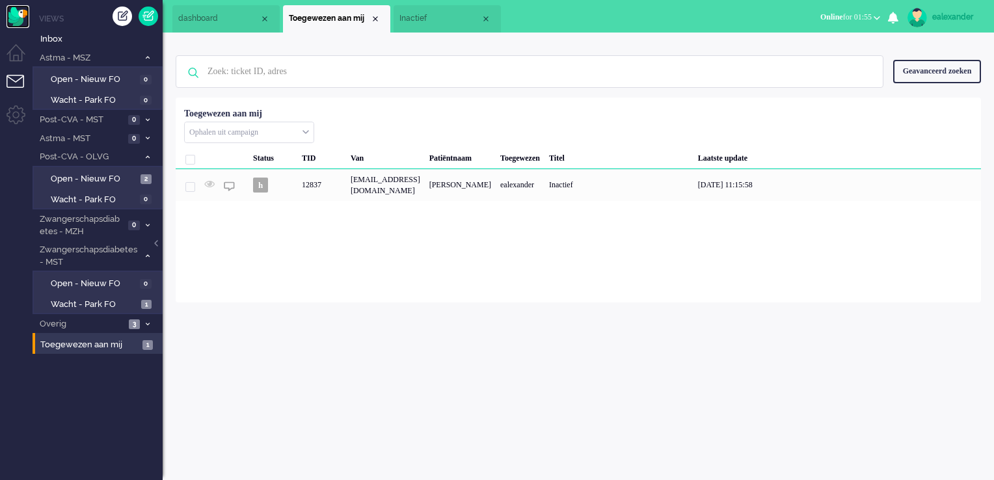
click at [23, 12] on img "Omnidesk" at bounding box center [18, 16] width 23 height 23
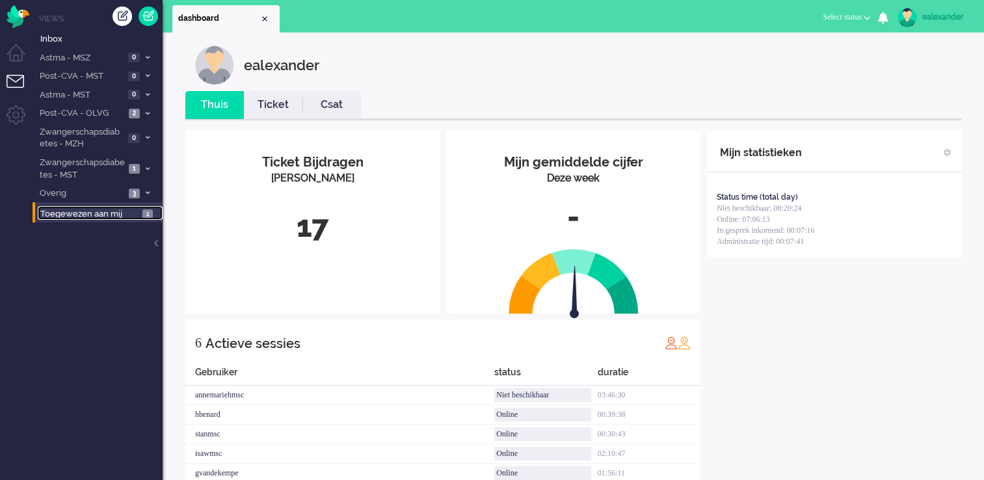
click at [120, 216] on span "Toegewezen aan mij" at bounding box center [89, 214] width 98 height 12
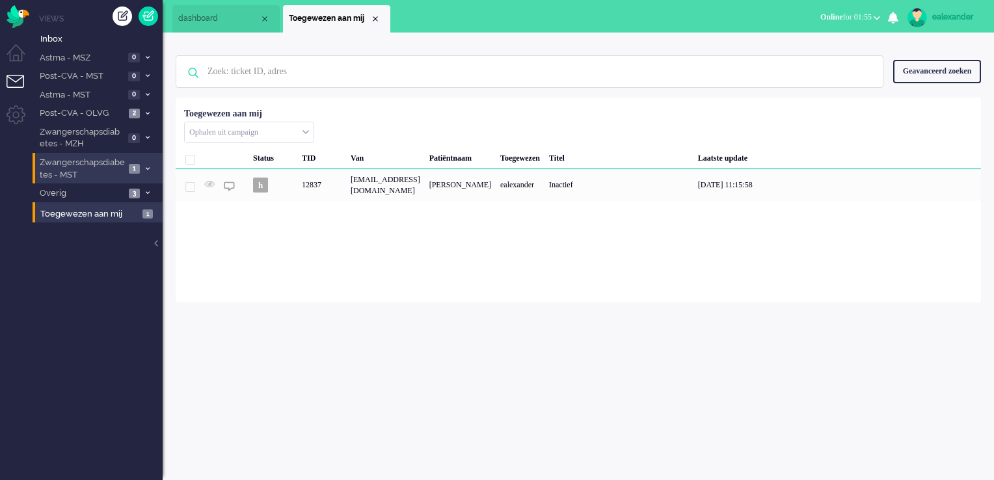
click at [146, 172] on span at bounding box center [147, 168] width 10 height 7
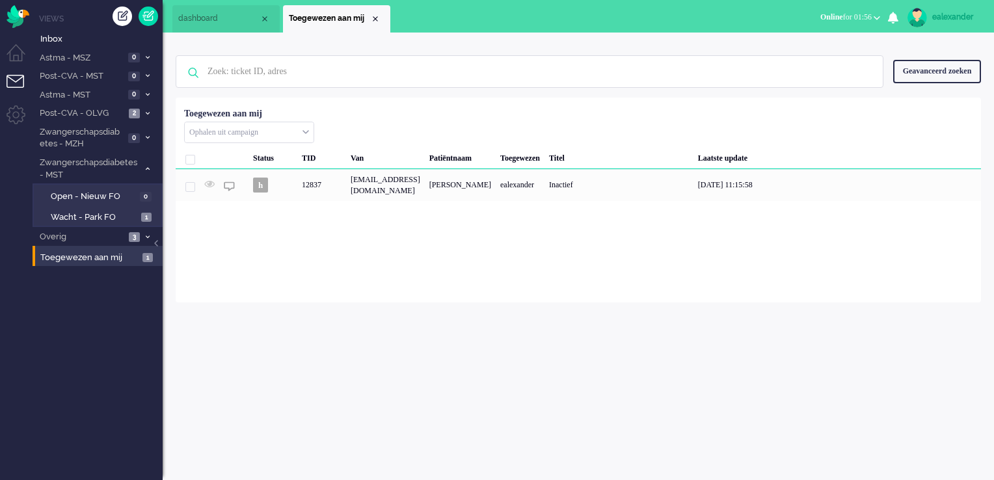
click at [948, 69] on div "Geavanceerd zoeken" at bounding box center [937, 71] width 88 height 23
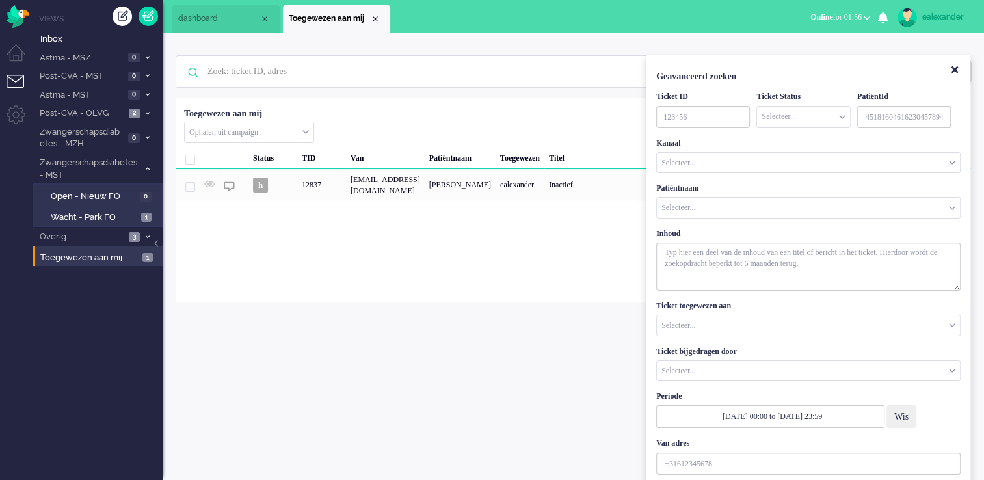
click at [762, 205] on input "Customer Name" at bounding box center [808, 208] width 303 height 20
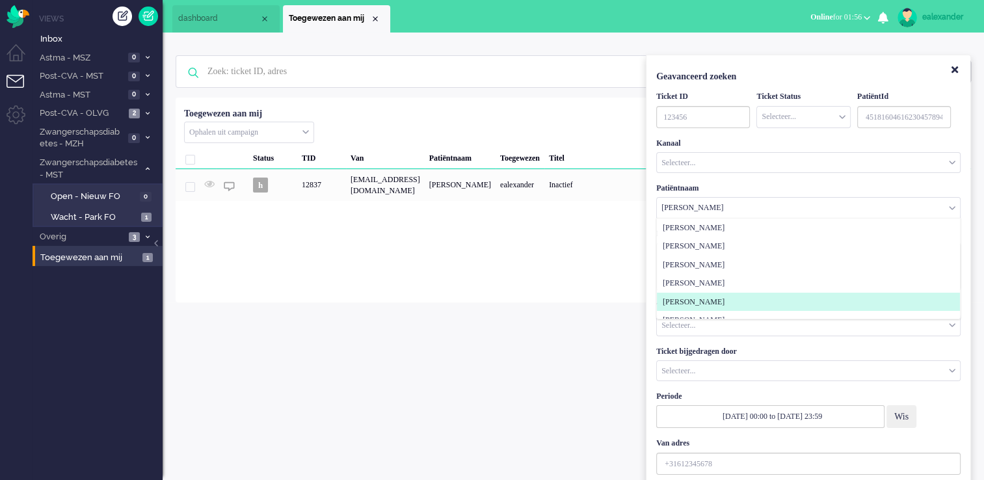
type input "mulder"
click at [764, 298] on li "André Adolf Marie Mulder" at bounding box center [808, 302] width 303 height 19
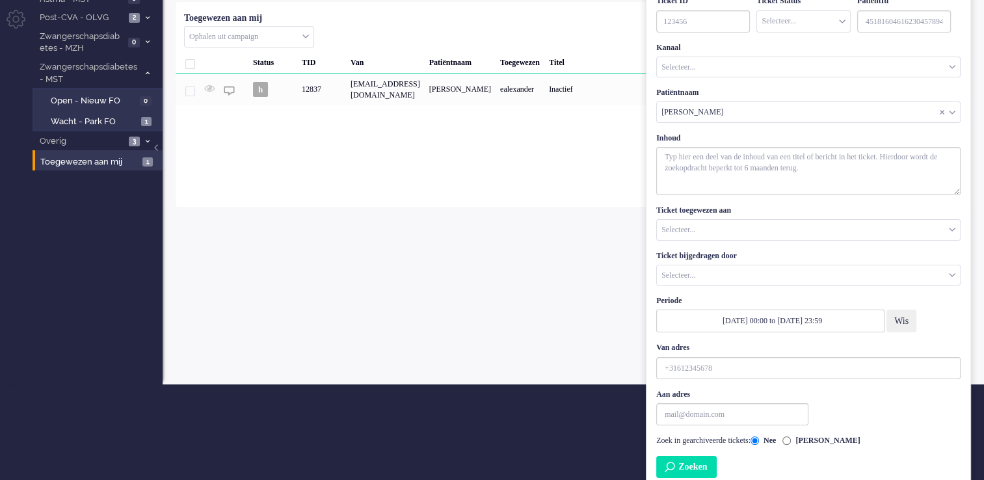
scroll to position [102, 0]
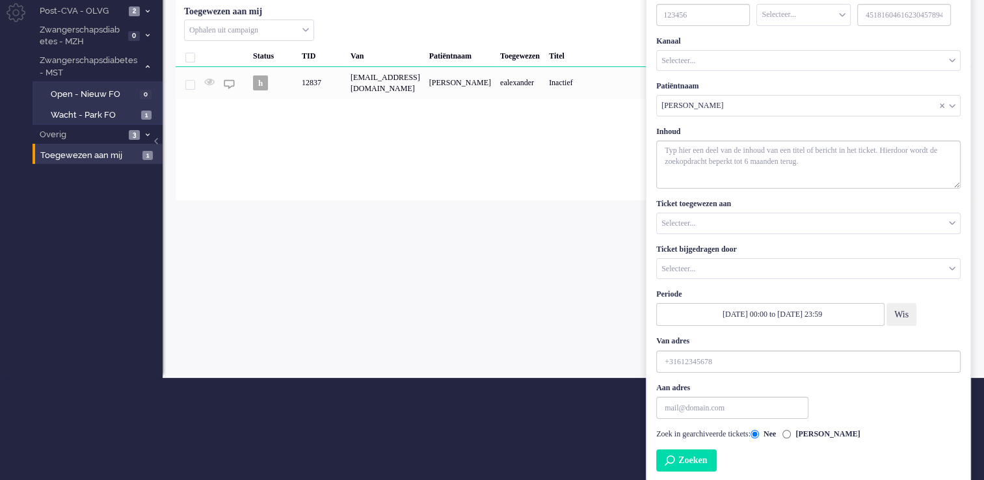
click at [702, 459] on button "Zoeken" at bounding box center [686, 460] width 60 height 22
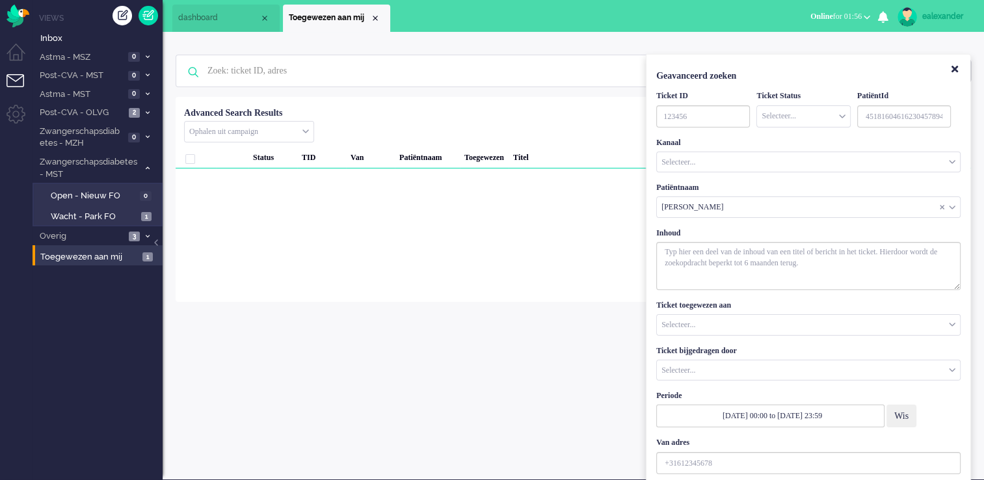
scroll to position [0, 0]
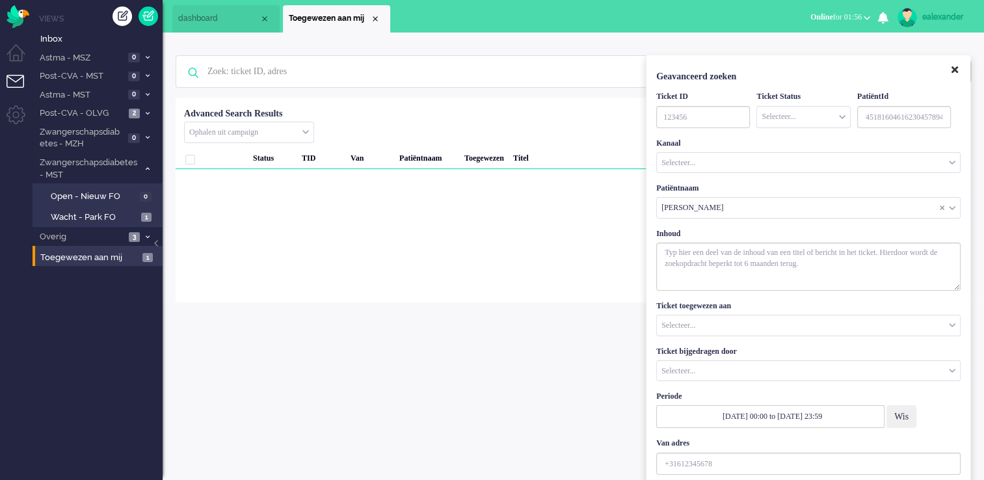
drag, startPoint x: 957, startPoint y: 72, endPoint x: 690, endPoint y: 182, distance: 289.0
click at [957, 72] on icon "Close" at bounding box center [954, 70] width 7 height 10
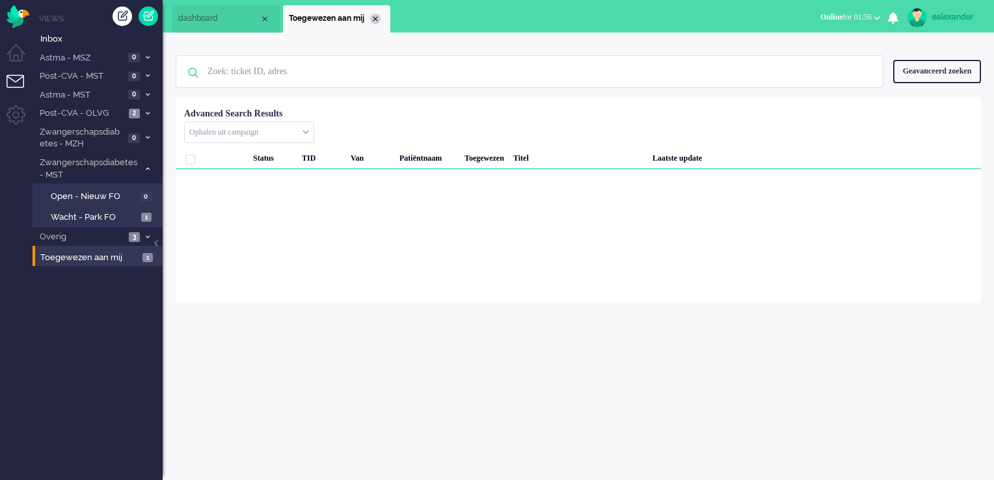
click at [375, 21] on div "Close tab" at bounding box center [375, 19] width 10 height 10
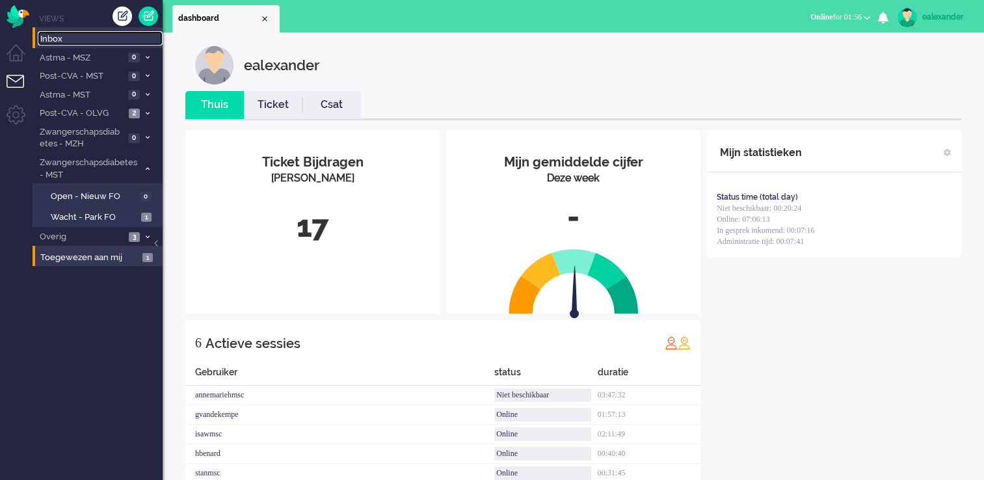
click at [68, 37] on span "Inbox" at bounding box center [101, 39] width 122 height 12
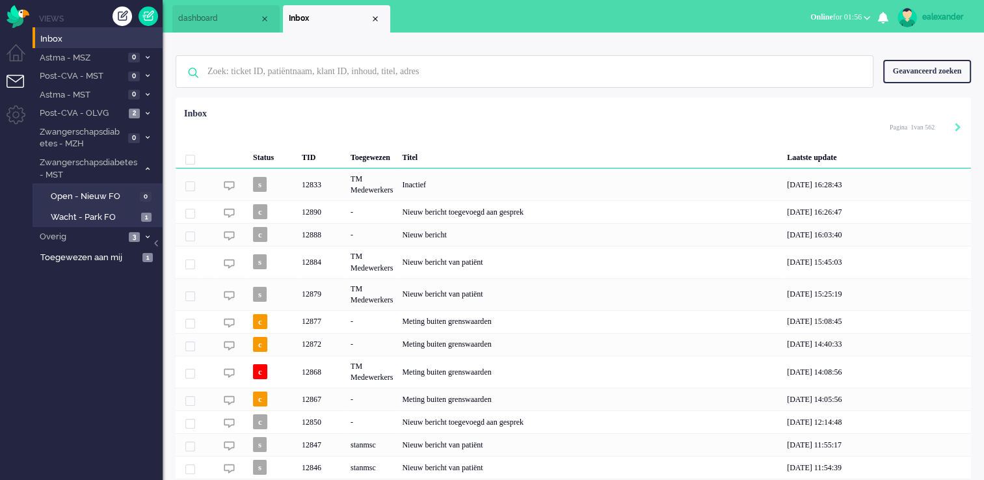
click at [954, 77] on div "Geavanceerd zoeken" at bounding box center [927, 71] width 88 height 23
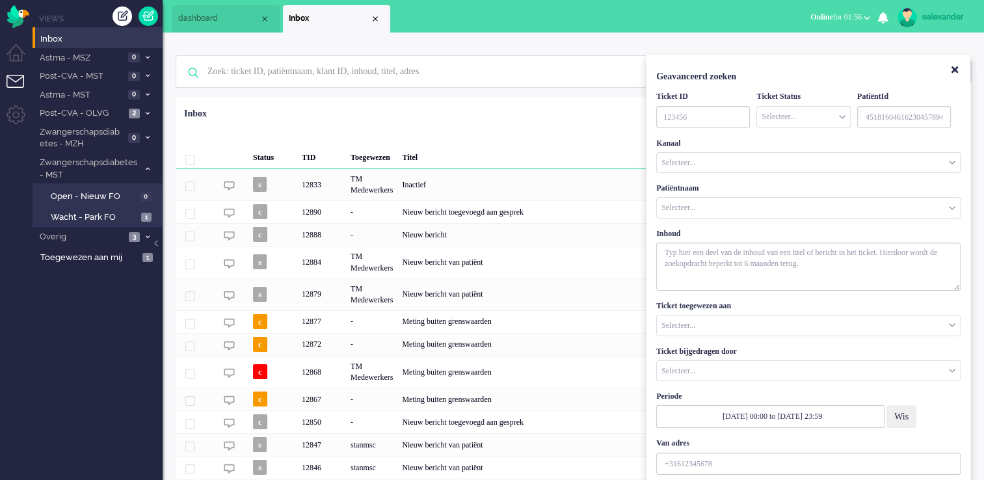
click at [723, 212] on input "Customer Name" at bounding box center [808, 208] width 303 height 20
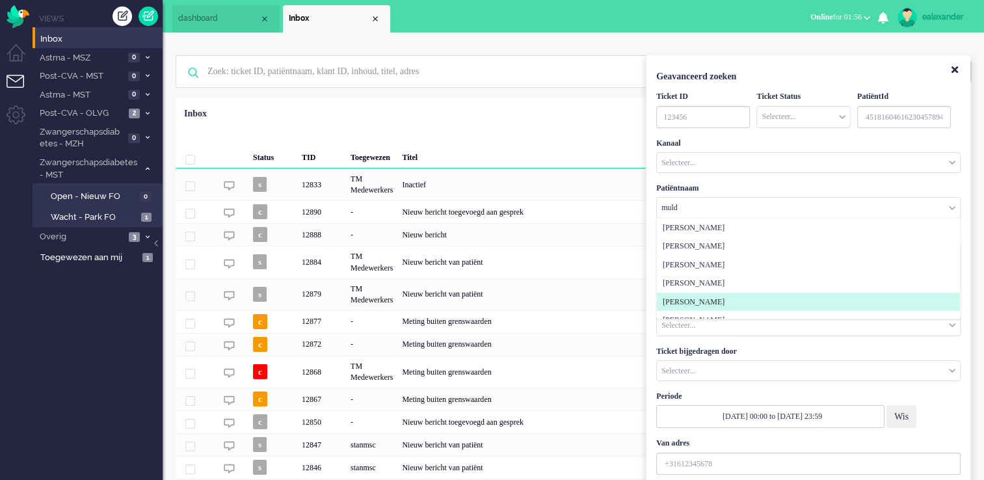
type input "muld"
click at [724, 303] on span "André Adolf Marie Mulder" at bounding box center [694, 302] width 62 height 11
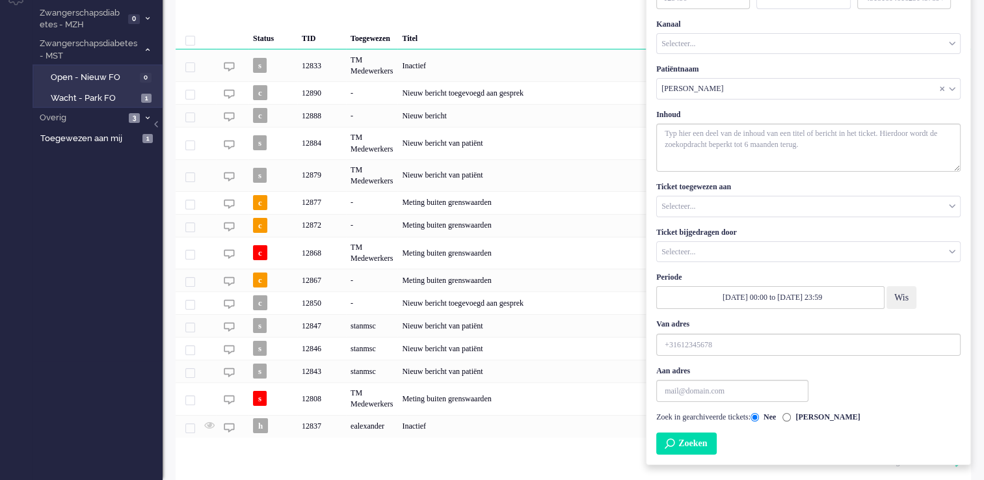
click at [702, 449] on button "Zoeken" at bounding box center [686, 443] width 60 height 22
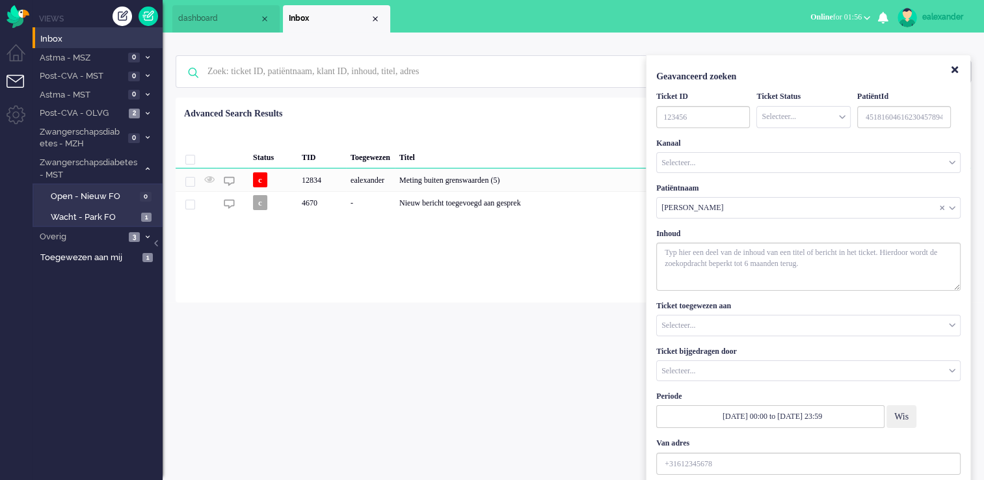
click at [534, 323] on div "ealexander Thuis Ticket Csat Mijn gemiddelde cijfer Deze week - Ticket Bijdrage…" at bounding box center [573, 256] width 821 height 447
click at [957, 69] on icon "Close" at bounding box center [954, 70] width 7 height 10
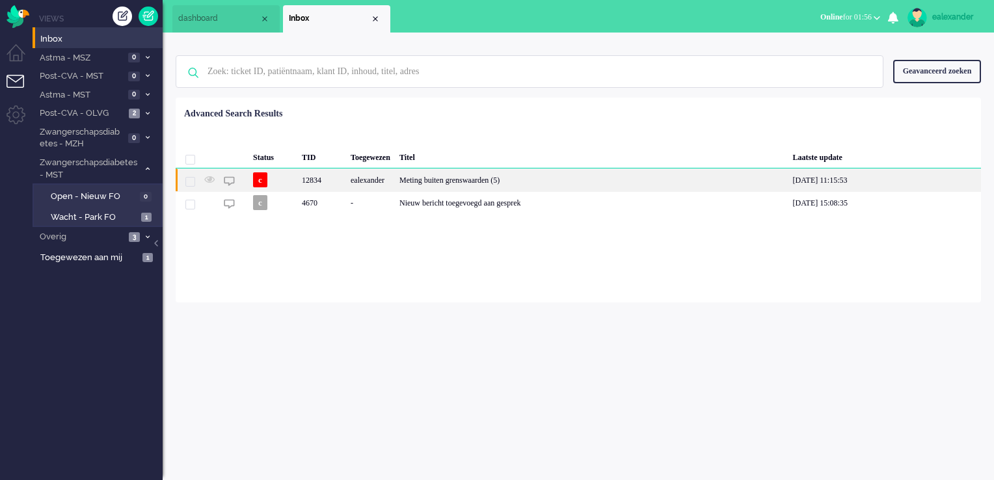
click at [546, 183] on div "Meting buiten grenswaarden (5)" at bounding box center [591, 179] width 393 height 23
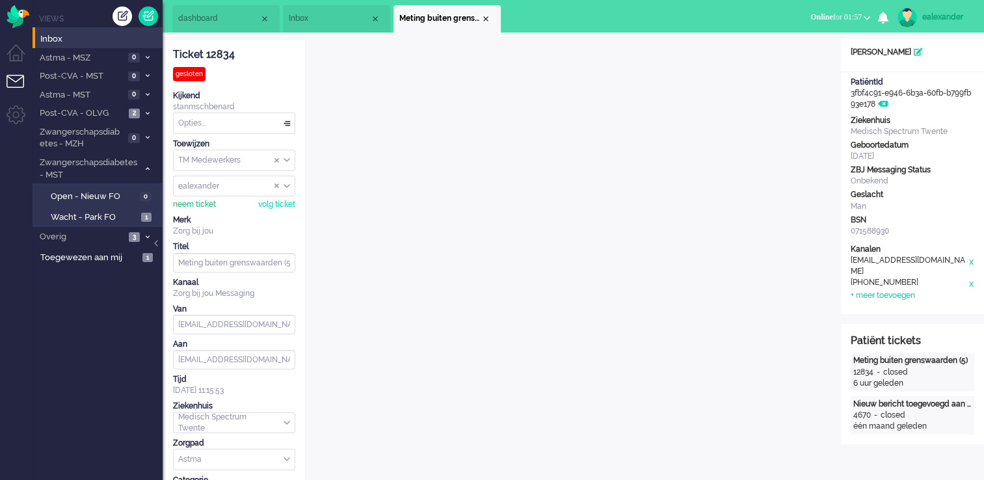
click at [200, 204] on div "neem ticket" at bounding box center [194, 204] width 43 height 11
drag, startPoint x: 232, startPoint y: 58, endPoint x: 172, endPoint y: 56, distance: 59.2
click at [173, 56] on div "Ticket 12834" at bounding box center [234, 54] width 122 height 15
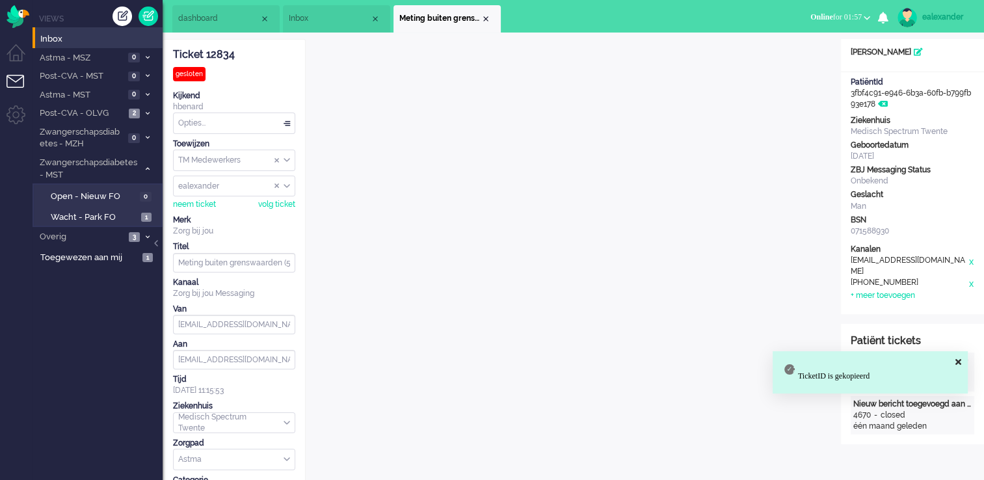
copy div "Ticket 12834"
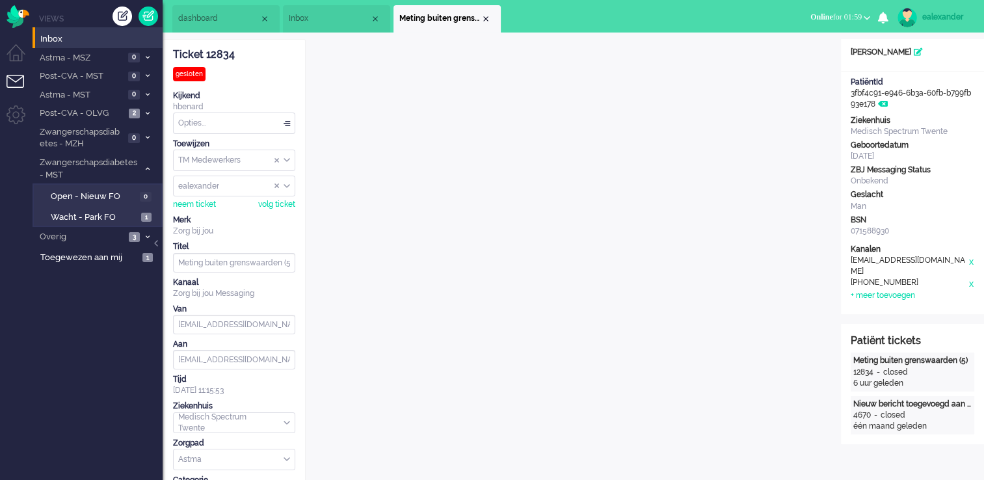
click at [256, 57] on div "Ticket 12834" at bounding box center [234, 54] width 122 height 15
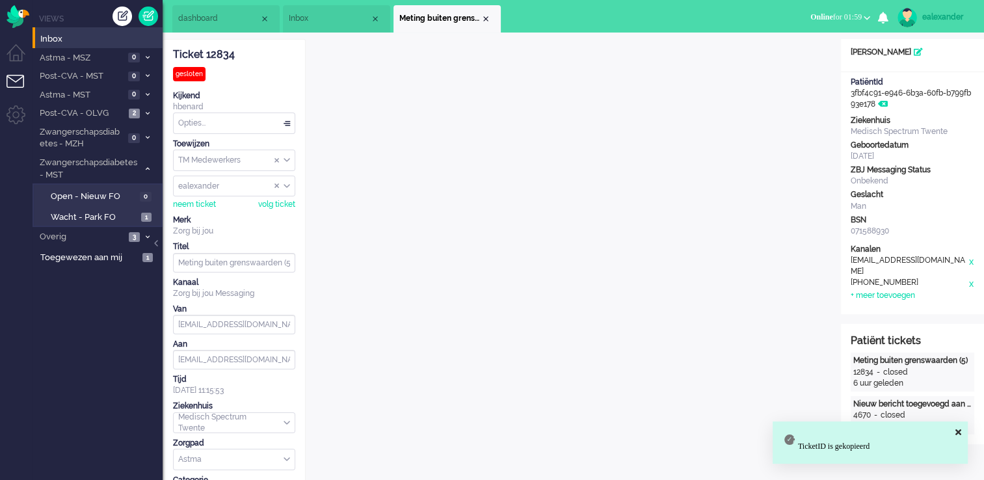
drag, startPoint x: 239, startPoint y: 53, endPoint x: 172, endPoint y: 54, distance: 67.0
click at [173, 54] on div "Ticket 12834" at bounding box center [234, 54] width 122 height 15
copy div "Ticket 12834"
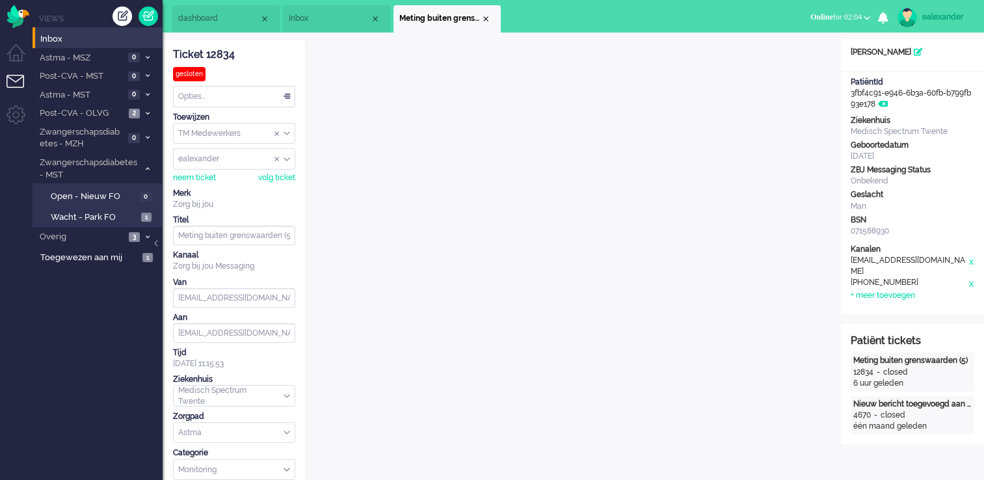
click at [850, 17] on span "Online for 02:04" at bounding box center [835, 16] width 51 height 9
click at [832, 40] on label "Niet beschikbaar" at bounding box center [816, 43] width 103 height 11
click at [945, 14] on div "ealexander" at bounding box center [946, 16] width 49 height 13
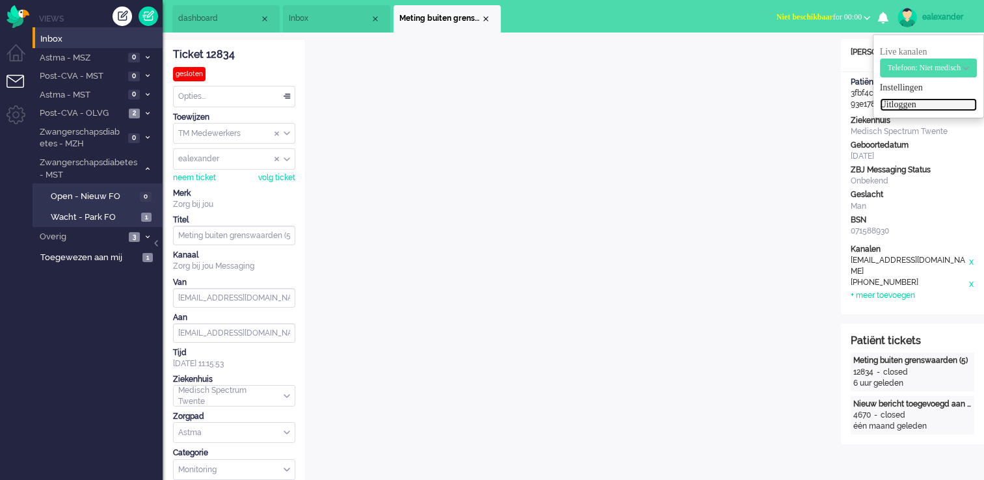
click at [904, 102] on link "Uitloggen" at bounding box center [928, 104] width 97 height 13
